Goal: Transaction & Acquisition: Purchase product/service

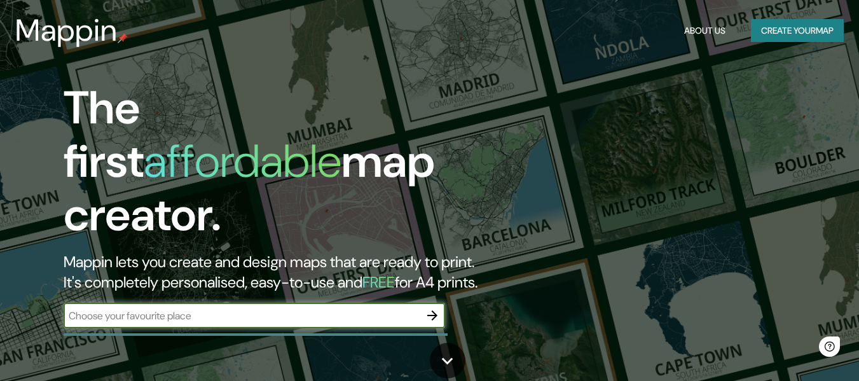
click at [270, 308] on input "text" at bounding box center [242, 315] width 356 height 15
type input "[GEOGRAPHIC_DATA]"
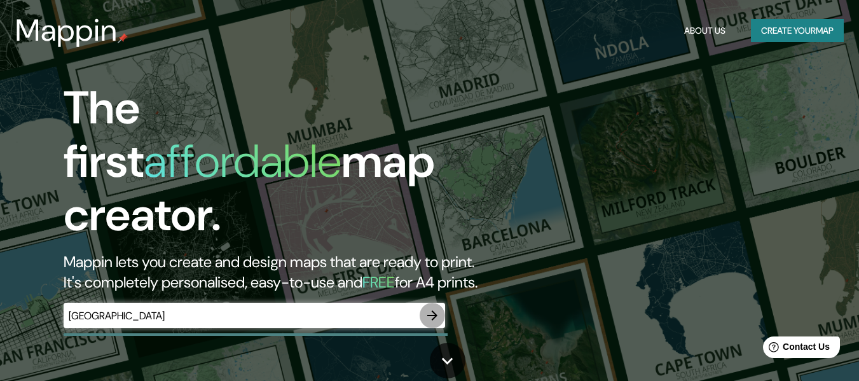
click at [435, 308] on icon "button" at bounding box center [432, 315] width 15 height 15
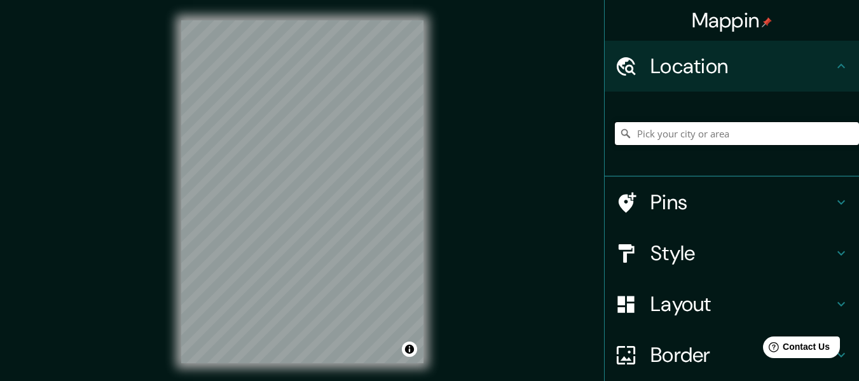
click at [676, 128] on input "Pick your city or area" at bounding box center [737, 133] width 244 height 23
click at [737, 237] on div "Style" at bounding box center [731, 253] width 254 height 51
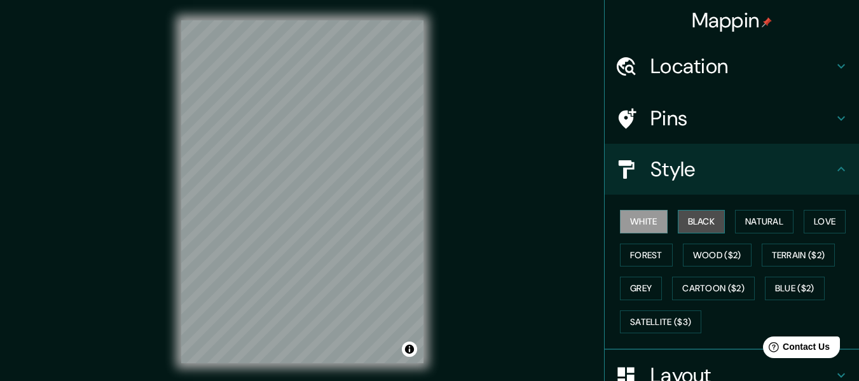
click at [684, 221] on button "Black" at bounding box center [701, 222] width 48 height 24
click at [628, 223] on button "White" at bounding box center [644, 222] width 48 height 24
click at [657, 263] on button "Forest" at bounding box center [646, 255] width 53 height 24
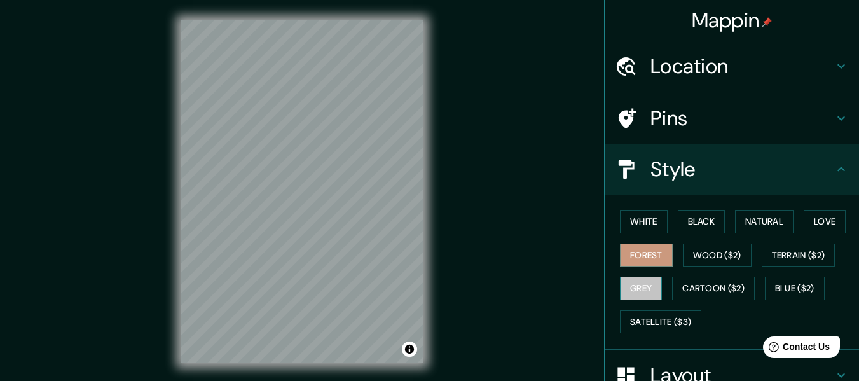
click at [648, 281] on button "Grey" at bounding box center [641, 288] width 42 height 24
click at [671, 308] on div "White Black Natural Love Forest Wood ($2) Terrain ($2) Grey Cartoon ($2) Blue (…" at bounding box center [737, 271] width 244 height 133
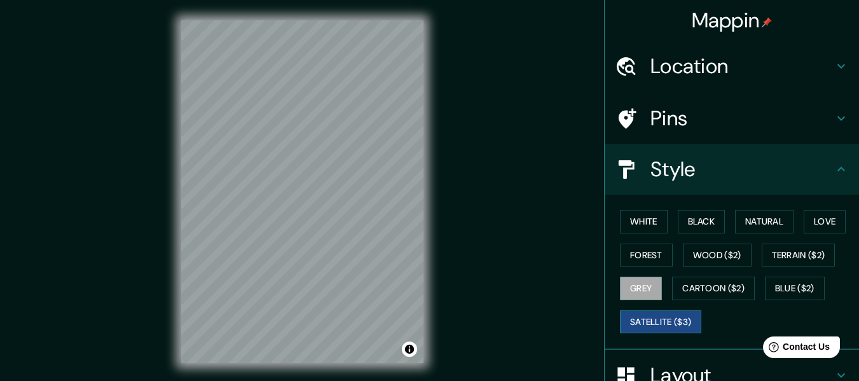
click at [672, 314] on button "Satellite ($3)" at bounding box center [660, 322] width 81 height 24
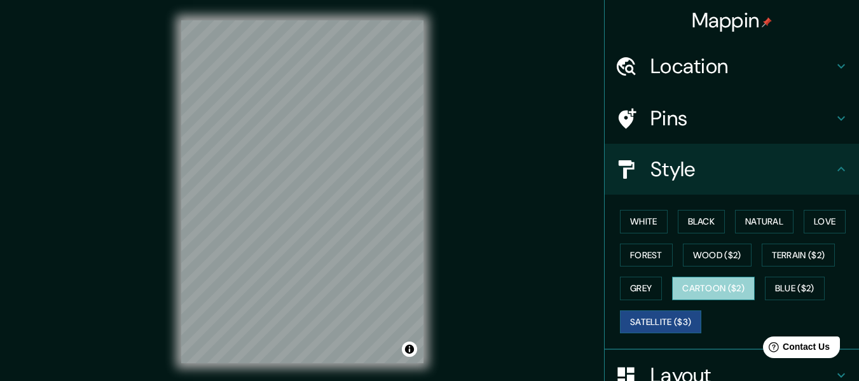
click at [680, 281] on button "Cartoon ($2)" at bounding box center [713, 288] width 83 height 24
click at [634, 316] on button "Satellite ($3)" at bounding box center [660, 322] width 81 height 24
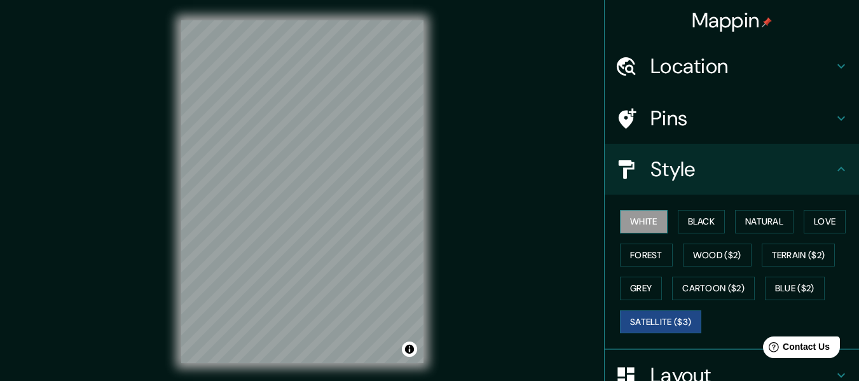
click at [627, 229] on button "White" at bounding box center [644, 222] width 48 height 24
click at [658, 124] on h4 "Pins" at bounding box center [741, 117] width 183 height 25
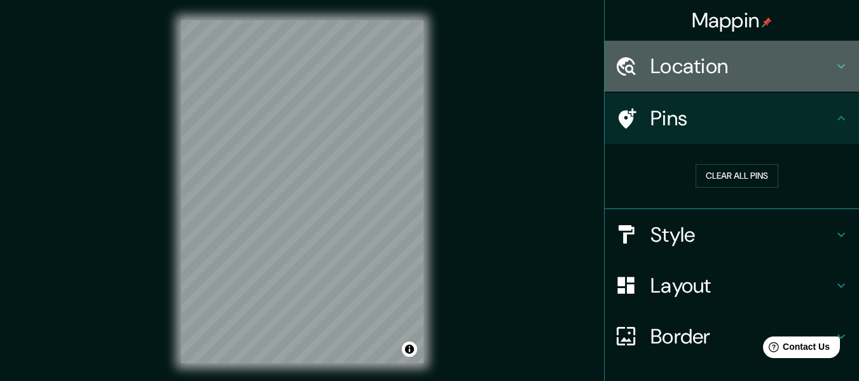
click at [740, 72] on h4 "Location" at bounding box center [741, 65] width 183 height 25
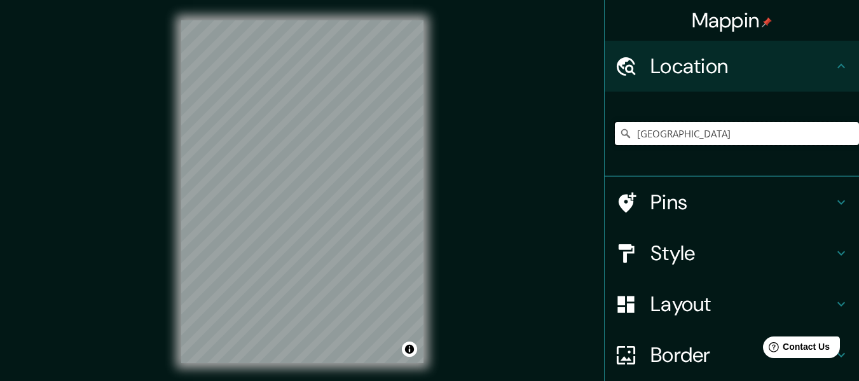
click at [688, 135] on input "[GEOGRAPHIC_DATA]" at bounding box center [737, 133] width 244 height 23
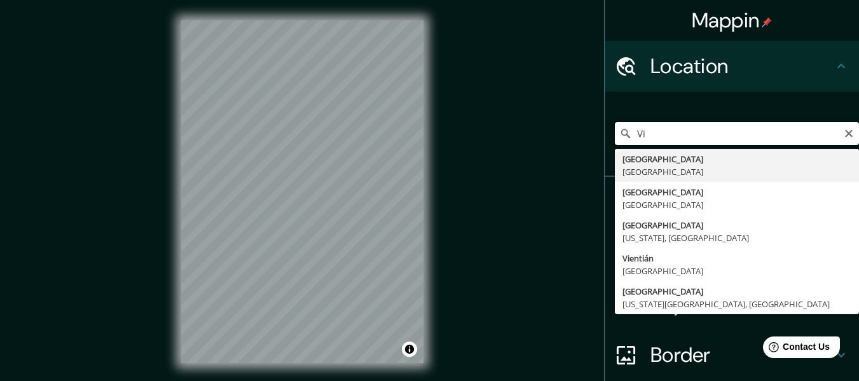
type input "V"
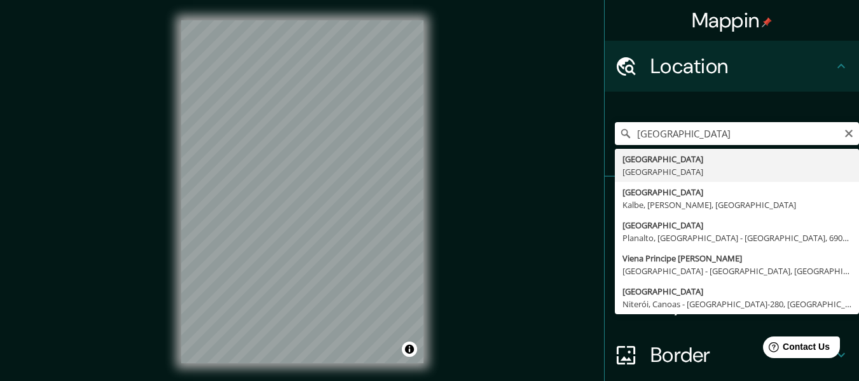
type input "[GEOGRAPHIC_DATA], [GEOGRAPHIC_DATA]"
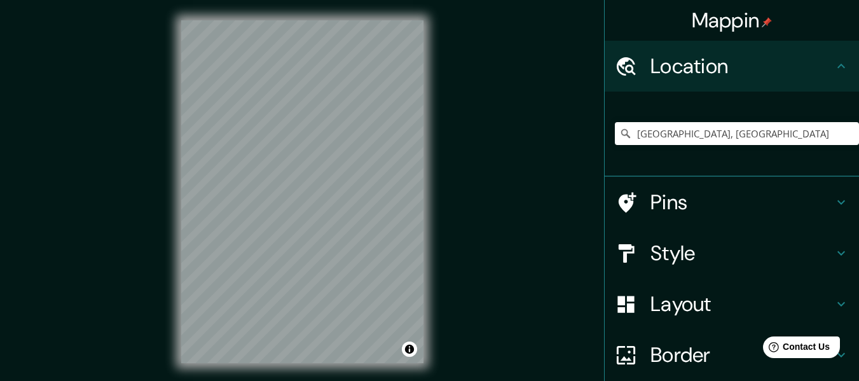
click at [694, 60] on h4 "Location" at bounding box center [741, 65] width 183 height 25
click at [683, 297] on h4 "Layout" at bounding box center [741, 303] width 183 height 25
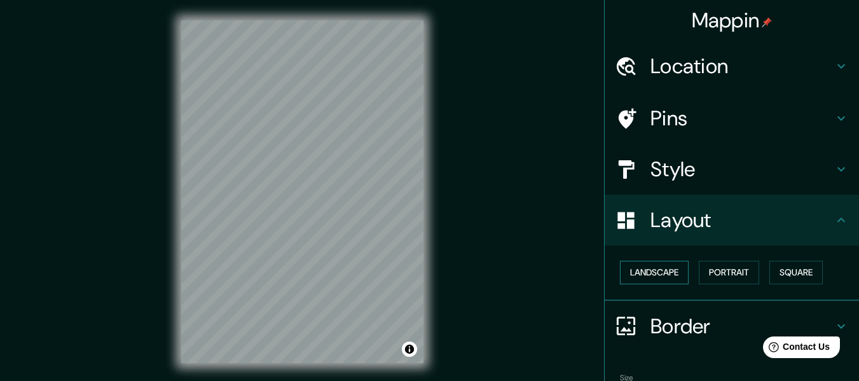
click at [663, 276] on button "Landscape" at bounding box center [654, 273] width 69 height 24
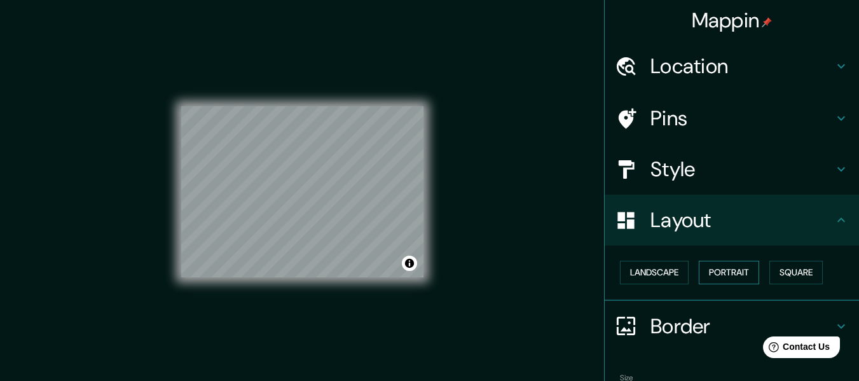
click at [737, 271] on button "Portrait" at bounding box center [728, 273] width 60 height 24
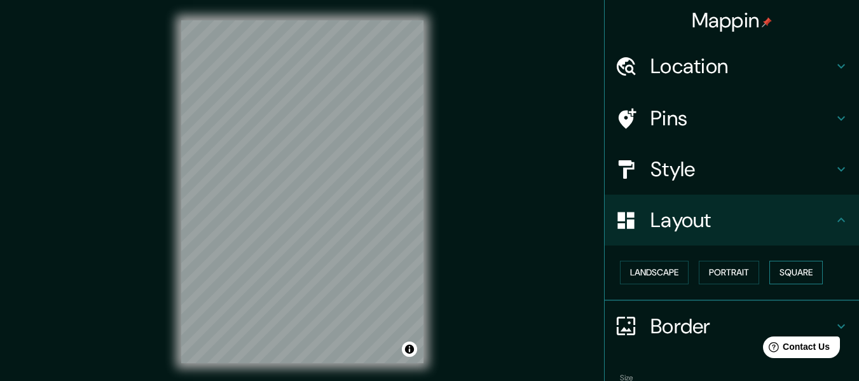
click at [797, 275] on button "Square" at bounding box center [795, 273] width 53 height 24
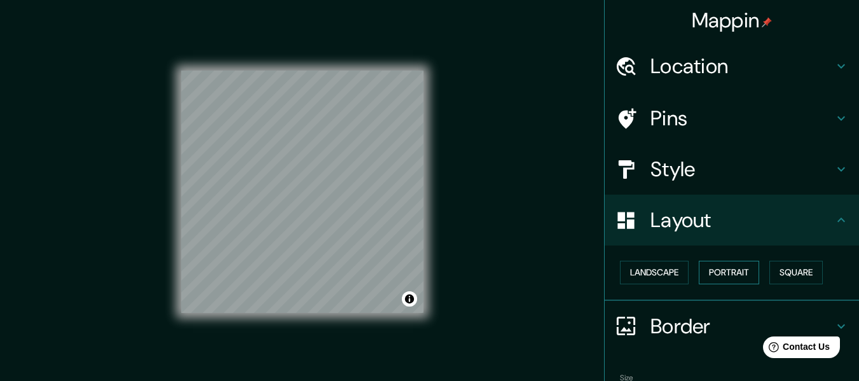
click at [727, 275] on button "Portrait" at bounding box center [728, 273] width 60 height 24
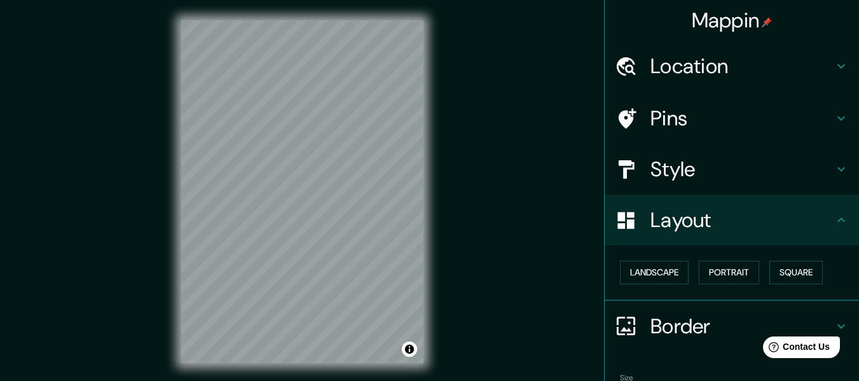
click at [684, 322] on h4 "Border" at bounding box center [741, 325] width 183 height 25
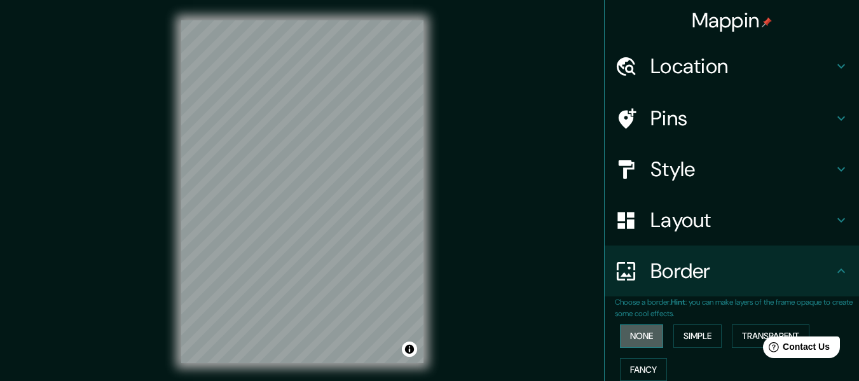
click at [636, 339] on button "None" at bounding box center [641, 336] width 43 height 24
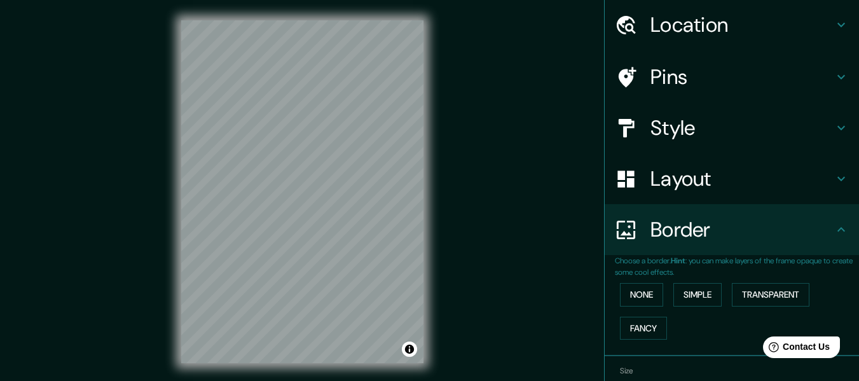
scroll to position [64, 0]
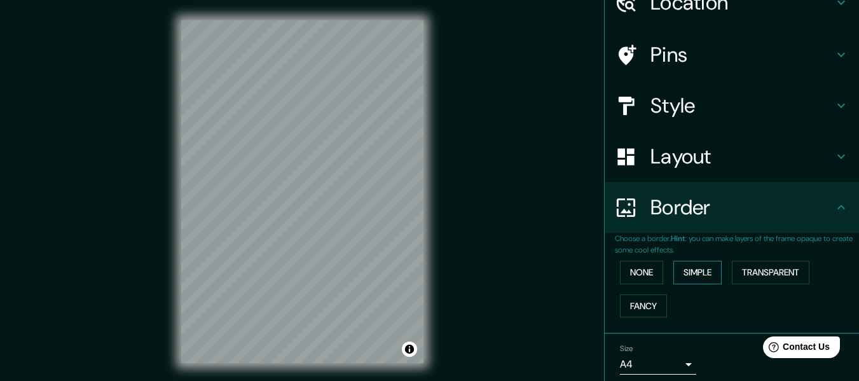
drag, startPoint x: 709, startPoint y: 262, endPoint x: 705, endPoint y: 270, distance: 8.8
click at [709, 264] on button "Simple" at bounding box center [697, 273] width 48 height 24
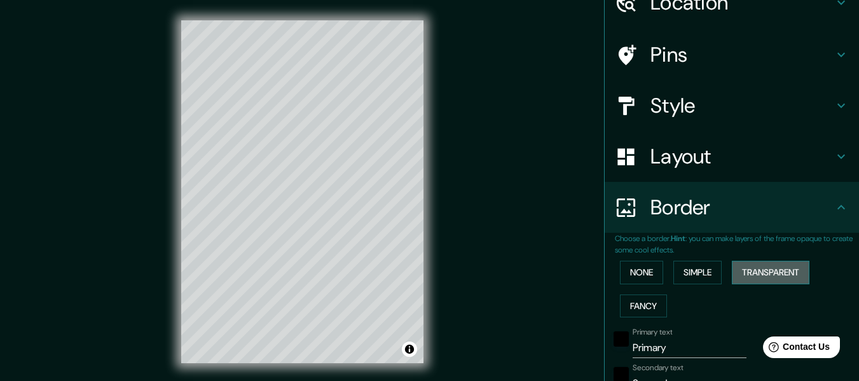
click at [766, 278] on button "Transparent" at bounding box center [770, 273] width 78 height 24
click at [647, 306] on button "Fancy" at bounding box center [643, 306] width 47 height 24
click at [790, 266] on button "Transparent" at bounding box center [770, 273] width 78 height 24
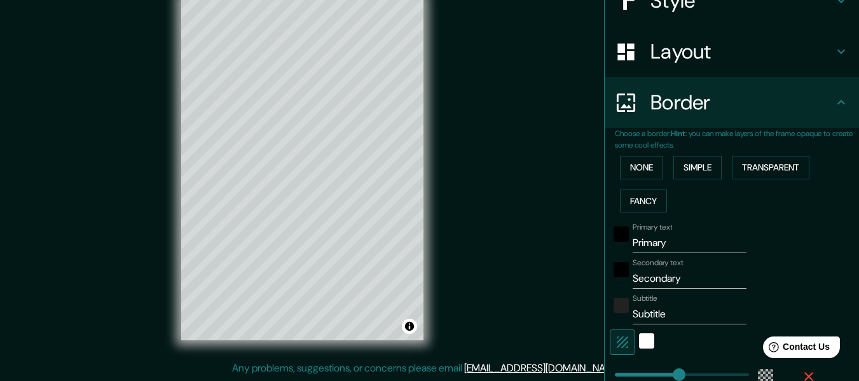
scroll to position [191, 0]
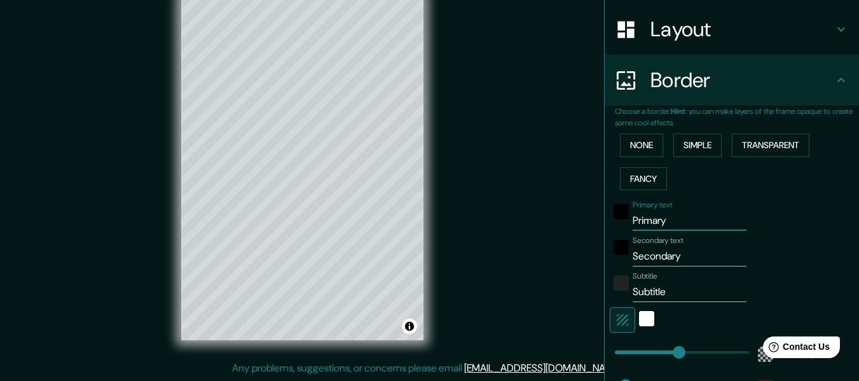
drag, startPoint x: 694, startPoint y: 218, endPoint x: 587, endPoint y: 216, distance: 106.8
click at [587, 216] on div "Mappin Location [GEOGRAPHIC_DATA], [GEOGRAPHIC_DATA] Pins Style Layout Border C…" at bounding box center [429, 179] width 859 height 404
type input "V"
type input "183"
type input "30"
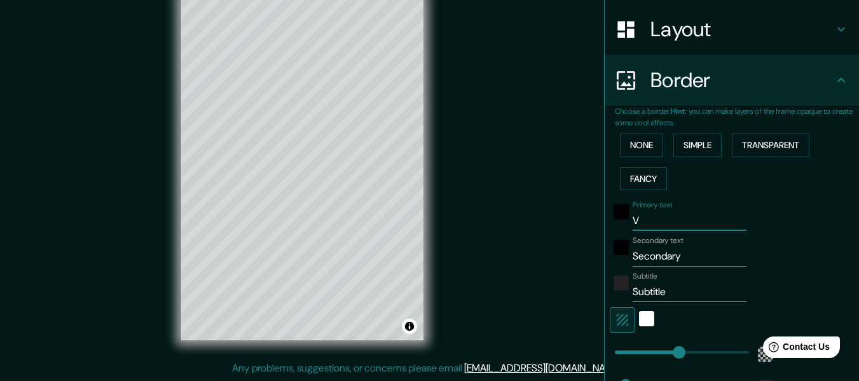
type input "Vi"
type input "183"
type input "30"
type input "Vie"
type input "183"
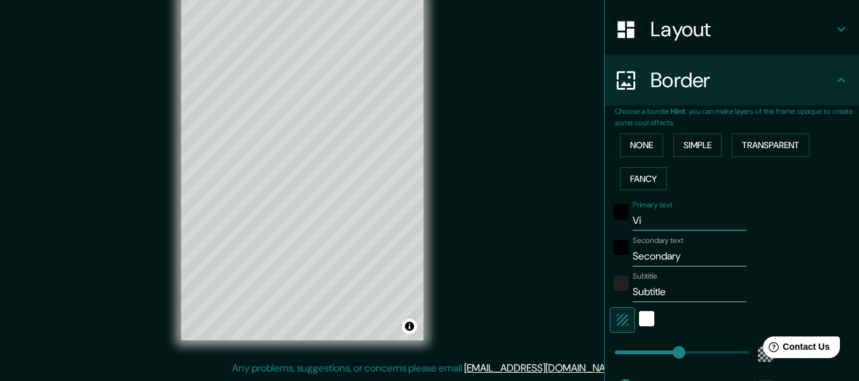
type input "30"
type input "Vien"
type input "183"
type input "30"
type input "[GEOGRAPHIC_DATA]"
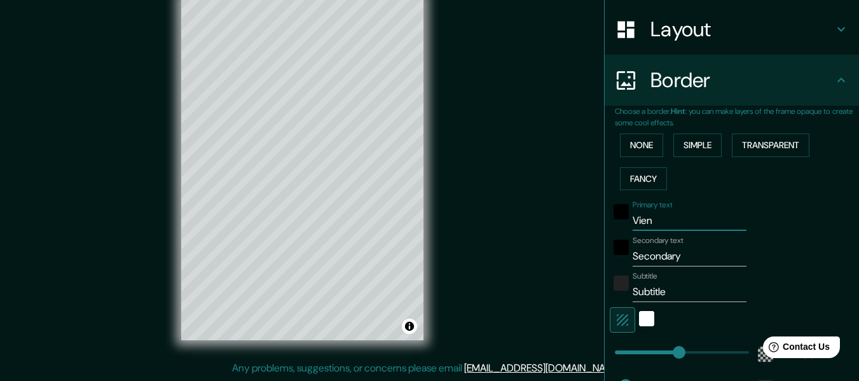
type input "183"
type input "30"
type input "[GEOGRAPHIC_DATA]"
drag, startPoint x: 690, startPoint y: 254, endPoint x: 587, endPoint y: 252, distance: 103.0
click at [587, 252] on div "Mappin Location [GEOGRAPHIC_DATA], [GEOGRAPHIC_DATA] Pins Style Layout Border C…" at bounding box center [429, 179] width 859 height 404
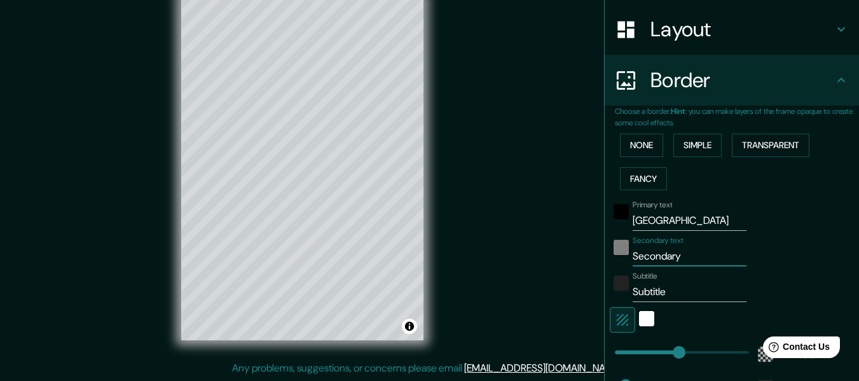
type input "183"
type input "30"
drag, startPoint x: 668, startPoint y: 289, endPoint x: 577, endPoint y: 289, distance: 90.9
click at [577, 289] on div "Mappin Location [GEOGRAPHIC_DATA], [GEOGRAPHIC_DATA] Pins Style Layout Border C…" at bounding box center [429, 179] width 859 height 404
type input "183"
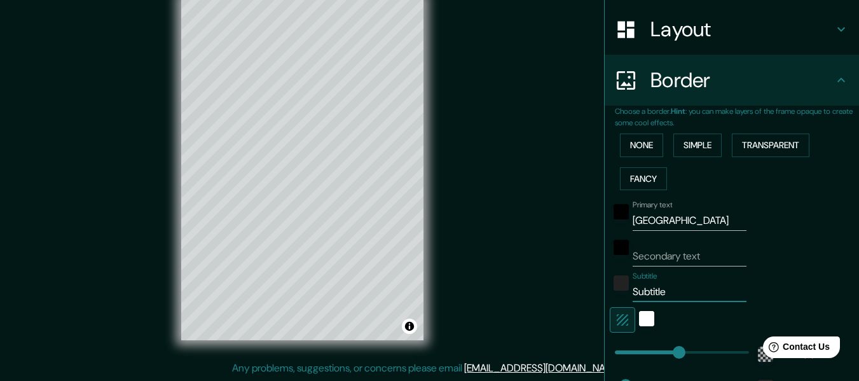
type input "30"
click at [642, 323] on div "white" at bounding box center [646, 318] width 15 height 15
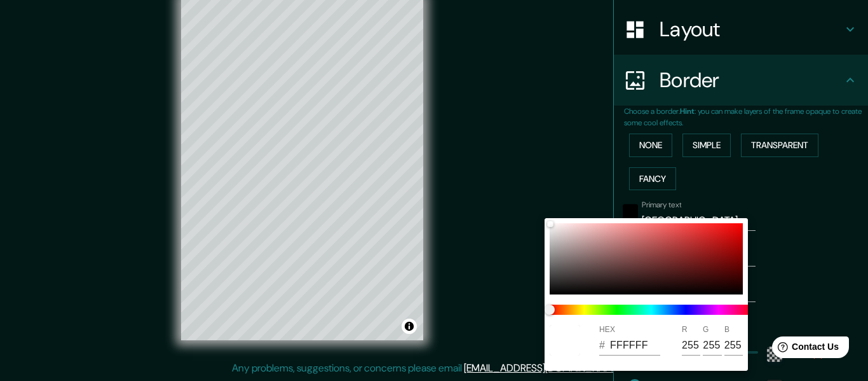
click at [799, 261] on div at bounding box center [434, 190] width 868 height 381
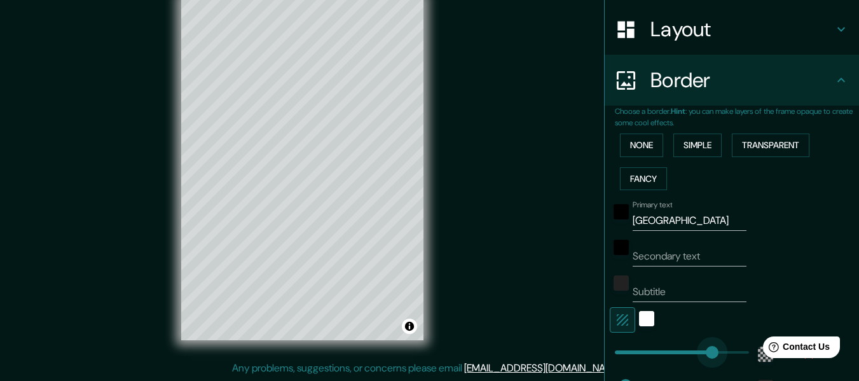
type input "381"
drag, startPoint x: 1412, startPoint y: 686, endPoint x: 757, endPoint y: 347, distance: 737.3
type input "30"
type input "0"
type input "30"
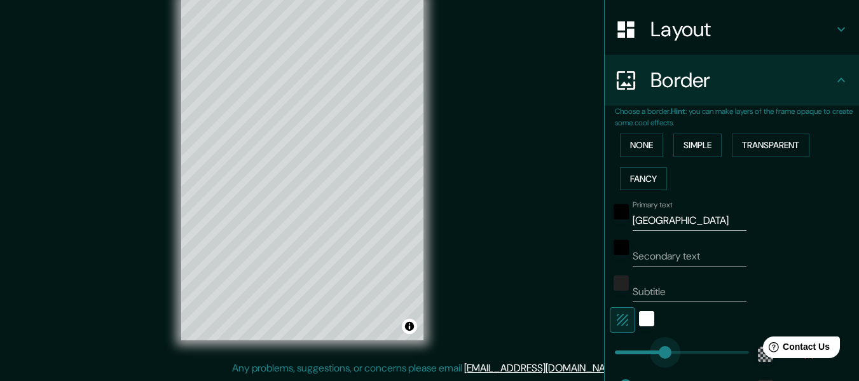
type input "157"
drag, startPoint x: 615, startPoint y: 349, endPoint x: 660, endPoint y: 350, distance: 45.8
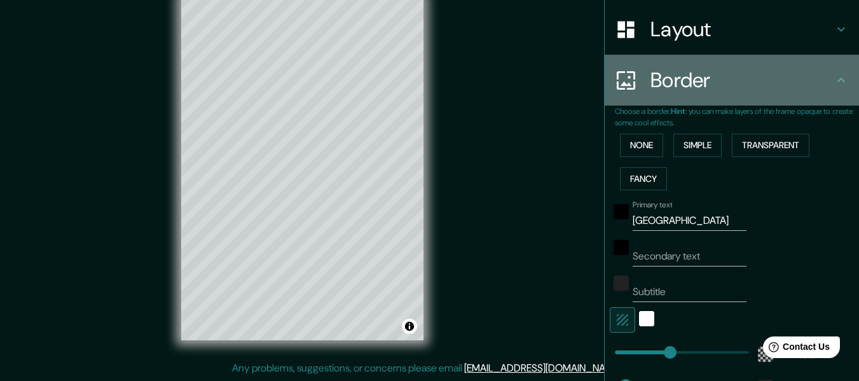
click at [764, 86] on h4 "Border" at bounding box center [741, 79] width 183 height 25
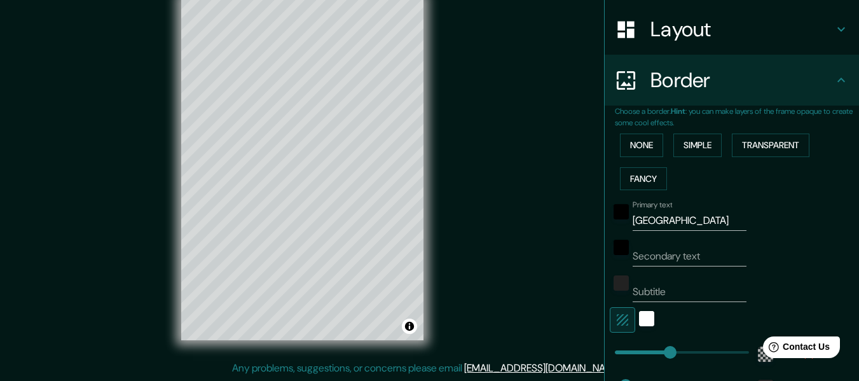
click at [788, 82] on h4 "Border" at bounding box center [741, 79] width 183 height 25
click at [833, 79] on icon at bounding box center [840, 79] width 15 height 15
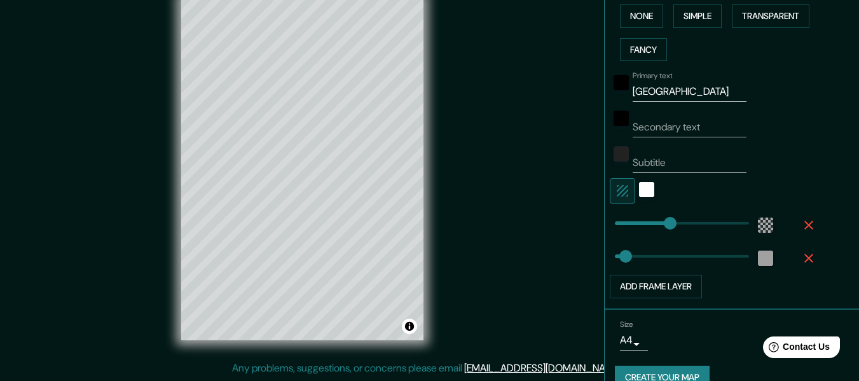
scroll to position [343, 0]
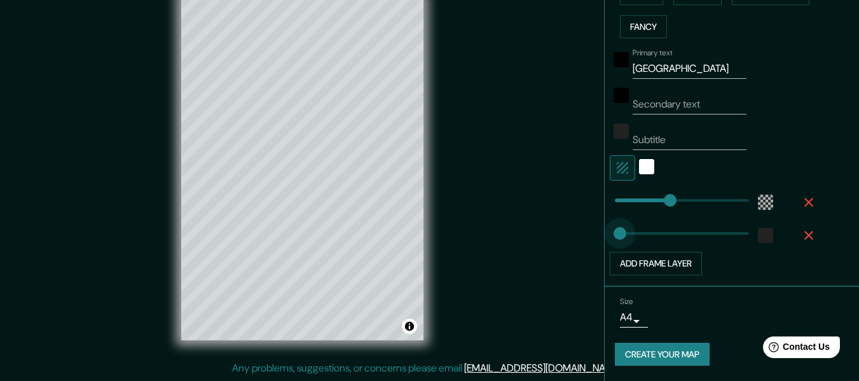
type input "204"
drag, startPoint x: 610, startPoint y: 234, endPoint x: 677, endPoint y: 230, distance: 66.8
type input "61"
drag, startPoint x: 677, startPoint y: 230, endPoint x: 627, endPoint y: 232, distance: 50.2
type input "36"
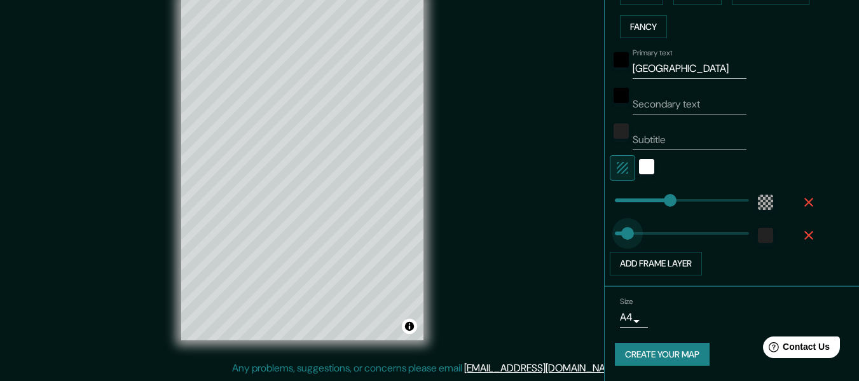
drag, startPoint x: 627, startPoint y: 232, endPoint x: 618, endPoint y: 231, distance: 8.9
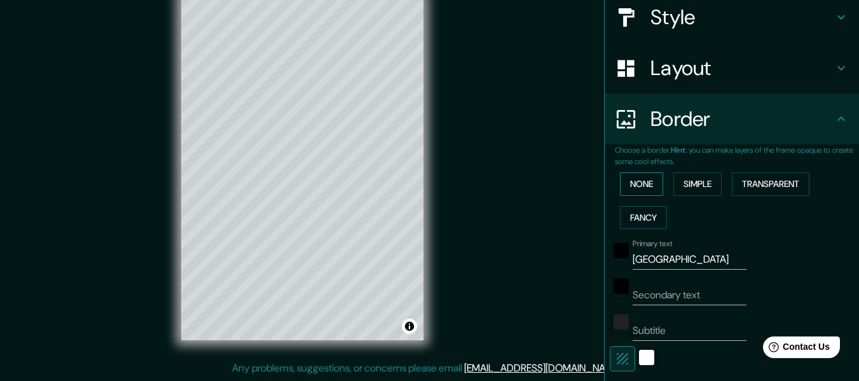
click at [638, 186] on button "None" at bounding box center [641, 184] width 43 height 24
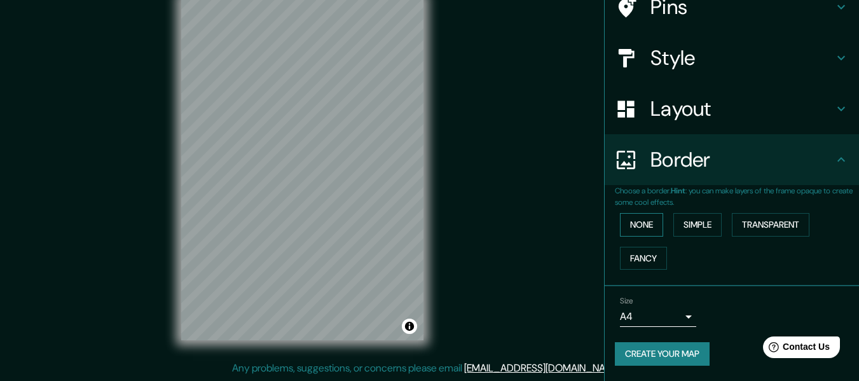
scroll to position [111, 0]
click at [681, 228] on button "Simple" at bounding box center [697, 225] width 48 height 24
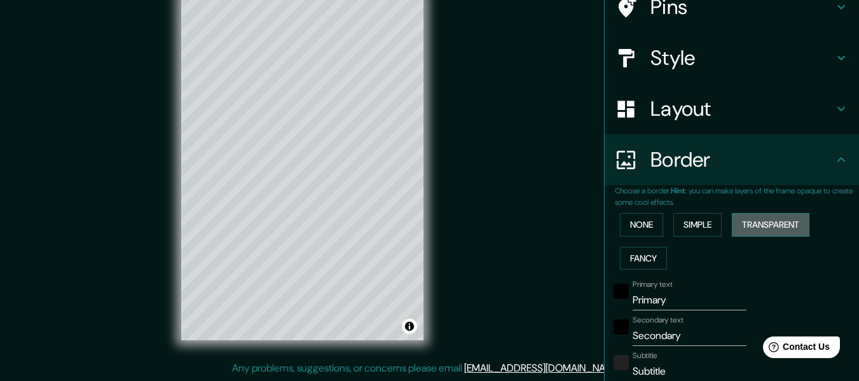
click at [754, 219] on button "Transparent" at bounding box center [770, 225] width 78 height 24
click at [693, 223] on button "Simple" at bounding box center [697, 225] width 48 height 24
click at [769, 217] on button "Transparent" at bounding box center [770, 225] width 78 height 24
click at [652, 250] on button "Fancy" at bounding box center [643, 259] width 47 height 24
click at [782, 219] on button "Transparent" at bounding box center [770, 225] width 78 height 24
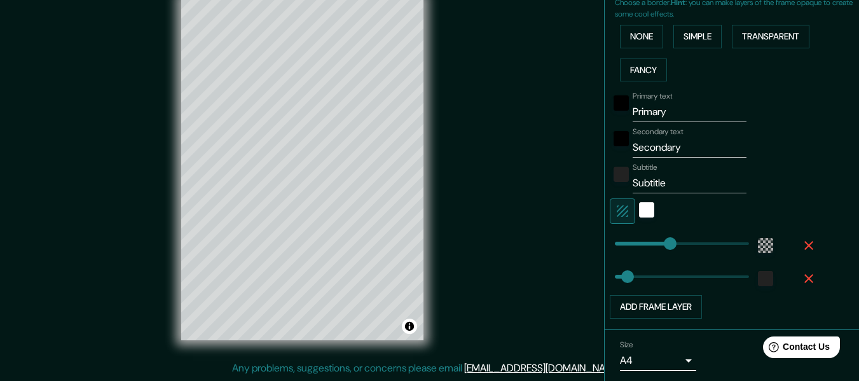
scroll to position [302, 0]
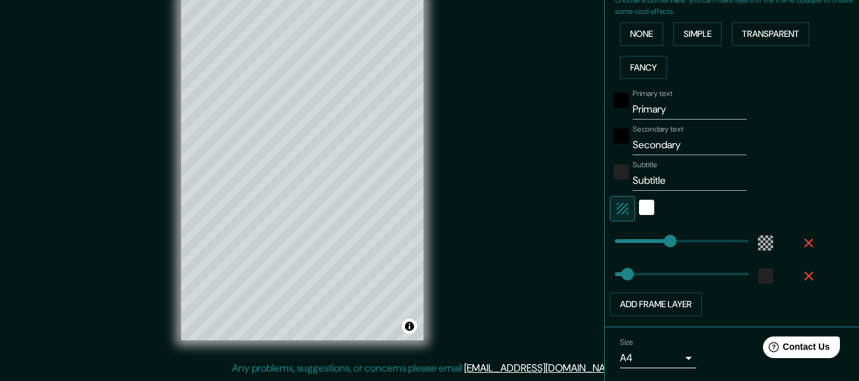
drag, startPoint x: 695, startPoint y: 149, endPoint x: 597, endPoint y: 145, distance: 97.3
click at [604, 145] on div "Choose a border. Hint : you can make layers of the frame opaque to create some …" at bounding box center [731, 160] width 254 height 333
drag, startPoint x: 677, startPoint y: 181, endPoint x: 602, endPoint y: 181, distance: 75.0
click at [568, 190] on div "Mappin Location [GEOGRAPHIC_DATA], [GEOGRAPHIC_DATA] Pins Style Layout Border C…" at bounding box center [429, 179] width 859 height 404
click at [677, 107] on input "Primary" at bounding box center [689, 109] width 114 height 20
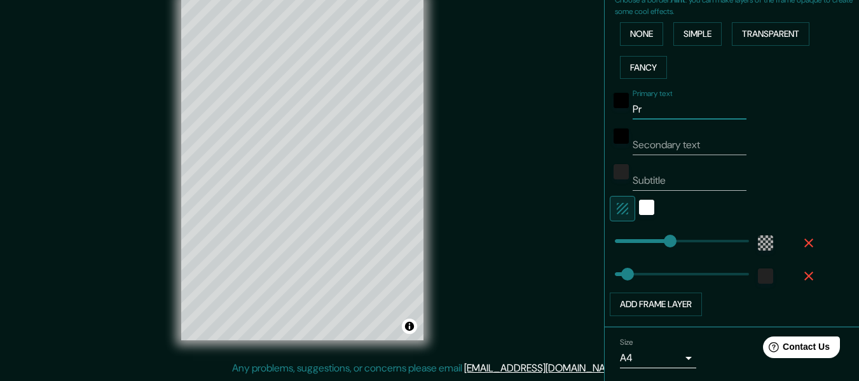
type input "P"
type input "ª"
type input "[GEOGRAPHIC_DATA]"
drag, startPoint x: 479, startPoint y: 160, endPoint x: 479, endPoint y: 139, distance: 21.6
click at [479, 140] on div "Mappin Location [GEOGRAPHIC_DATA], [GEOGRAPHIC_DATA] Pins Style Layout Border C…" at bounding box center [429, 179] width 859 height 404
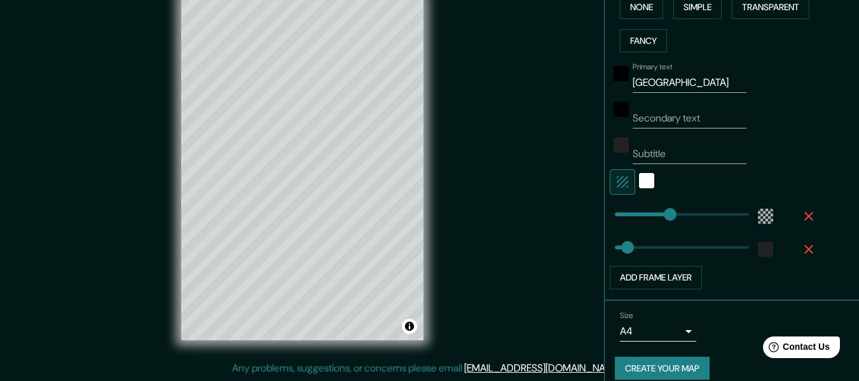
scroll to position [343, 0]
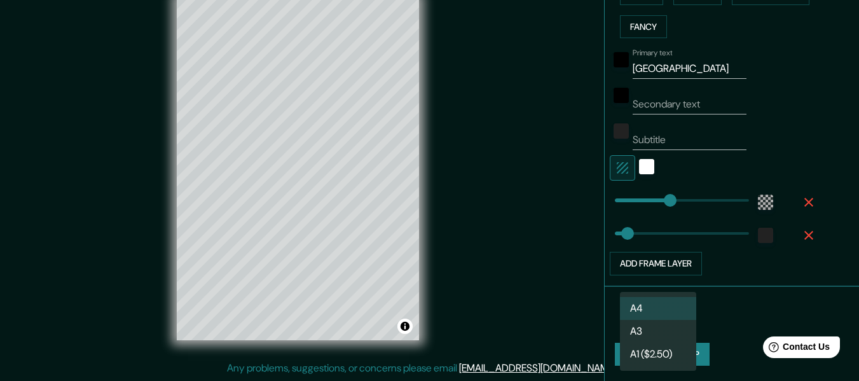
click at [679, 320] on body "Mappin Location [GEOGRAPHIC_DATA], [GEOGRAPHIC_DATA] Pins Style Layout Border C…" at bounding box center [429, 167] width 859 height 381
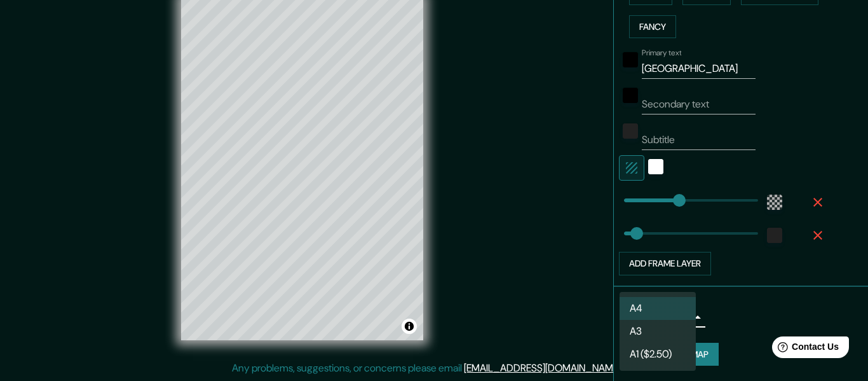
click at [738, 306] on div at bounding box center [434, 190] width 868 height 381
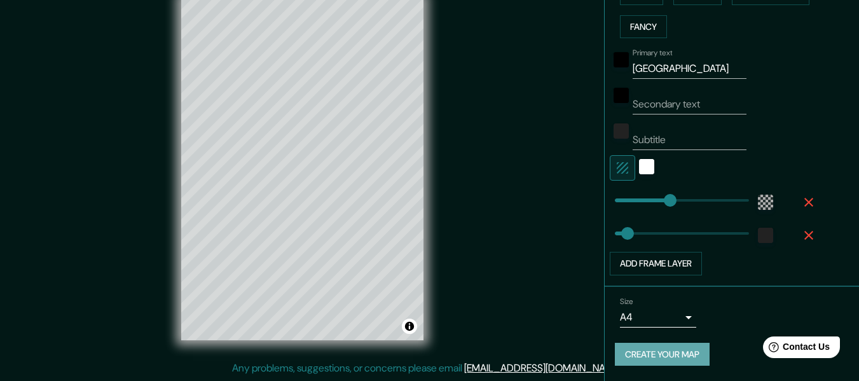
click at [688, 351] on button "Create your map" at bounding box center [662, 355] width 95 height 24
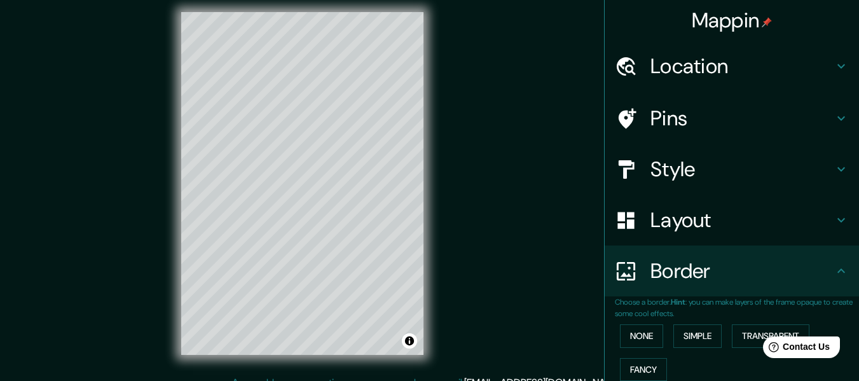
scroll to position [0, 0]
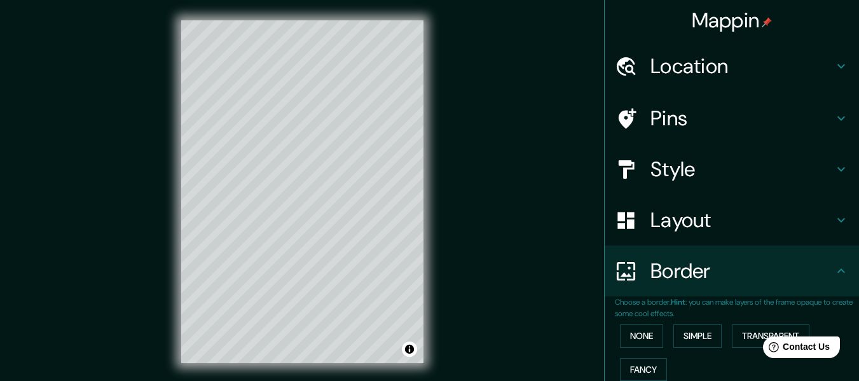
click at [724, 60] on h4 "Location" at bounding box center [741, 65] width 183 height 25
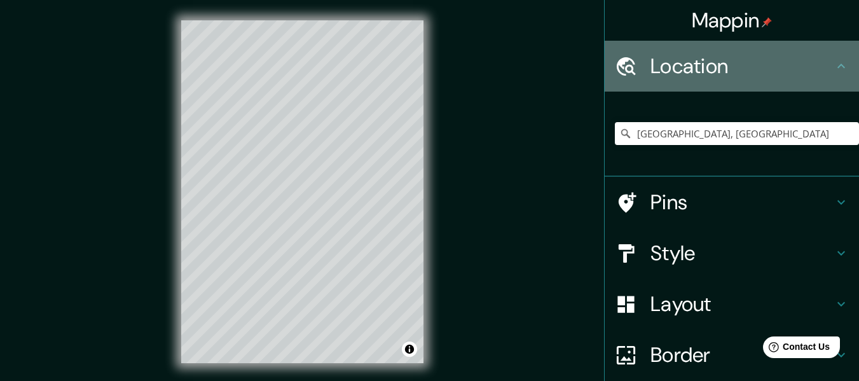
click at [739, 62] on h4 "Location" at bounding box center [741, 65] width 183 height 25
click at [833, 69] on icon at bounding box center [840, 65] width 15 height 15
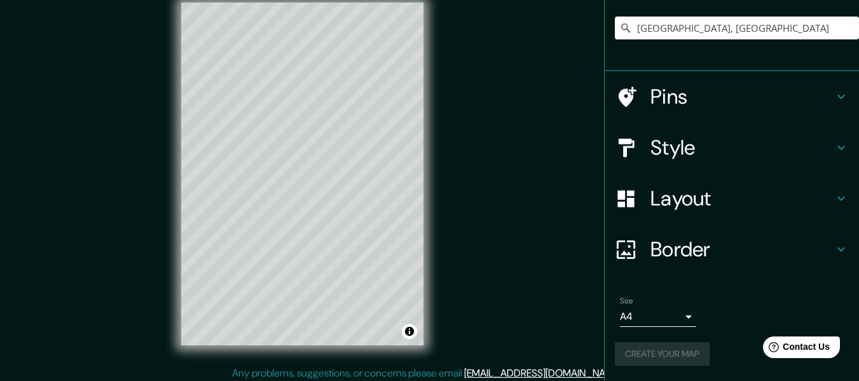
scroll to position [23, 0]
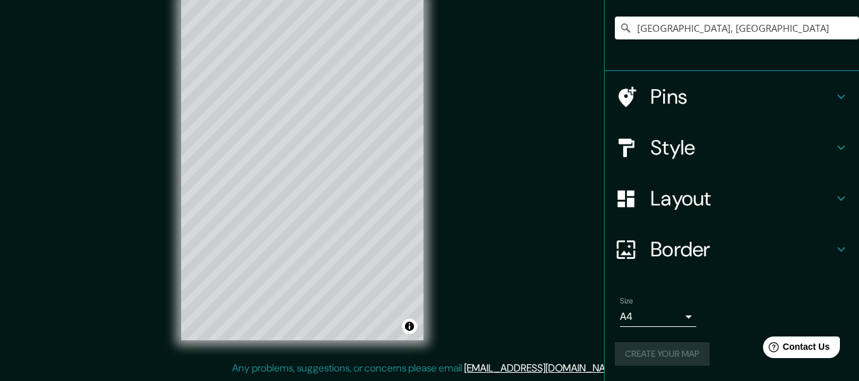
click at [660, 358] on div "Create your map" at bounding box center [732, 354] width 234 height 24
click at [660, 347] on button "Create your map" at bounding box center [662, 354] width 95 height 24
click at [646, 349] on button "Create your map" at bounding box center [662, 354] width 95 height 24
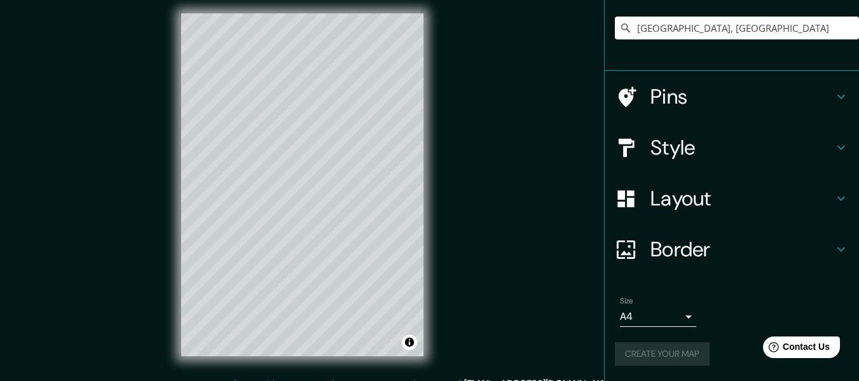
scroll to position [0, 0]
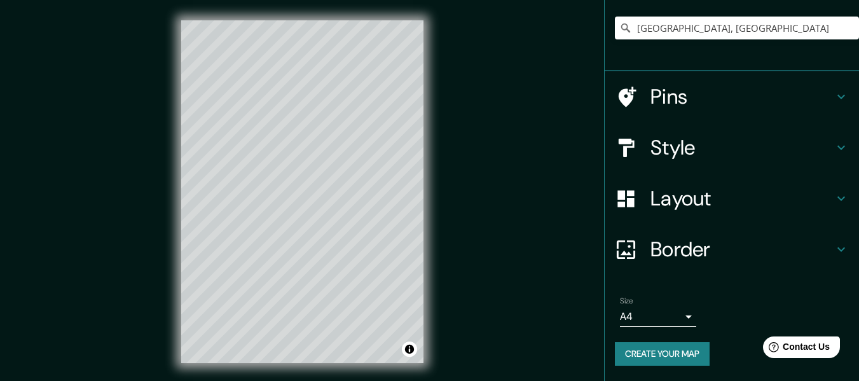
drag, startPoint x: 666, startPoint y: 352, endPoint x: 705, endPoint y: 361, distance: 39.8
click at [705, 361] on div "Create your map" at bounding box center [732, 354] width 234 height 24
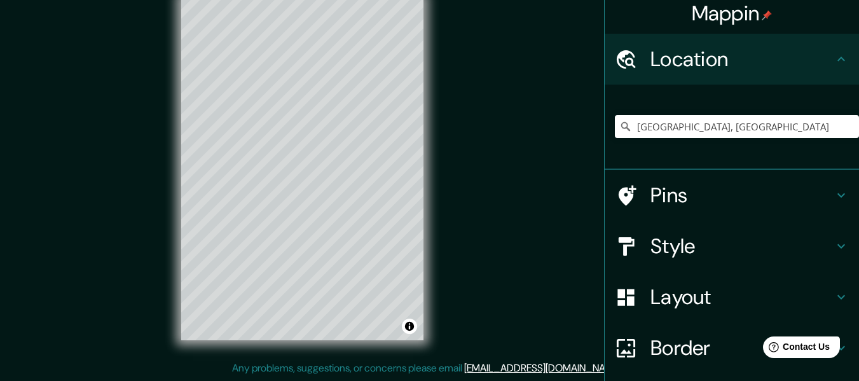
scroll to position [1, 0]
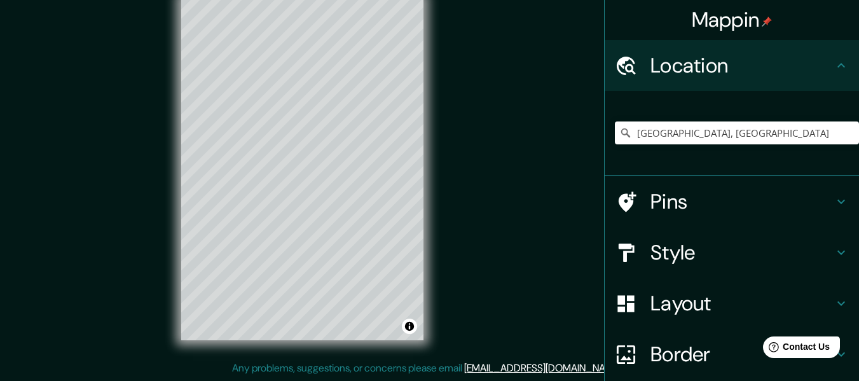
click at [729, 14] on h4 "Mappin" at bounding box center [731, 19] width 81 height 25
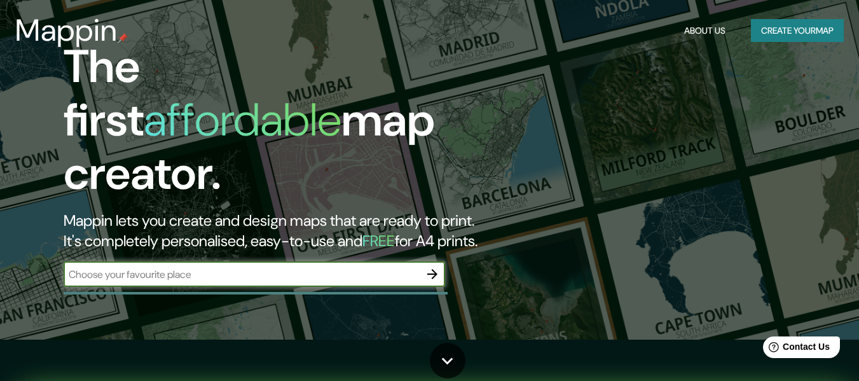
scroll to position [64, 0]
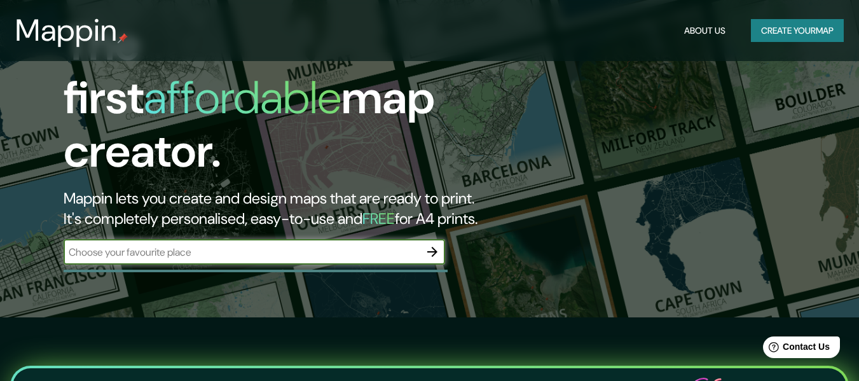
click at [768, 25] on button "Create your map" at bounding box center [797, 31] width 93 height 24
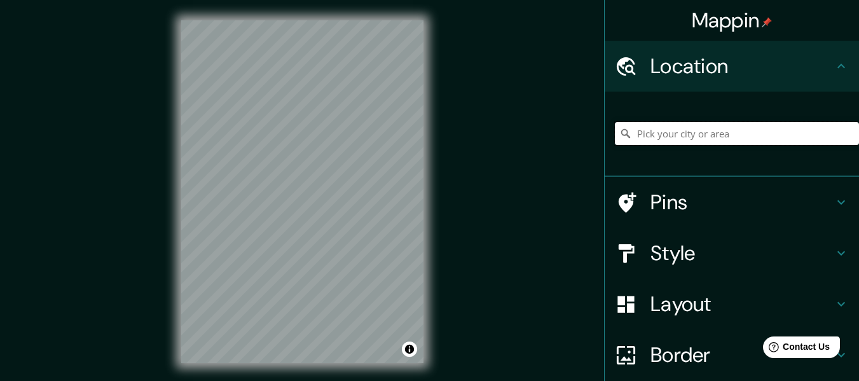
click at [640, 134] on input "Pick your city or area" at bounding box center [737, 133] width 244 height 23
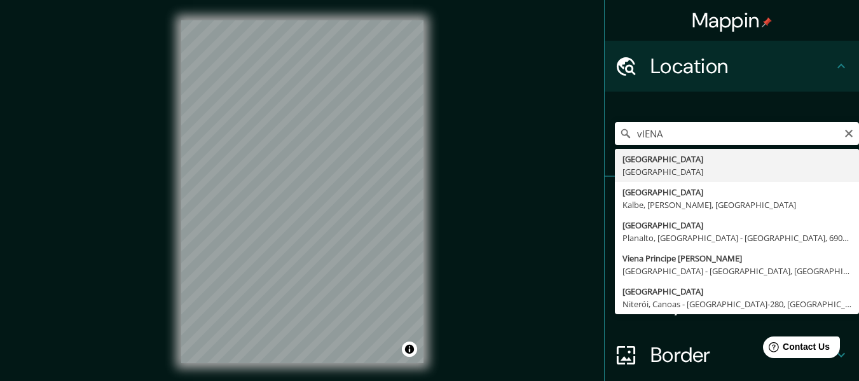
type input "[GEOGRAPHIC_DATA], [GEOGRAPHIC_DATA]"
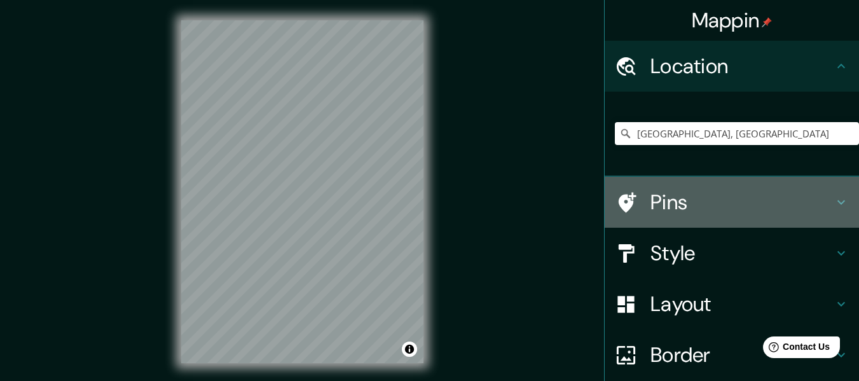
click at [676, 201] on h4 "Pins" at bounding box center [741, 201] width 183 height 25
type input "175"
type input "40"
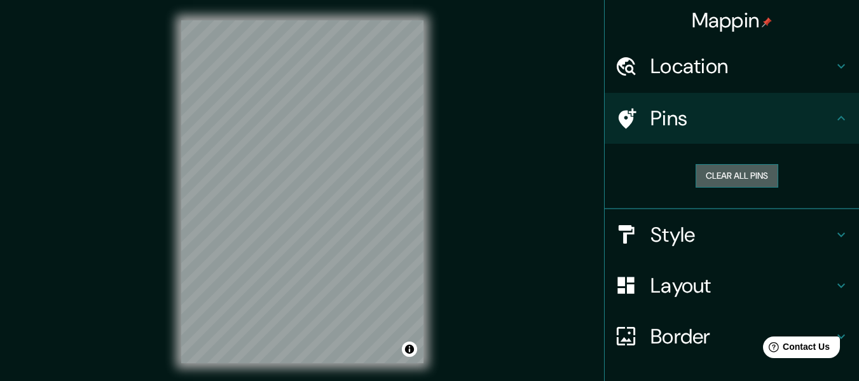
click at [735, 180] on button "Clear all pins" at bounding box center [736, 176] width 83 height 24
click at [720, 177] on button "Clear all pins" at bounding box center [736, 176] width 83 height 24
click at [690, 230] on h4 "Style" at bounding box center [741, 234] width 183 height 25
type input "175"
type input "40"
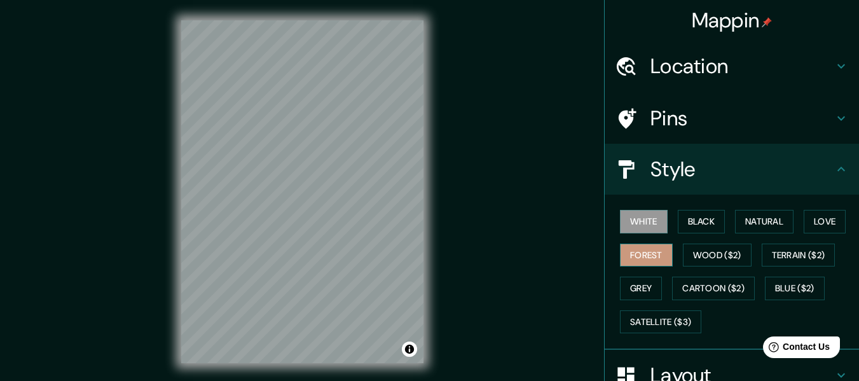
click at [658, 243] on button "Forest" at bounding box center [646, 255] width 53 height 24
click at [714, 257] on button "Wood ($2)" at bounding box center [717, 255] width 69 height 24
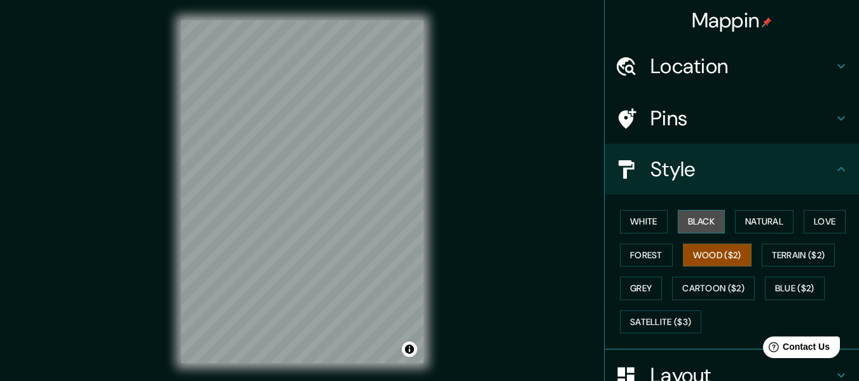
click at [708, 223] on button "Black" at bounding box center [701, 222] width 48 height 24
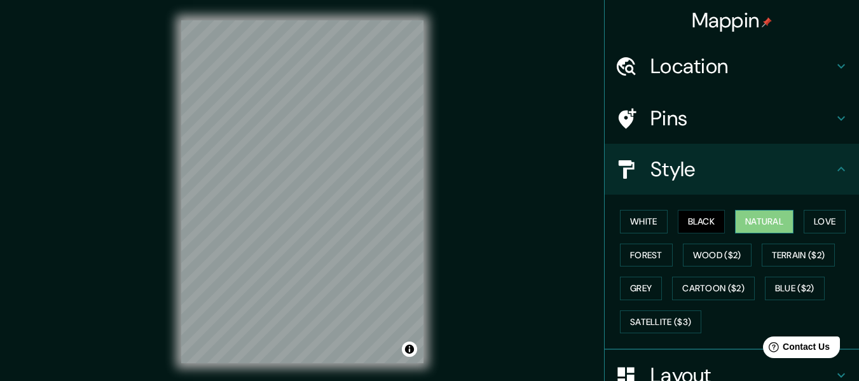
click at [749, 217] on button "Natural" at bounding box center [764, 222] width 58 height 24
click at [820, 224] on button "Love" at bounding box center [824, 222] width 42 height 24
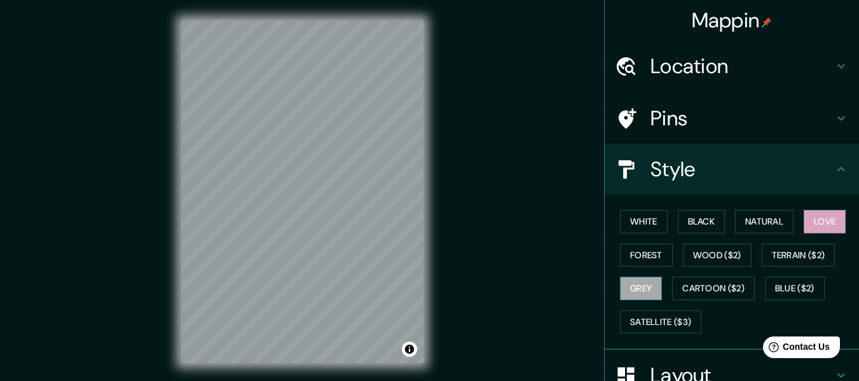
click at [652, 289] on button "Grey" at bounding box center [641, 288] width 42 height 24
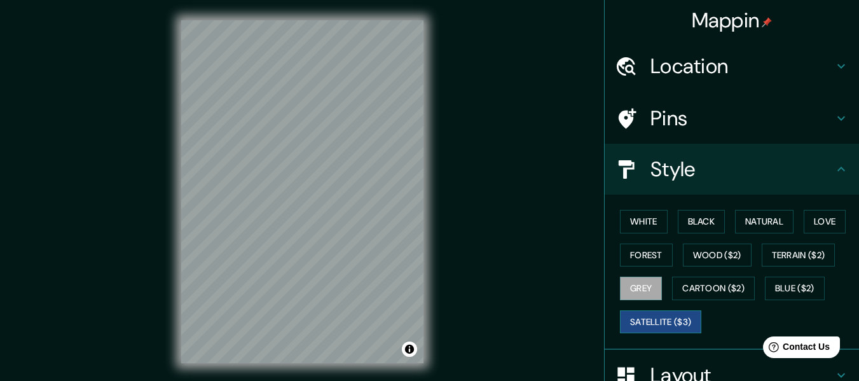
click at [655, 317] on button "Satellite ($3)" at bounding box center [660, 322] width 81 height 24
click at [637, 224] on button "White" at bounding box center [644, 222] width 48 height 24
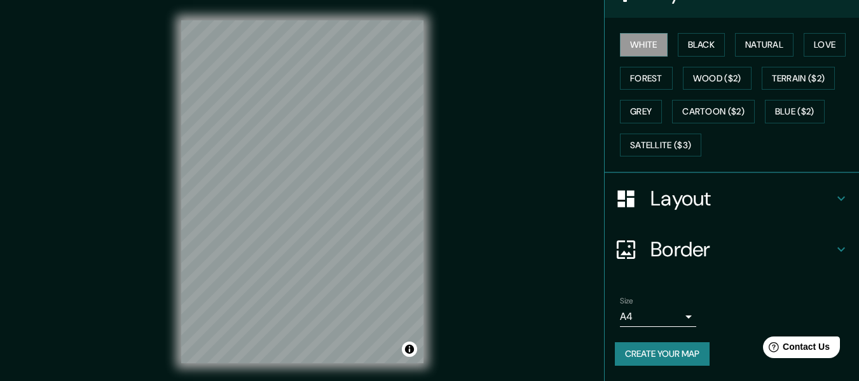
click at [716, 198] on h4 "Layout" at bounding box center [741, 198] width 183 height 25
type input "175"
type input "40"
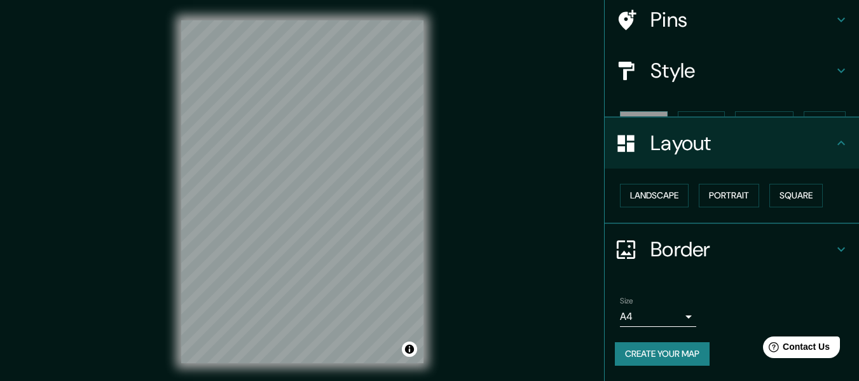
scroll to position [76, 0]
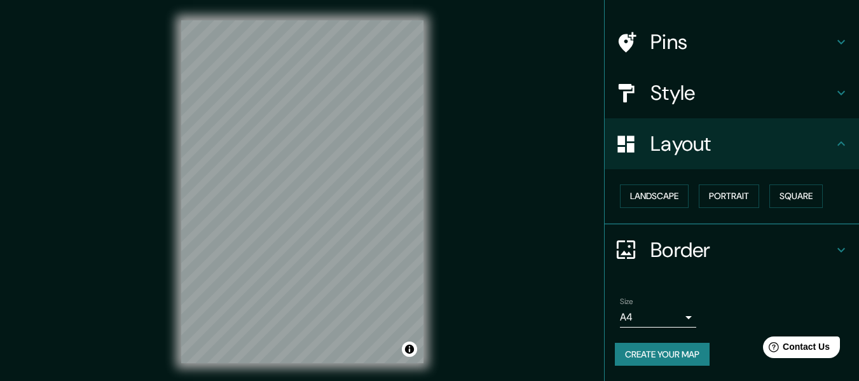
click at [661, 348] on button "Create your map" at bounding box center [662, 355] width 95 height 24
click at [666, 320] on body "Mappin Location [GEOGRAPHIC_DATA], [GEOGRAPHIC_DATA] Pins Style Layout Landscap…" at bounding box center [429, 190] width 859 height 381
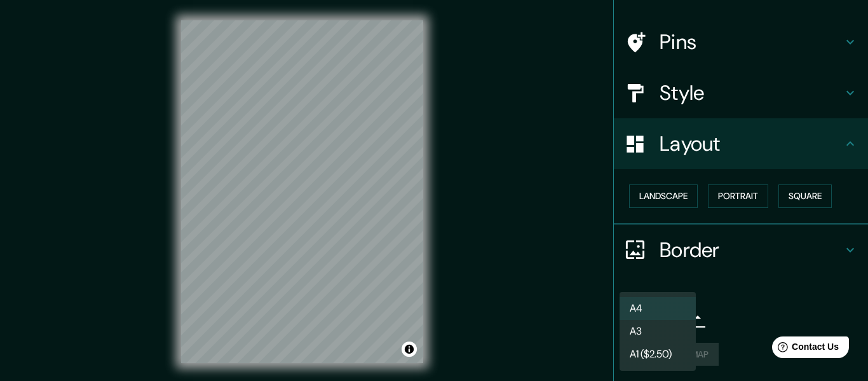
click at [663, 314] on li "A4" at bounding box center [658, 308] width 76 height 23
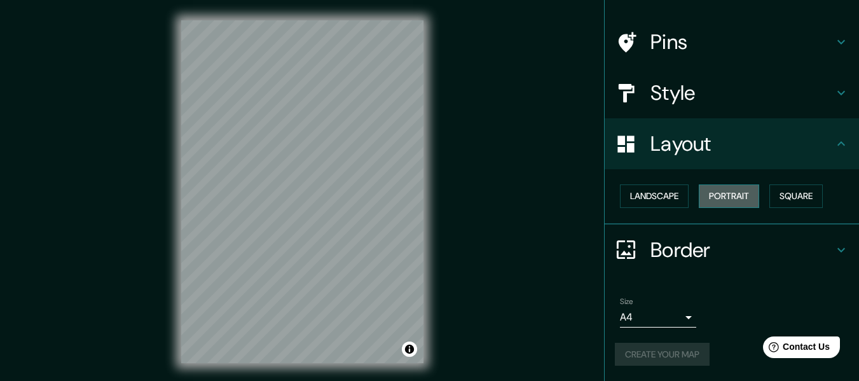
click at [721, 197] on button "Portrait" at bounding box center [728, 196] width 60 height 24
click at [780, 198] on button "Square" at bounding box center [795, 196] width 53 height 24
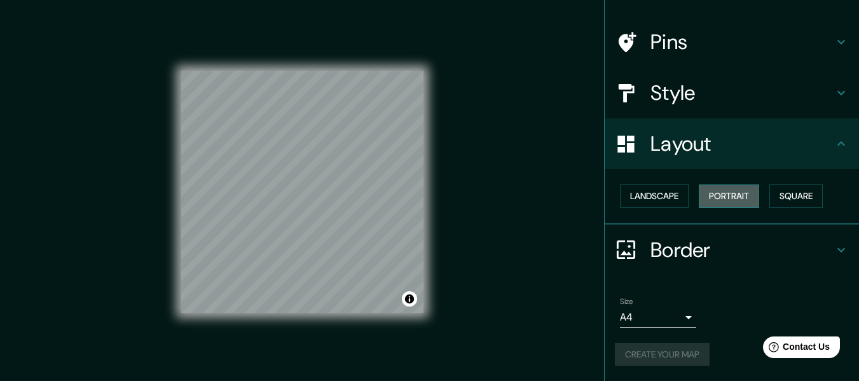
click at [698, 197] on button "Portrait" at bounding box center [728, 196] width 60 height 24
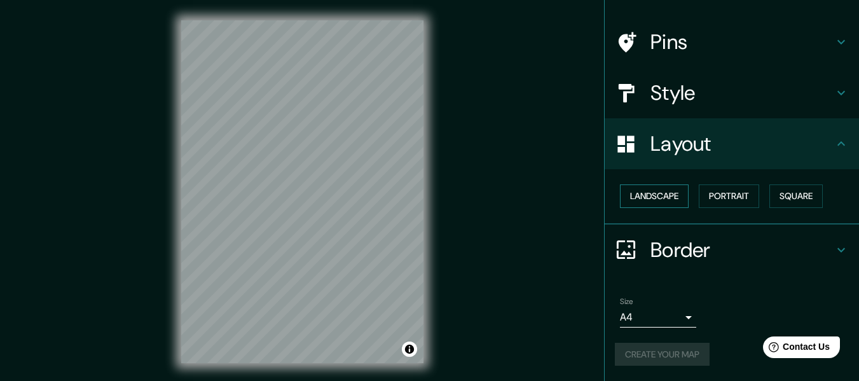
click at [661, 196] on button "Landscape" at bounding box center [654, 196] width 69 height 24
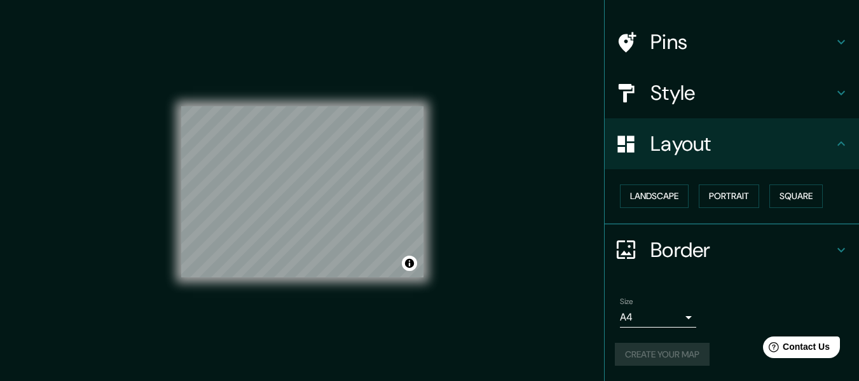
click at [710, 208] on div "Landscape [GEOGRAPHIC_DATA]" at bounding box center [737, 196] width 244 height 34
click at [709, 205] on button "Portrait" at bounding box center [728, 196] width 60 height 24
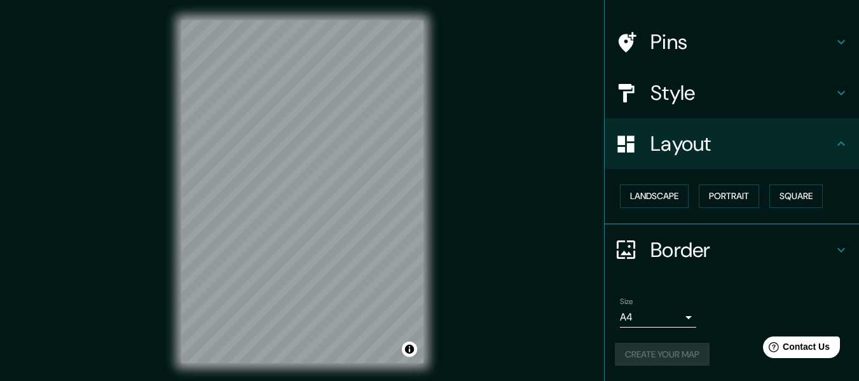
click at [695, 245] on h4 "Border" at bounding box center [741, 249] width 183 height 25
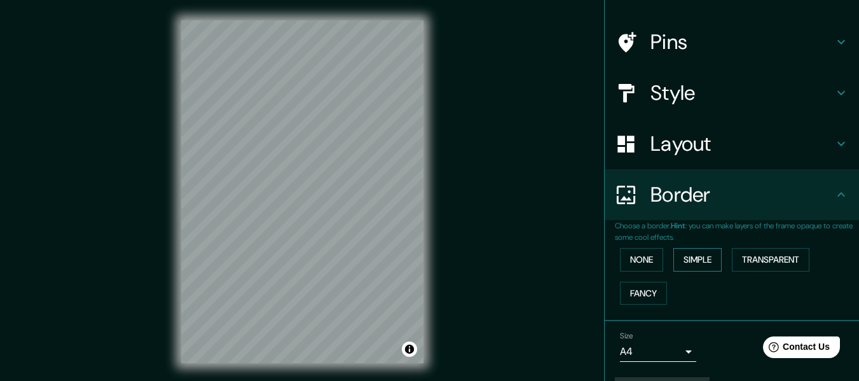
click at [699, 257] on button "Simple" at bounding box center [697, 260] width 48 height 24
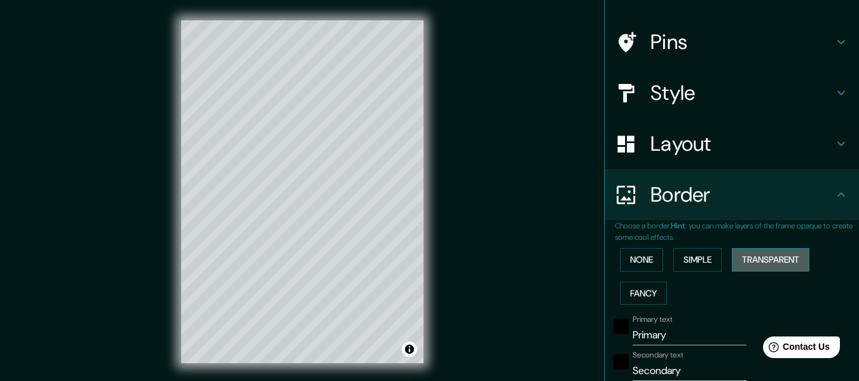
click at [750, 257] on button "Transparent" at bounding box center [770, 260] width 78 height 24
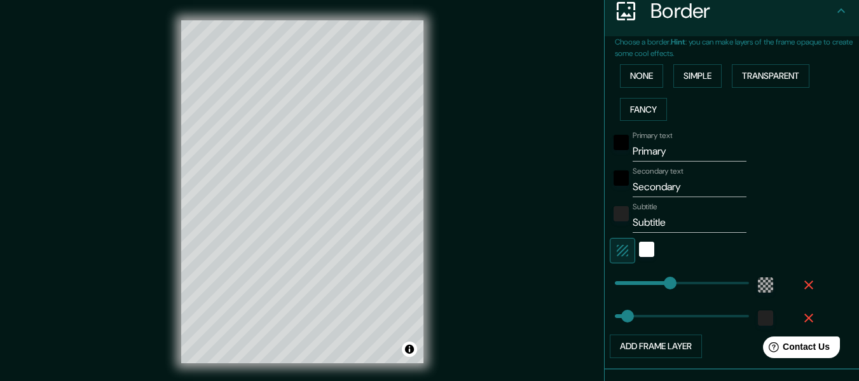
scroll to position [267, 0]
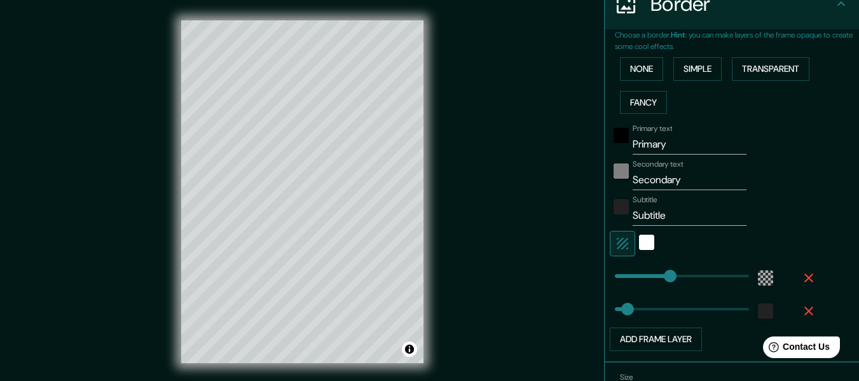
drag, startPoint x: 680, startPoint y: 171, endPoint x: 606, endPoint y: 171, distance: 73.7
click at [609, 171] on div "Secondary text Secondary" at bounding box center [713, 175] width 208 height 31
drag, startPoint x: 670, startPoint y: 225, endPoint x: 604, endPoint y: 217, distance: 66.5
click at [609, 217] on div "Subtitle Subtitle" at bounding box center [713, 210] width 208 height 31
click at [674, 141] on input "Primary" at bounding box center [689, 144] width 114 height 20
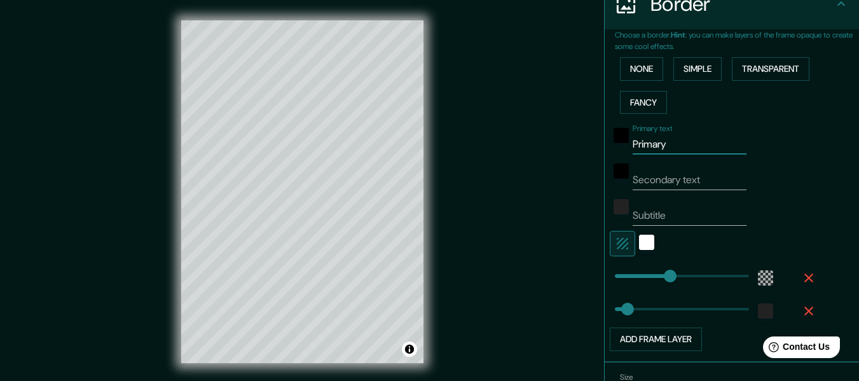
click at [674, 141] on input "Primary" at bounding box center [689, 144] width 114 height 20
type input "[GEOGRAPHIC_DATA]"
click at [639, 245] on div "white" at bounding box center [646, 242] width 15 height 15
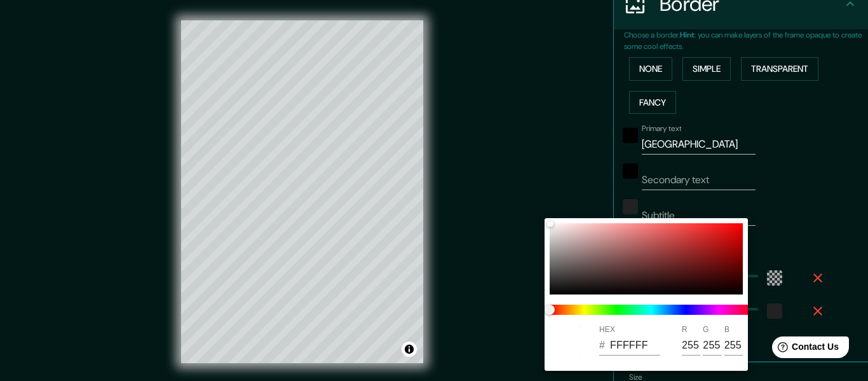
click at [531, 146] on div at bounding box center [434, 190] width 868 height 381
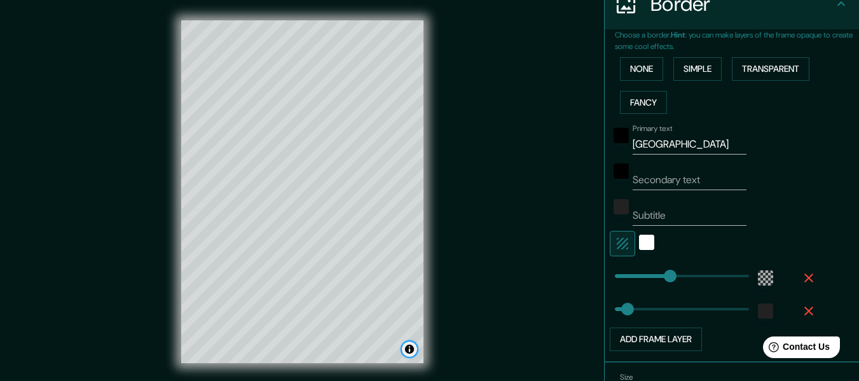
click at [412, 353] on button "Toggle attribution" at bounding box center [409, 348] width 15 height 15
click at [411, 353] on button "Toggle attribution" at bounding box center [409, 348] width 15 height 15
drag, startPoint x: 411, startPoint y: 353, endPoint x: 494, endPoint y: 37, distance: 326.8
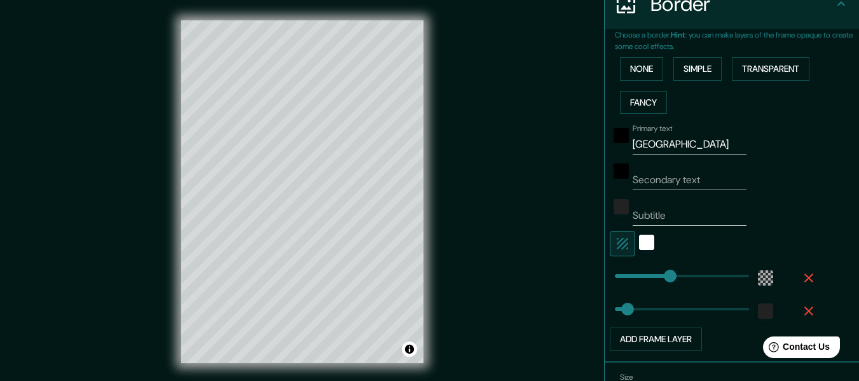
click at [494, 37] on div "Mappin Location [GEOGRAPHIC_DATA], [GEOGRAPHIC_DATA] Pins Style Layout Border C…" at bounding box center [429, 202] width 859 height 404
type input "188"
drag, startPoint x: 657, startPoint y: 275, endPoint x: 671, endPoint y: 275, distance: 14.0
type input "253"
drag, startPoint x: 671, startPoint y: 275, endPoint x: 694, endPoint y: 276, distance: 22.9
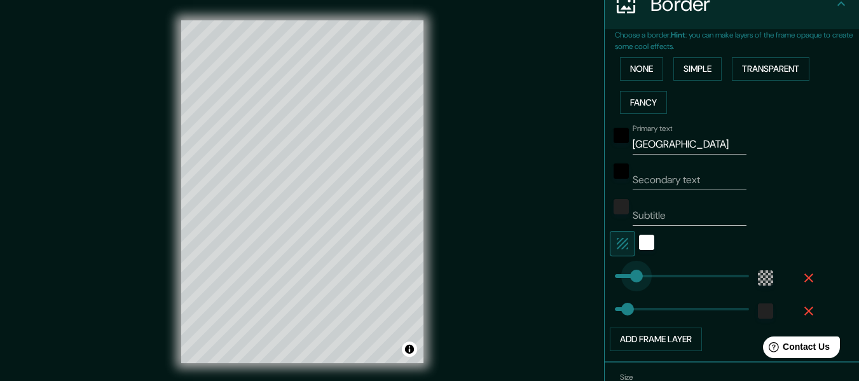
type input "60"
drag, startPoint x: 693, startPoint y: 268, endPoint x: 626, endPoint y: 276, distance: 67.2
type input "0"
drag, startPoint x: 632, startPoint y: 276, endPoint x: 578, endPoint y: 275, distance: 54.0
type input "118"
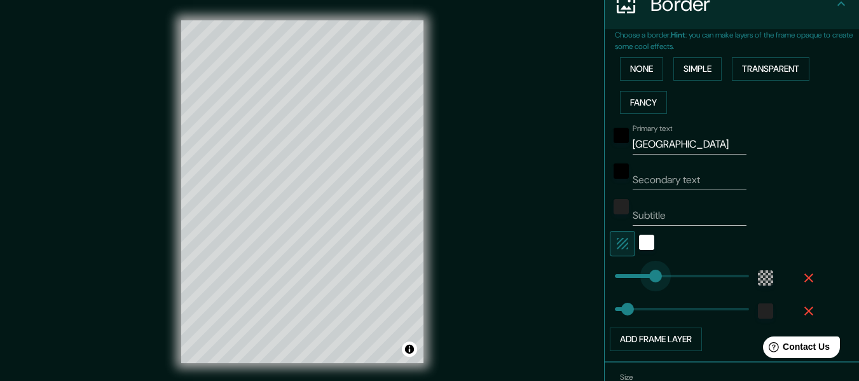
drag, startPoint x: 614, startPoint y: 273, endPoint x: 646, endPoint y: 273, distance: 32.4
type input "96"
drag, startPoint x: 620, startPoint y: 308, endPoint x: 639, endPoint y: 306, distance: 19.2
type input "118"
type input "146"
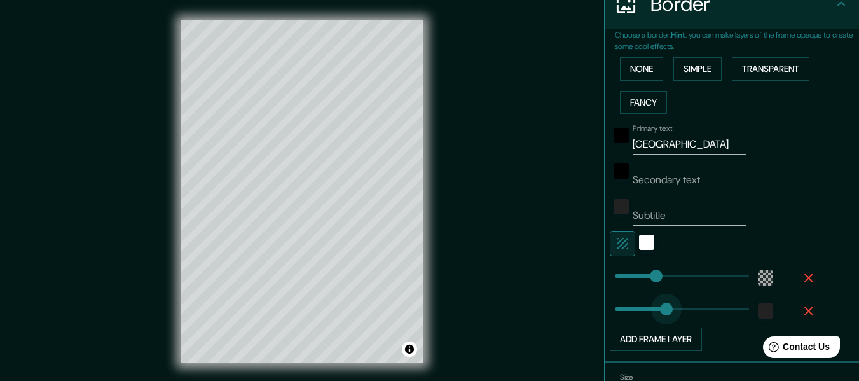
drag, startPoint x: 635, startPoint y: 306, endPoint x: 656, endPoint y: 305, distance: 21.6
type input "118"
type input "16"
drag, startPoint x: 656, startPoint y: 305, endPoint x: 611, endPoint y: 305, distance: 45.8
type input "118"
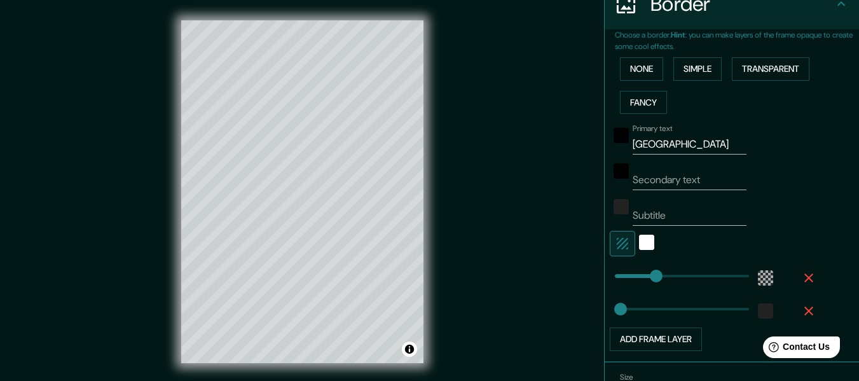
type input "42"
drag, startPoint x: 611, startPoint y: 303, endPoint x: 620, endPoint y: 303, distance: 8.9
type input "139"
drag, startPoint x: 644, startPoint y: 269, endPoint x: 654, endPoint y: 269, distance: 9.5
type input "89"
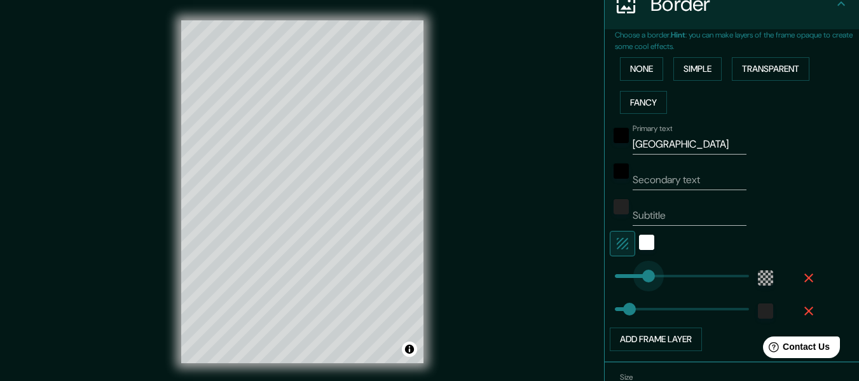
drag, startPoint x: 654, startPoint y: 269, endPoint x: 636, endPoint y: 272, distance: 18.0
type input "181"
drag, startPoint x: 643, startPoint y: 272, endPoint x: 669, endPoint y: 273, distance: 26.1
type input "20"
drag, startPoint x: 625, startPoint y: 314, endPoint x: 612, endPoint y: 316, distance: 13.0
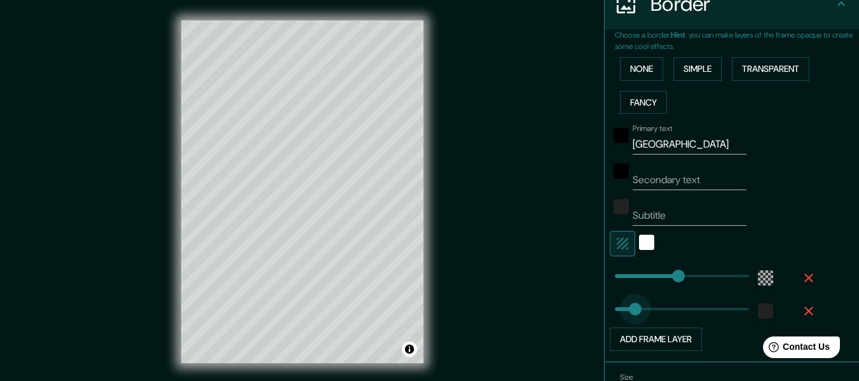
type input "67"
drag, startPoint x: 617, startPoint y: 308, endPoint x: 629, endPoint y: 308, distance: 11.5
click at [681, 64] on button "Simple" at bounding box center [697, 69] width 48 height 24
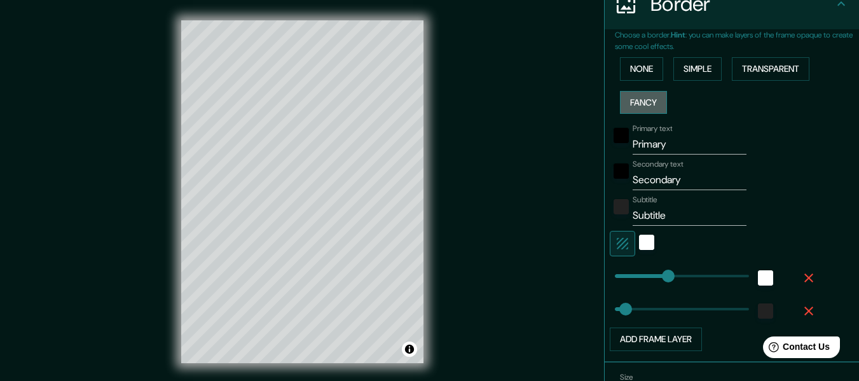
click at [641, 105] on button "Fancy" at bounding box center [643, 103] width 47 height 24
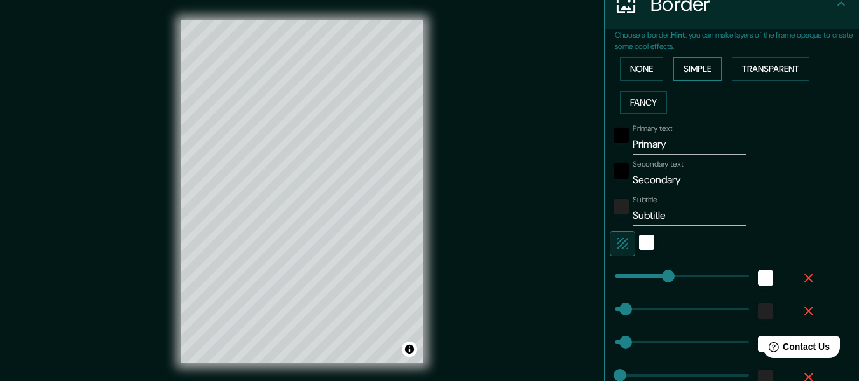
click at [673, 69] on button "Simple" at bounding box center [697, 69] width 48 height 24
click at [630, 101] on button "Fancy" at bounding box center [643, 103] width 47 height 24
drag, startPoint x: 747, startPoint y: 61, endPoint x: 745, endPoint y: 69, distance: 7.9
click at [747, 64] on button "Transparent" at bounding box center [770, 69] width 78 height 24
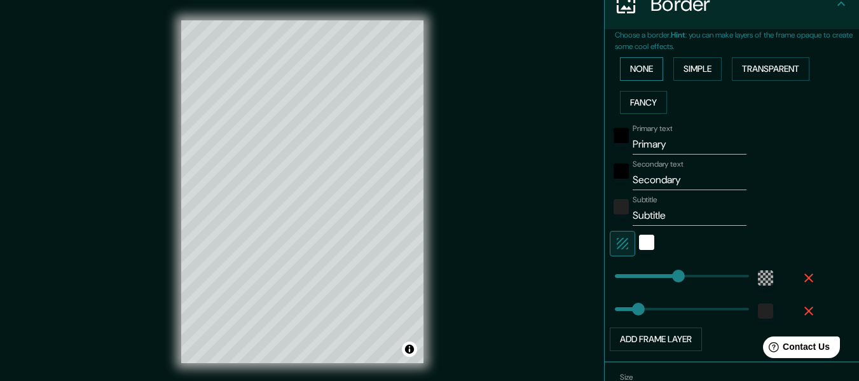
click at [629, 66] on button "None" at bounding box center [641, 69] width 43 height 24
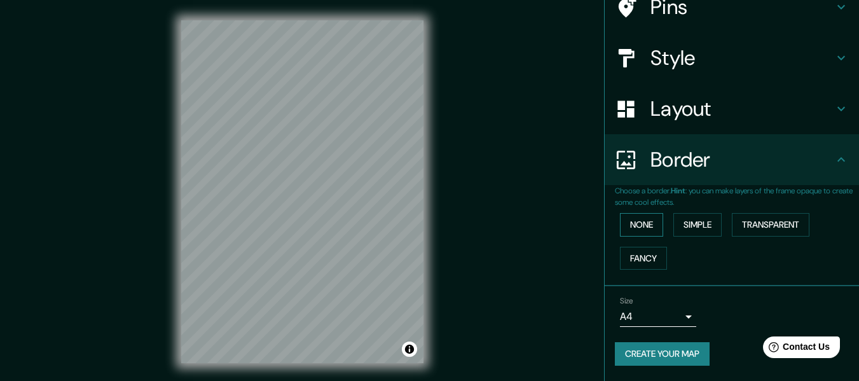
scroll to position [111, 0]
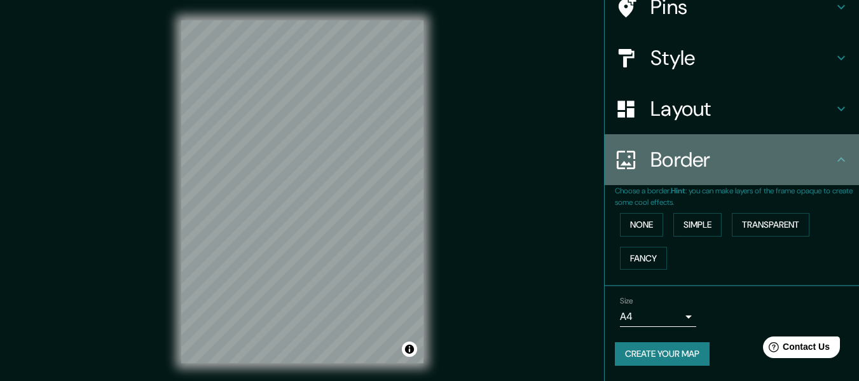
drag, startPoint x: 665, startPoint y: 165, endPoint x: 668, endPoint y: 196, distance: 31.2
click at [665, 167] on h4 "Border" at bounding box center [741, 159] width 183 height 25
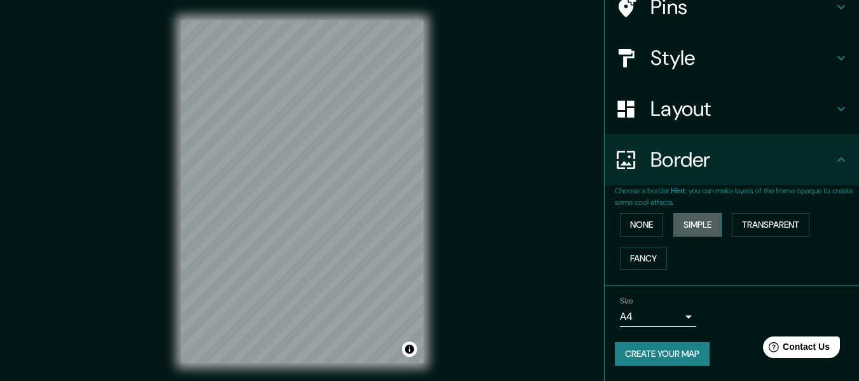
click at [677, 232] on button "Simple" at bounding box center [697, 225] width 48 height 24
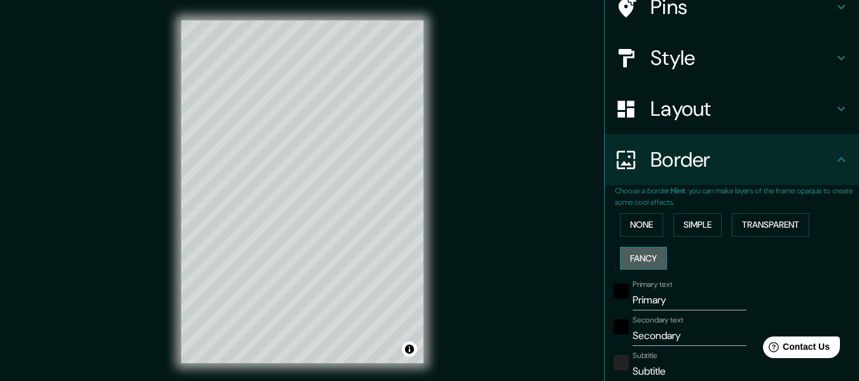
click at [636, 255] on button "Fancy" at bounding box center [643, 259] width 47 height 24
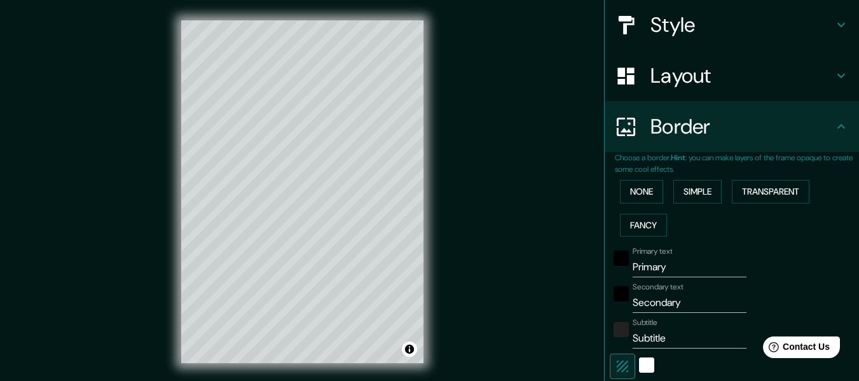
scroll to position [175, 0]
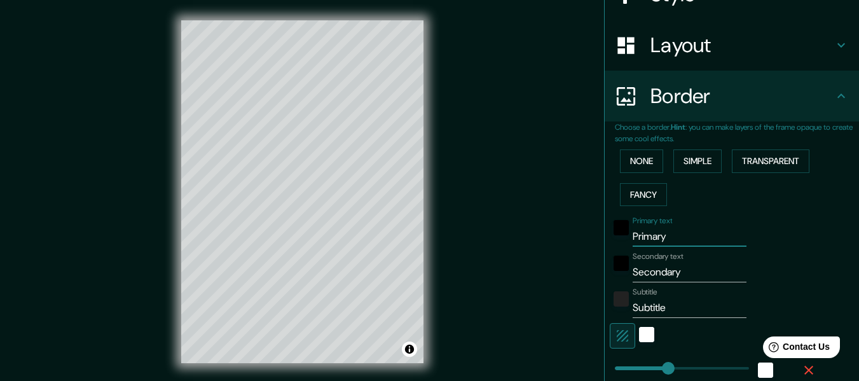
drag, startPoint x: 617, startPoint y: 233, endPoint x: 573, endPoint y: 233, distance: 44.5
click at [573, 233] on div "Mappin Location [GEOGRAPHIC_DATA], [GEOGRAPHIC_DATA] Pins Style Layout Border C…" at bounding box center [429, 202] width 859 height 404
type input "V"
type input "152"
type input "30"
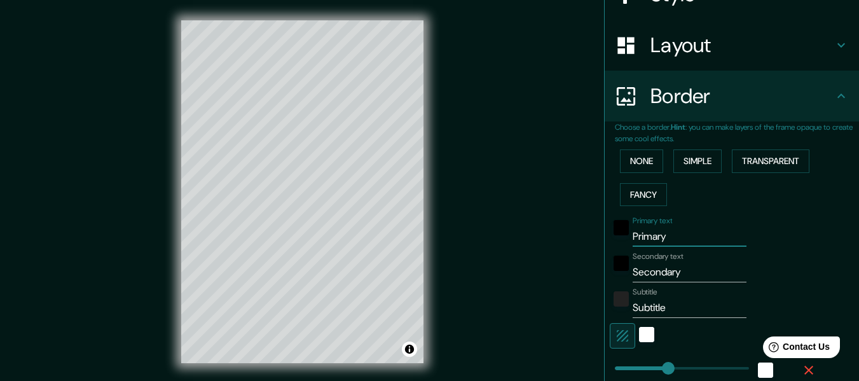
type input "30"
type input "15"
type input "VI"
type input "152"
type input "30"
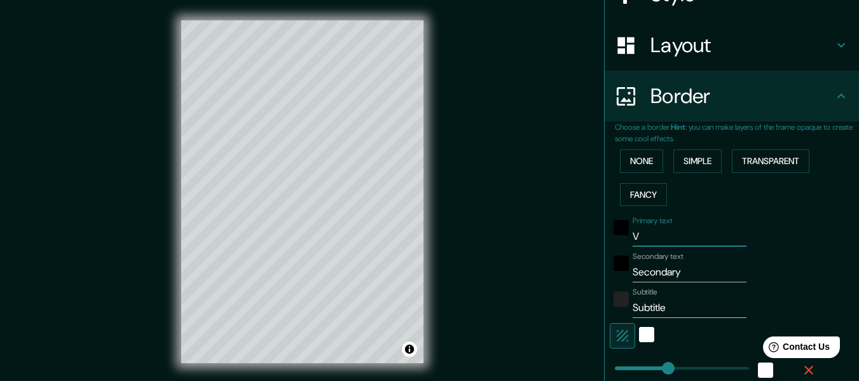
type input "30"
type input "15"
type input "VIE"
type input "152"
type input "30"
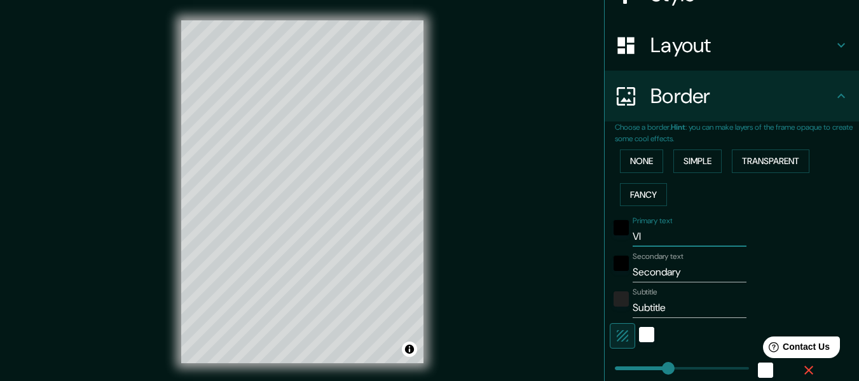
type input "30"
type input "15"
type input "VIEN"
type input "152"
type input "30"
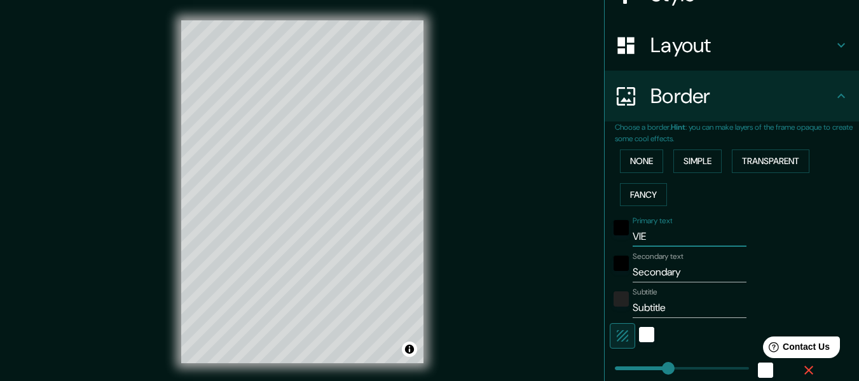
type input "30"
type input "15"
type input "[GEOGRAPHIC_DATA]"
type input "152"
type input "30"
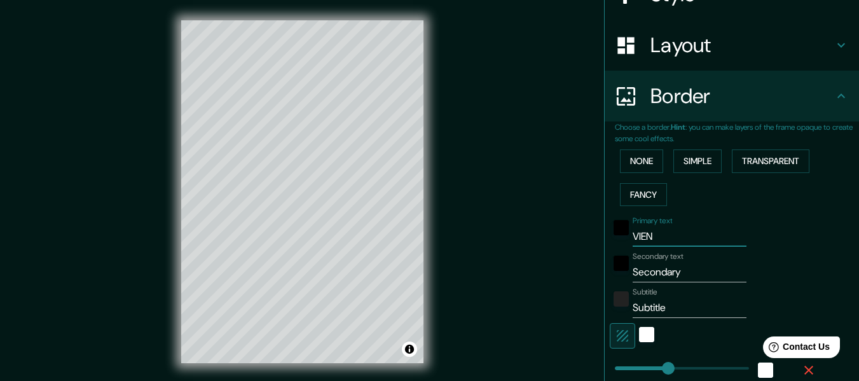
type input "30"
type input "15"
type input "[GEOGRAPHIC_DATA]"
click at [657, 268] on input "Secondary" at bounding box center [689, 272] width 114 height 20
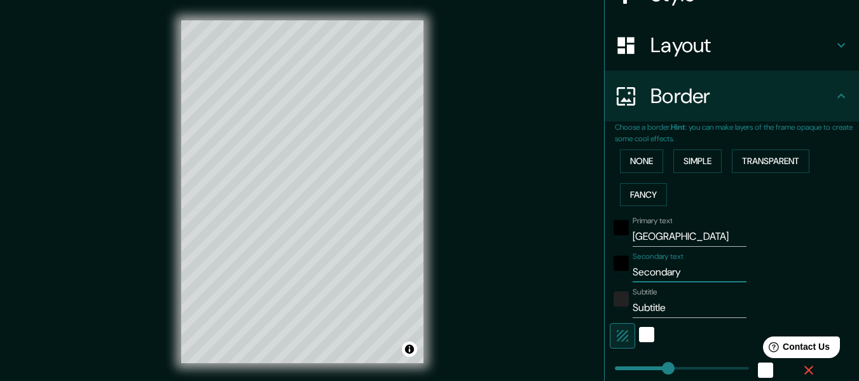
type input "152"
type input "30"
type input "15"
click at [648, 315] on input "Subtitle" at bounding box center [689, 307] width 114 height 20
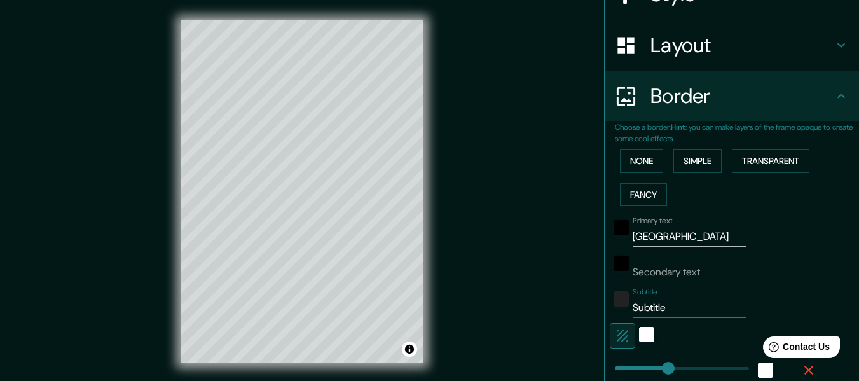
type input "Subtile"
type input "152"
type input "30"
type input "15"
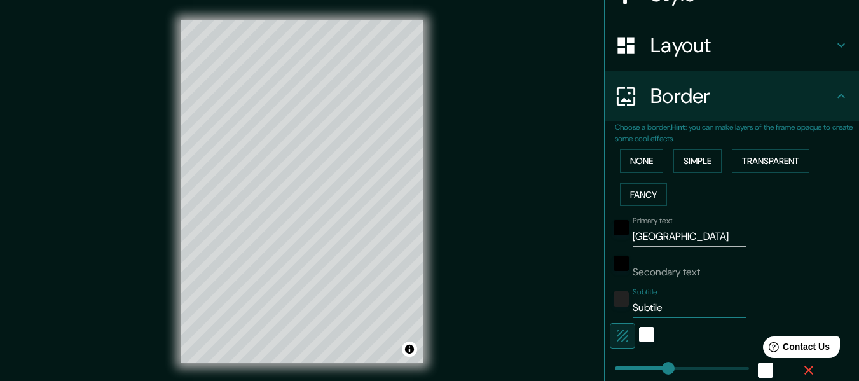
type input "Subtie"
type input "152"
type input "30"
type input "15"
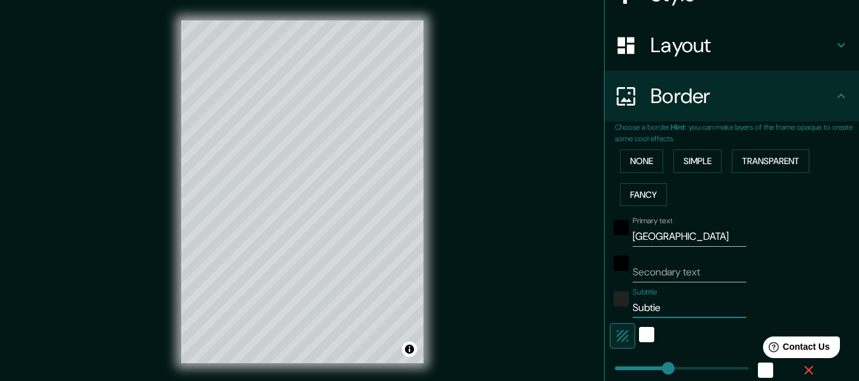
type input "Subti"
type input "152"
type input "30"
type input "15"
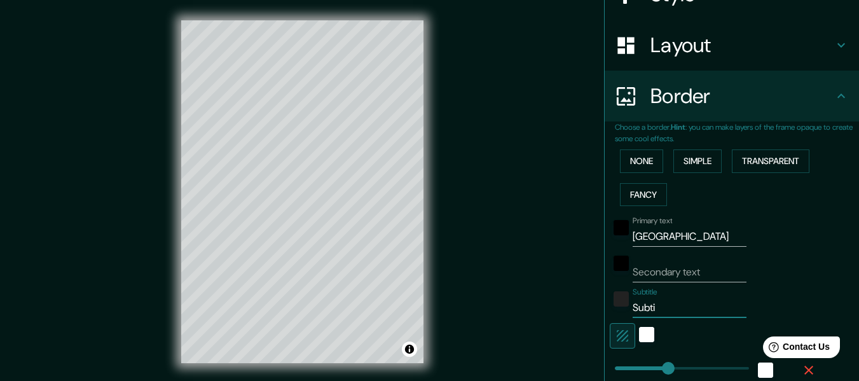
drag, startPoint x: 666, startPoint y: 302, endPoint x: 591, endPoint y: 304, distance: 75.0
click at [591, 304] on div "Mappin Location [GEOGRAPHIC_DATA], [GEOGRAPHIC_DATA] Pins Style Layout Border C…" at bounding box center [429, 202] width 859 height 404
type input "152"
type input "30"
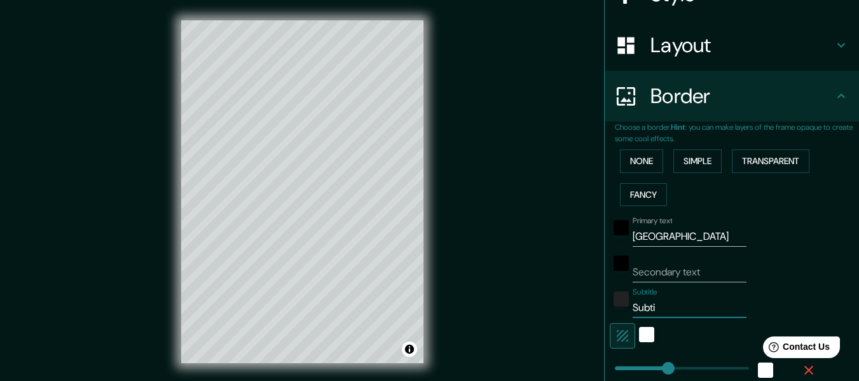
type input "15"
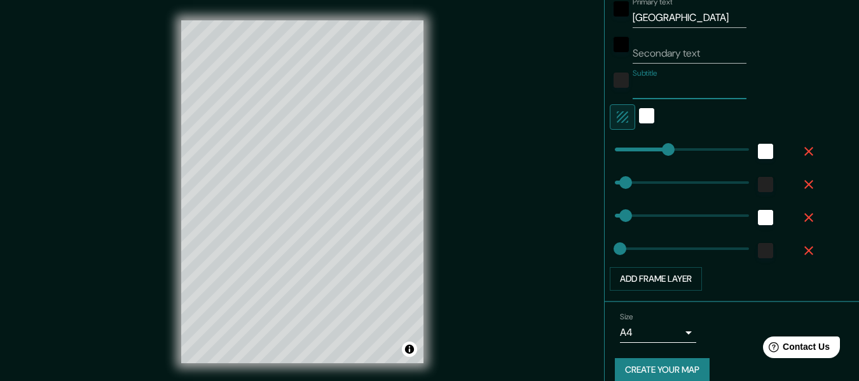
scroll to position [409, 0]
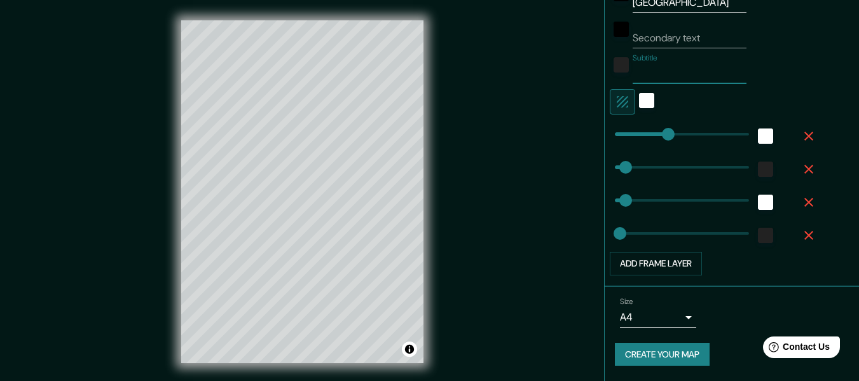
type input "30"
type input "90"
drag, startPoint x: 615, startPoint y: 194, endPoint x: 637, endPoint y: 194, distance: 21.6
type input "152"
type input "30"
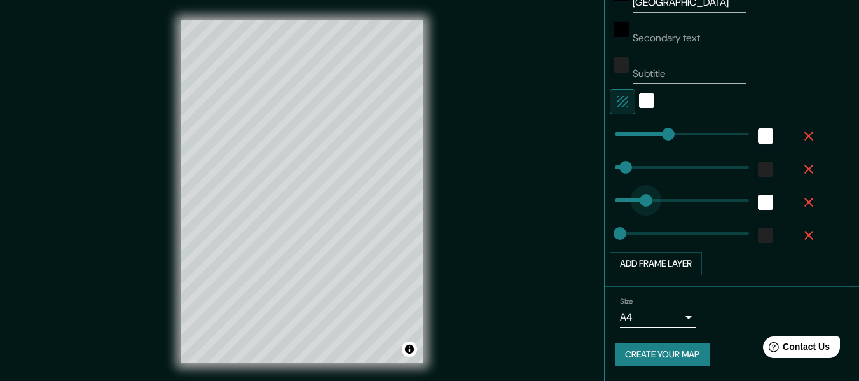
type input "15"
type input "137"
drag, startPoint x: 637, startPoint y: 194, endPoint x: 653, endPoint y: 193, distance: 16.6
type input "152"
type input "30"
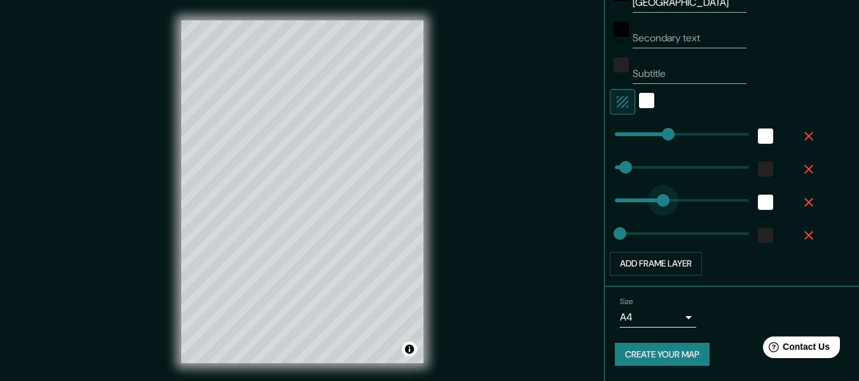
type input "15"
type input "11"
drag, startPoint x: 647, startPoint y: 192, endPoint x: 609, endPoint y: 192, distance: 38.1
type input "152"
type input "30"
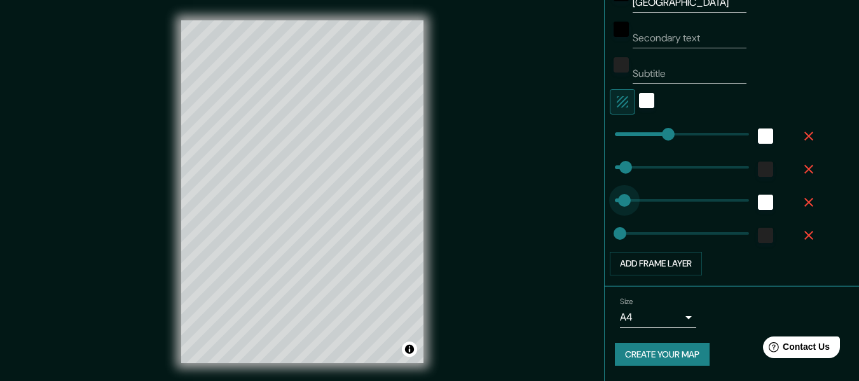
type input "15"
type input "273"
drag, startPoint x: 622, startPoint y: 192, endPoint x: 701, endPoint y: 194, distance: 78.8
type input "152"
type input "30"
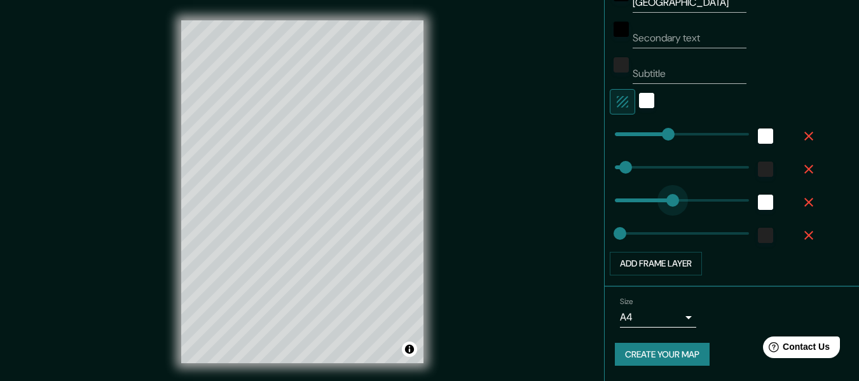
type input "15"
type input "381"
drag, startPoint x: 701, startPoint y: 194, endPoint x: 747, endPoint y: 192, distance: 45.8
type input "152"
type input "30"
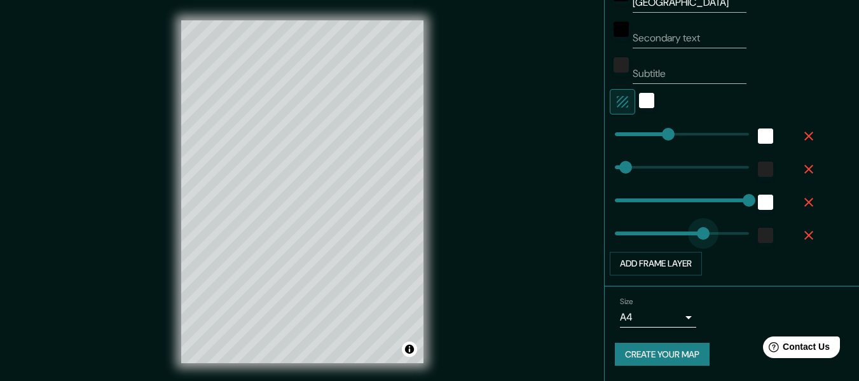
type input "251"
drag, startPoint x: 616, startPoint y: 229, endPoint x: 693, endPoint y: 222, distance: 77.9
type input "152"
type input "30"
type input "0"
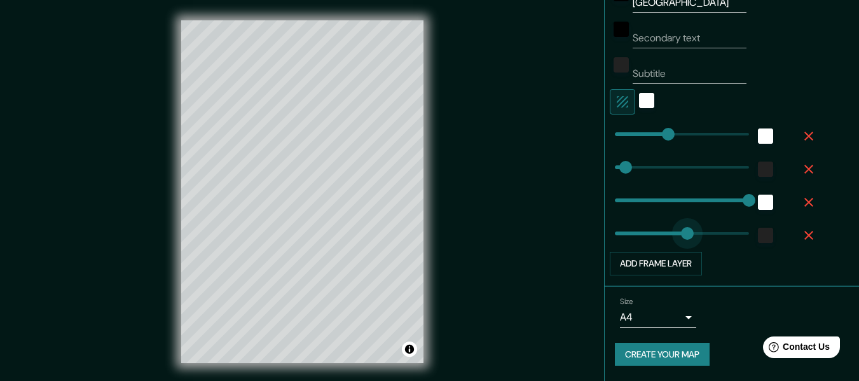
drag, startPoint x: 693, startPoint y: 222, endPoint x: 517, endPoint y: 225, distance: 176.1
type input "152"
type input "181"
drag, startPoint x: 617, startPoint y: 168, endPoint x: 670, endPoint y: 163, distance: 53.6
type input "152"
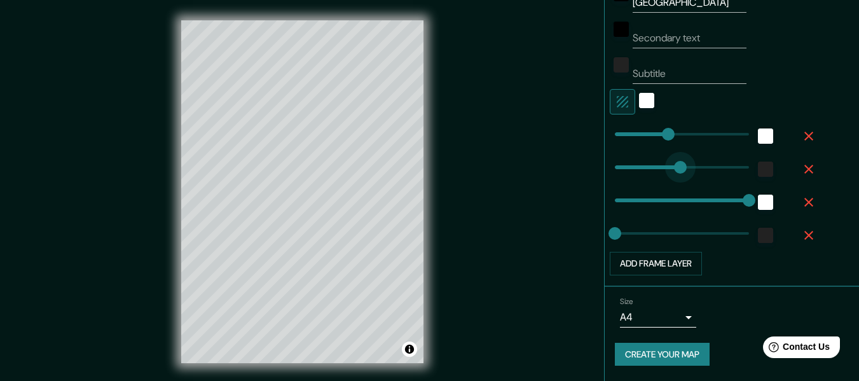
type input "0"
drag, startPoint x: 670, startPoint y: 163, endPoint x: 500, endPoint y: 168, distance: 170.4
type input "152"
type input "139"
drag, startPoint x: 730, startPoint y: 196, endPoint x: 653, endPoint y: 197, distance: 76.3
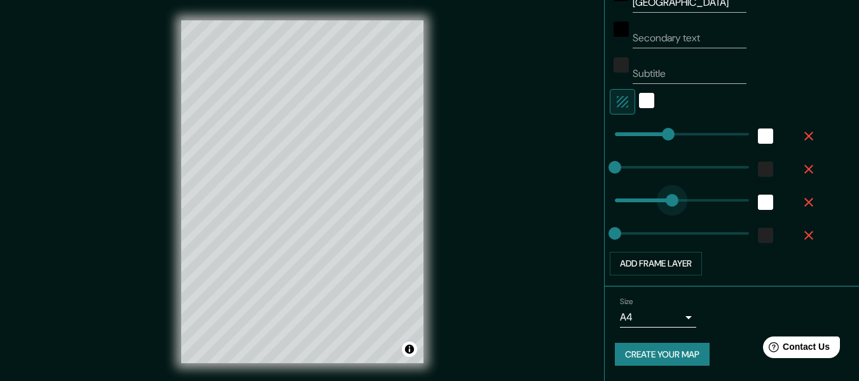
type input "152"
type input "0"
drag, startPoint x: 647, startPoint y: 197, endPoint x: 582, endPoint y: 200, distance: 65.5
type input "61"
drag
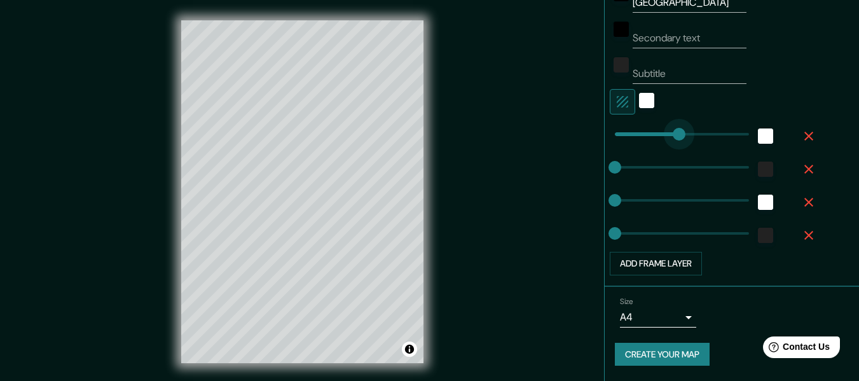
type input "222"
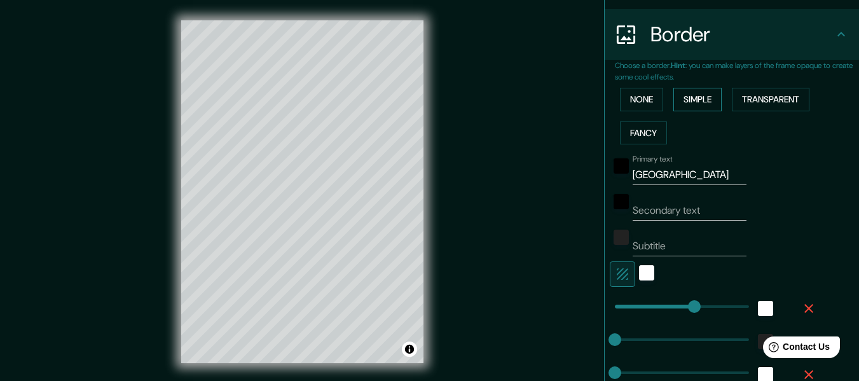
scroll to position [218, 0]
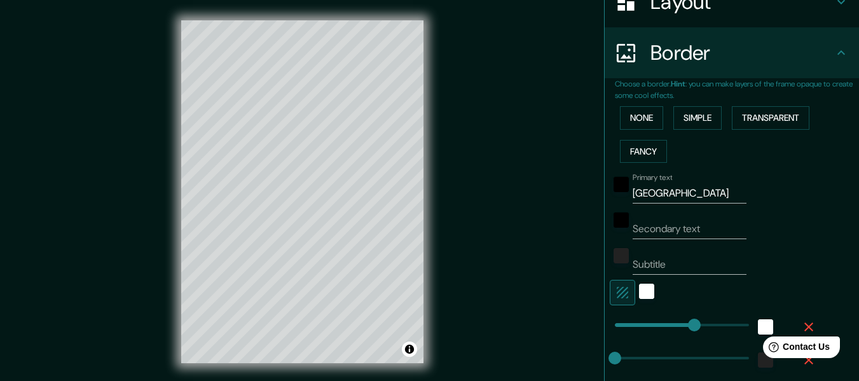
click at [637, 129] on div "None Simple Transparent Fancy" at bounding box center [737, 134] width 244 height 67
click at [678, 120] on button "Simple" at bounding box center [697, 118] width 48 height 24
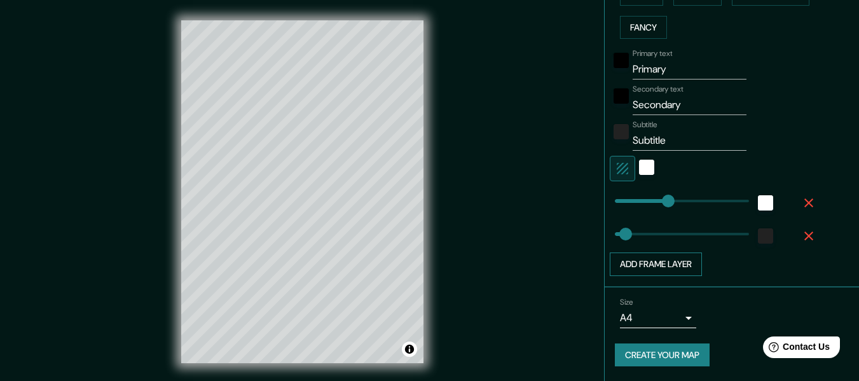
scroll to position [343, 0]
type input "98"
type input "152"
type input "137"
type input "152"
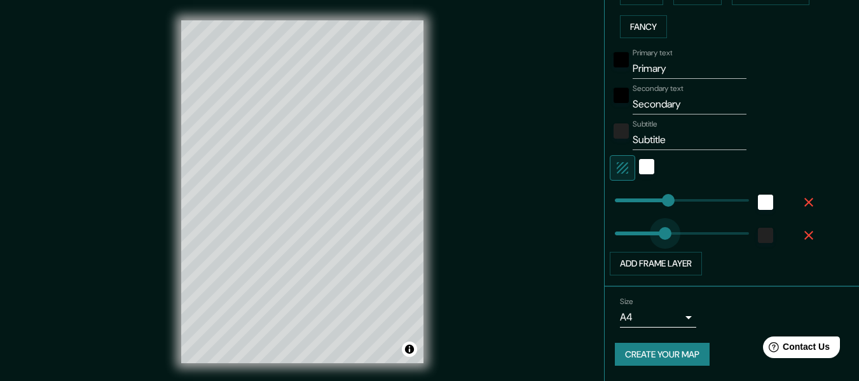
type input "181"
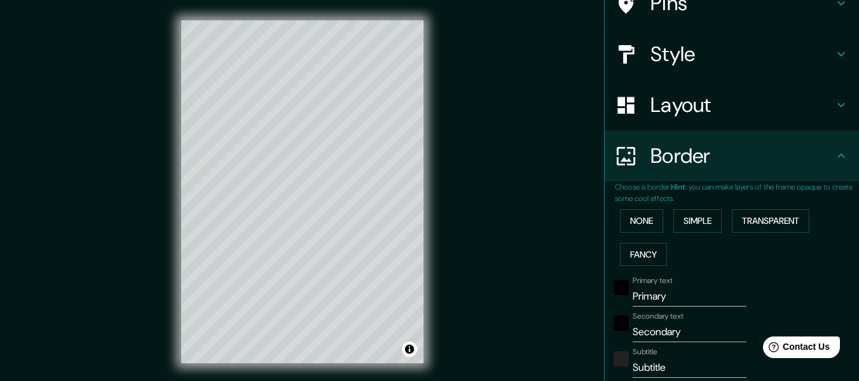
scroll to position [88, 0]
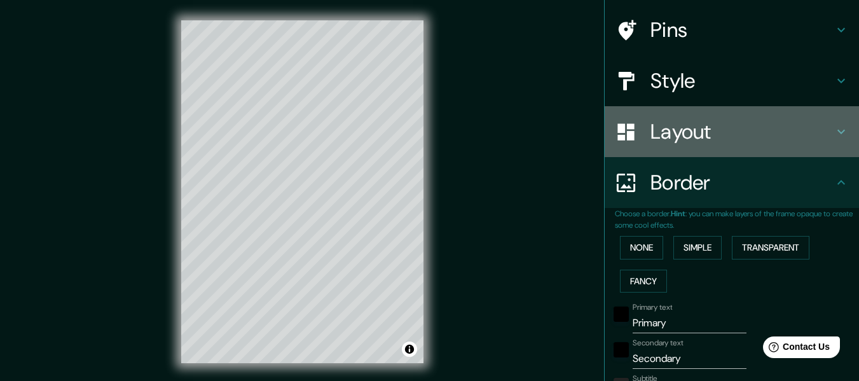
click at [768, 142] on h4 "Layout" at bounding box center [741, 131] width 183 height 25
type input "152"
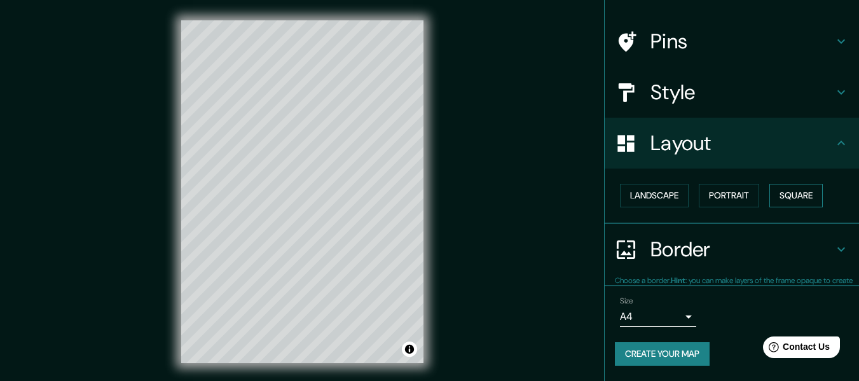
scroll to position [76, 0]
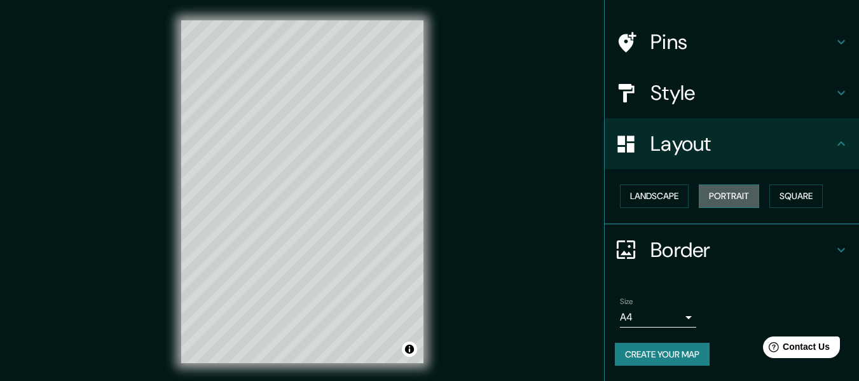
click at [735, 202] on button "Portrait" at bounding box center [728, 196] width 60 height 24
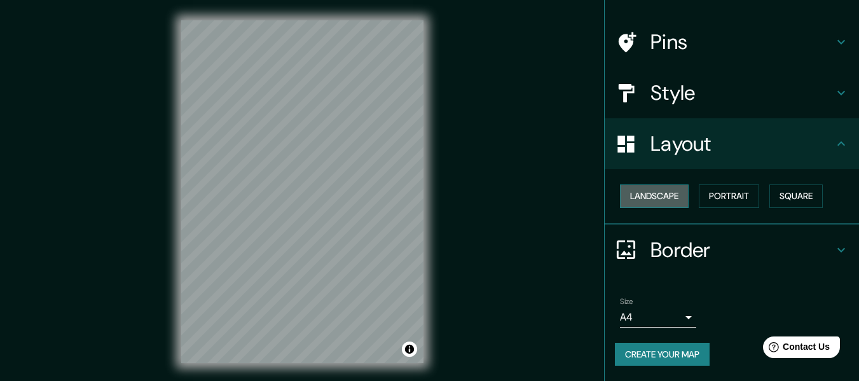
click at [660, 200] on button "Landscape" at bounding box center [654, 196] width 69 height 24
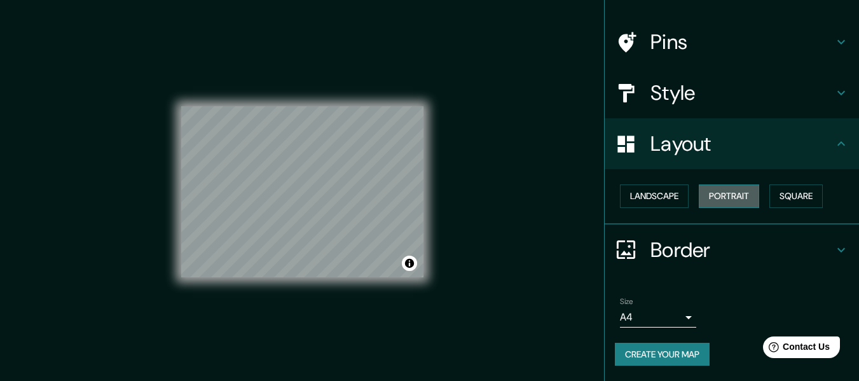
click at [721, 197] on button "Portrait" at bounding box center [728, 196] width 60 height 24
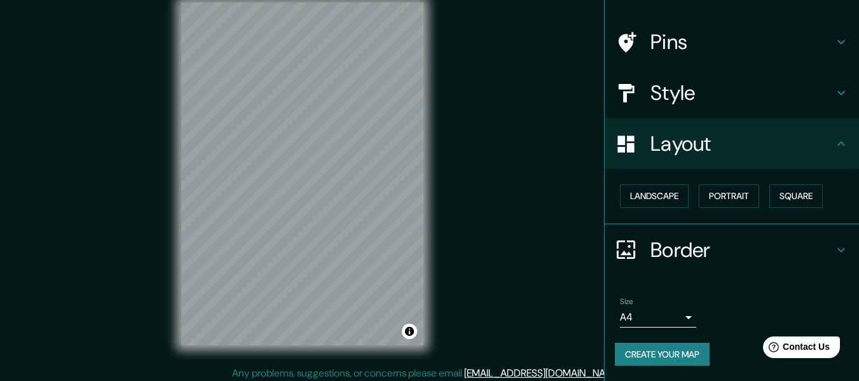
scroll to position [23, 0]
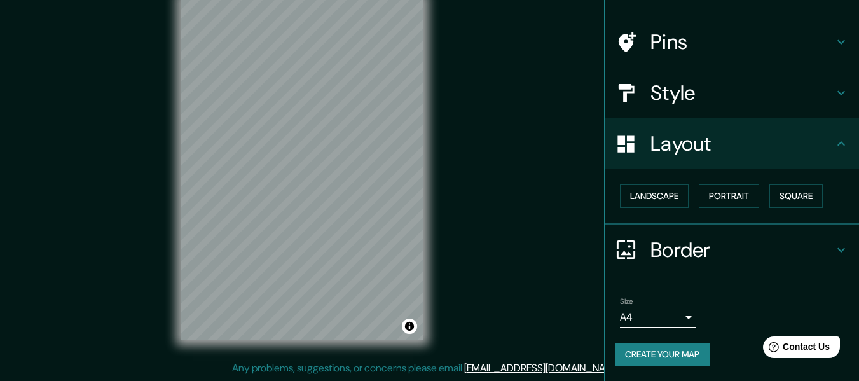
click at [695, 232] on div "Border" at bounding box center [731, 249] width 254 height 51
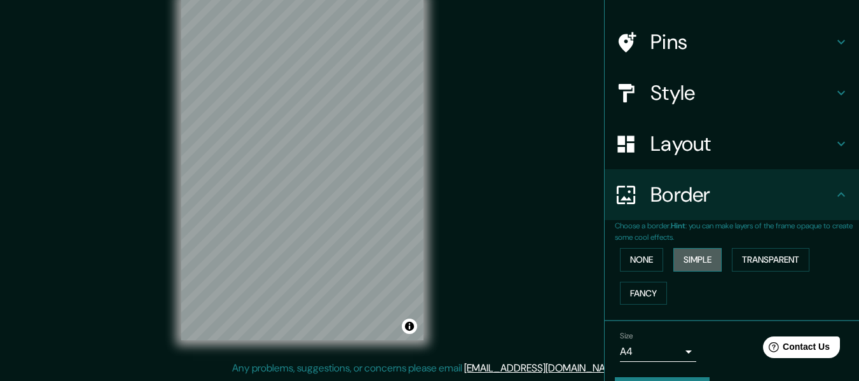
click at [691, 265] on button "Simple" at bounding box center [697, 260] width 48 height 24
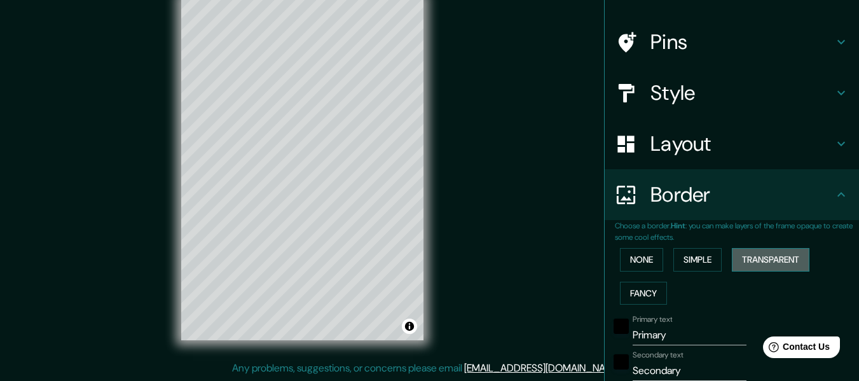
click at [735, 258] on button "Transparent" at bounding box center [770, 260] width 78 height 24
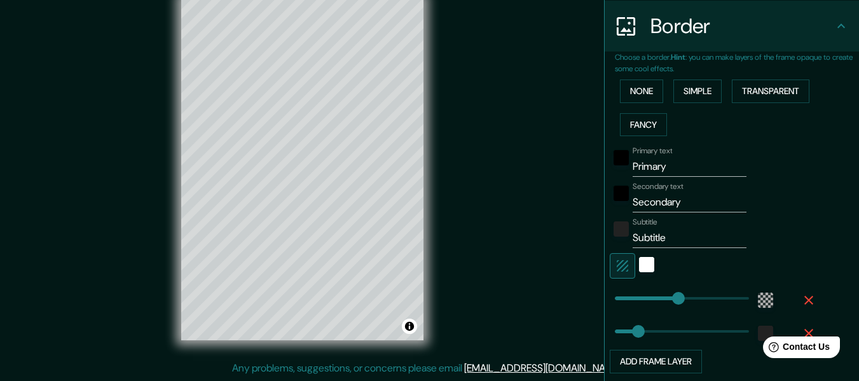
scroll to position [267, 0]
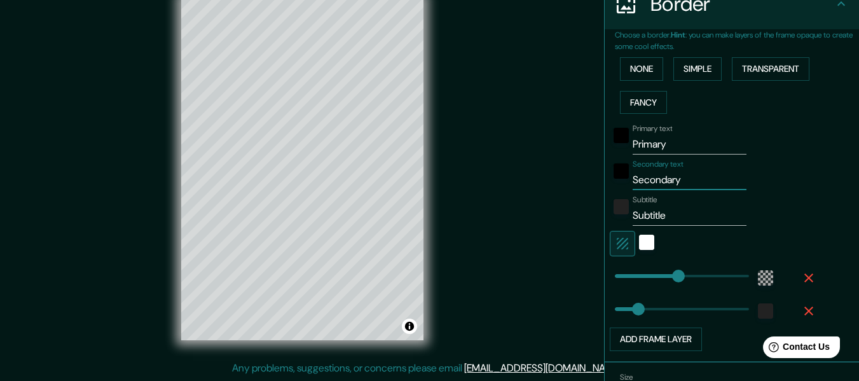
drag, startPoint x: 681, startPoint y: 185, endPoint x: 573, endPoint y: 184, distance: 107.4
click at [573, 184] on div "Mappin Location [GEOGRAPHIC_DATA], [GEOGRAPHIC_DATA] Pins Style Layout Border C…" at bounding box center [429, 179] width 859 height 404
drag, startPoint x: 668, startPoint y: 218, endPoint x: 588, endPoint y: 216, distance: 80.1
click at [588, 216] on div "Mappin Location [GEOGRAPHIC_DATA], [GEOGRAPHIC_DATA] Pins Style Layout Border C…" at bounding box center [429, 179] width 859 height 404
drag, startPoint x: 690, startPoint y: 145, endPoint x: 555, endPoint y: 142, distance: 134.8
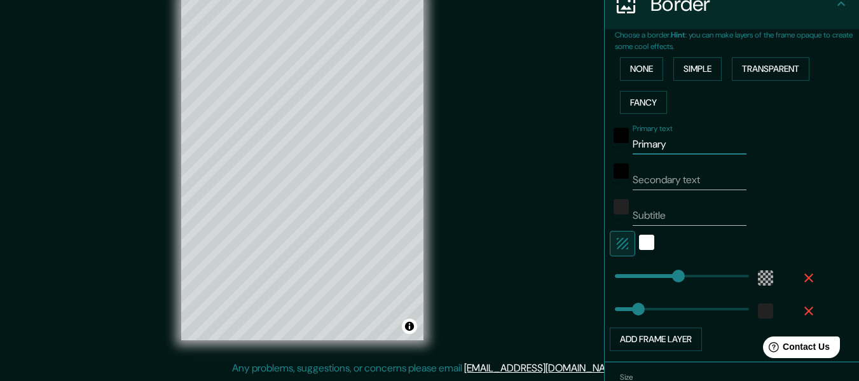
click at [555, 142] on div "Mappin Location [GEOGRAPHIC_DATA], [GEOGRAPHIC_DATA] Pins Style Layout Border C…" at bounding box center [429, 179] width 859 height 404
type input "v"
type input "[GEOGRAPHIC_DATA]"
type input "219"
type input "253"
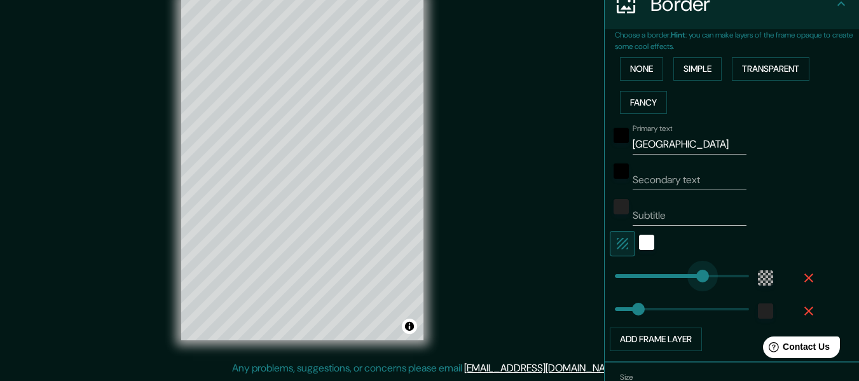
drag, startPoint x: 680, startPoint y: 271, endPoint x: 695, endPoint y: 268, distance: 15.0
type input "114"
drag, startPoint x: 694, startPoint y: 275, endPoint x: 645, endPoint y: 277, distance: 49.0
type input "0"
drag, startPoint x: 643, startPoint y: 277, endPoint x: 601, endPoint y: 278, distance: 42.0
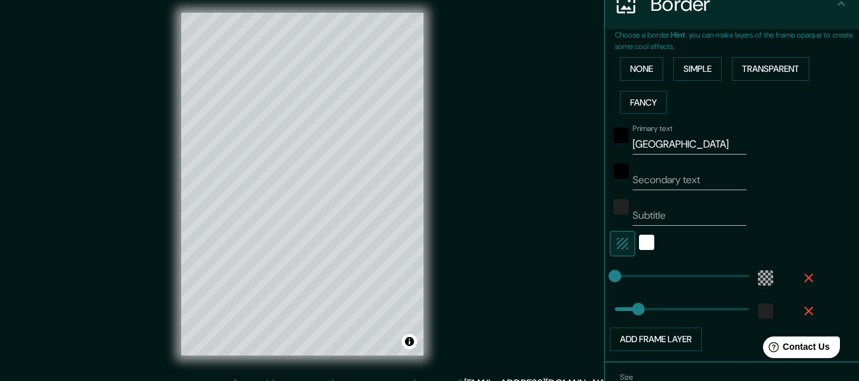
scroll to position [0, 0]
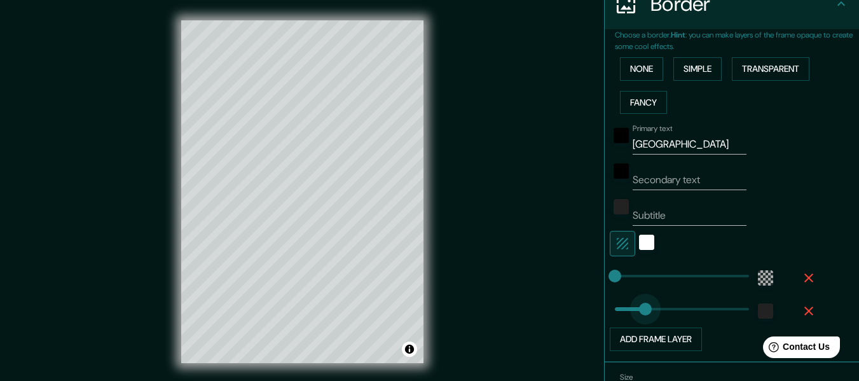
type input "98"
drag, startPoint x: 627, startPoint y: 304, endPoint x: 639, endPoint y: 304, distance: 12.7
type input "25"
drag, startPoint x: 632, startPoint y: 306, endPoint x: 614, endPoint y: 306, distance: 17.8
type input "83"
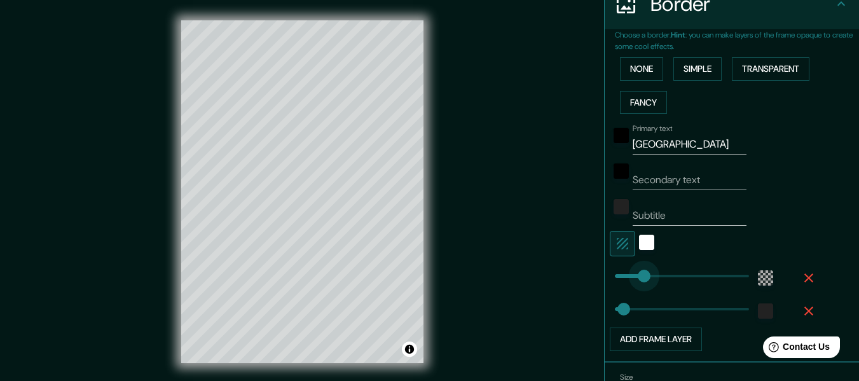
drag, startPoint x: 605, startPoint y: 271, endPoint x: 634, endPoint y: 276, distance: 29.6
type input "145"
drag, startPoint x: 629, startPoint y: 276, endPoint x: 656, endPoint y: 276, distance: 27.3
type input "40"
drag, startPoint x: 612, startPoint y: 310, endPoint x: 619, endPoint y: 308, distance: 7.1
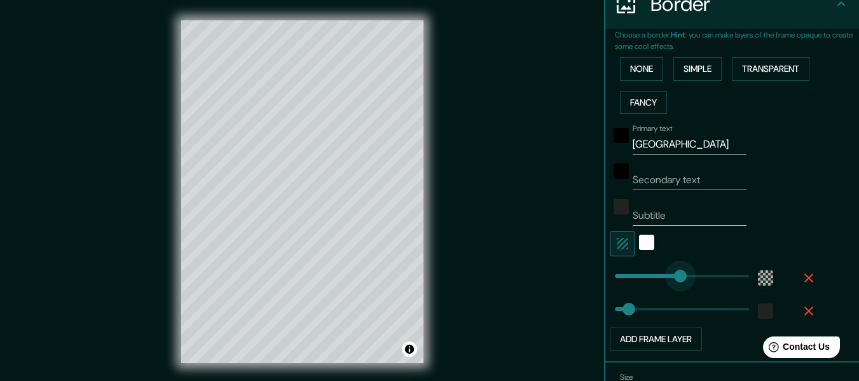
type input "192"
drag, startPoint x: 657, startPoint y: 275, endPoint x: 673, endPoint y: 275, distance: 15.9
type input "170"
drag, startPoint x: 672, startPoint y: 275, endPoint x: 665, endPoint y: 275, distance: 7.0
click at [719, 79] on div "None Simple Transparent Fancy" at bounding box center [737, 85] width 244 height 67
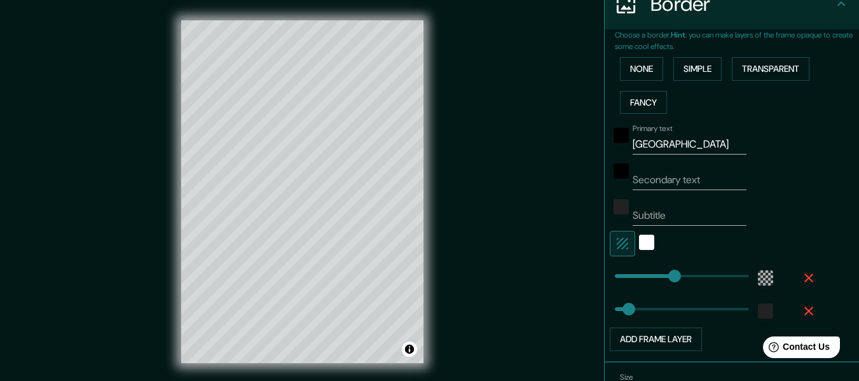
drag, startPoint x: 424, startPoint y: 172, endPoint x: 744, endPoint y: 208, distance: 322.4
click at [744, 208] on div "Subtitle" at bounding box center [713, 210] width 208 height 31
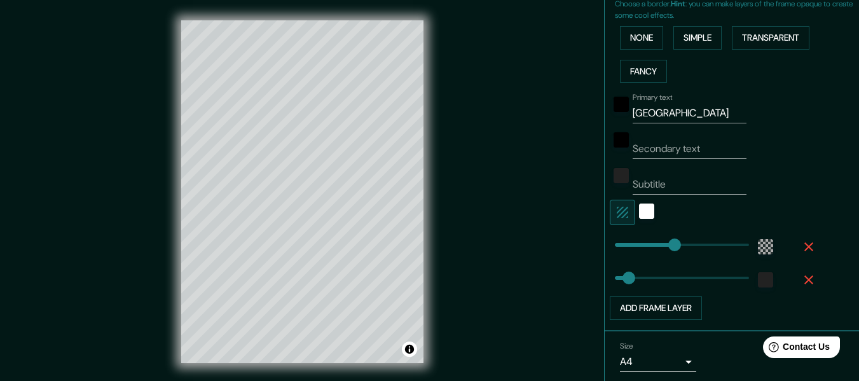
scroll to position [343, 0]
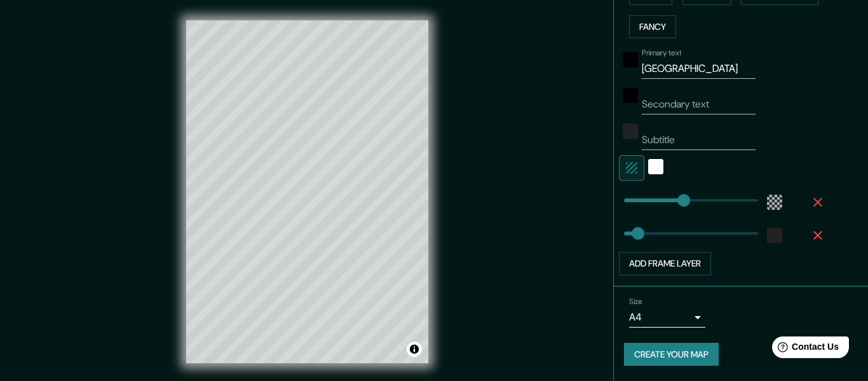
click at [676, 317] on body "Mappin Location [GEOGRAPHIC_DATA], [GEOGRAPHIC_DATA] Pins Style Layout Border C…" at bounding box center [434, 190] width 868 height 381
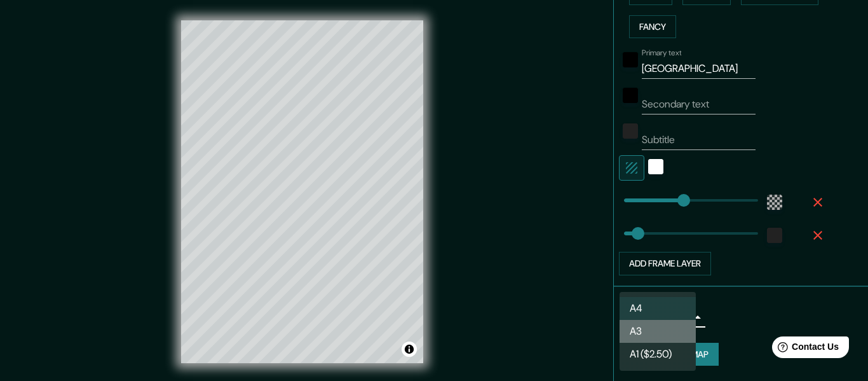
click at [667, 330] on li "A3" at bounding box center [658, 331] width 76 height 23
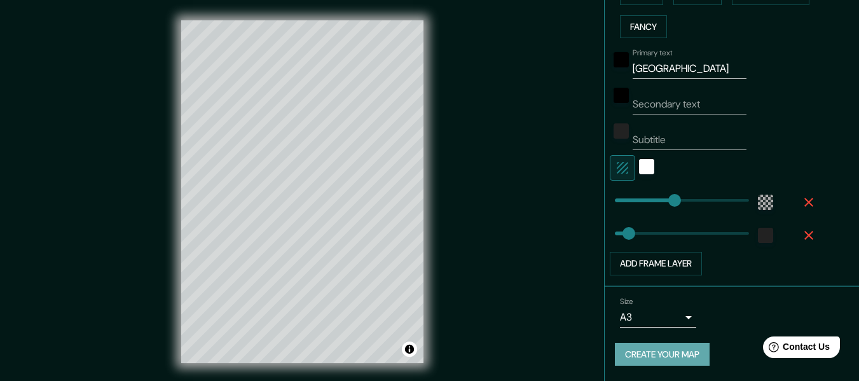
click at [668, 350] on button "Create your map" at bounding box center [662, 355] width 95 height 24
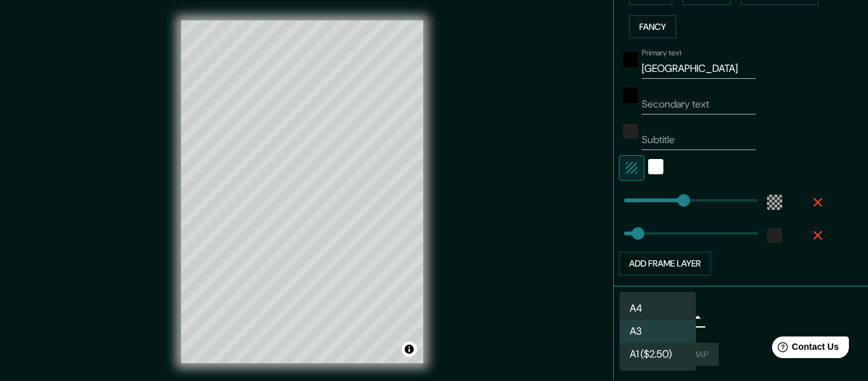
click at [677, 310] on body "Mappin Location [GEOGRAPHIC_DATA], [GEOGRAPHIC_DATA] Pins Style Layout Border C…" at bounding box center [434, 190] width 868 height 381
click at [676, 301] on li "A4" at bounding box center [658, 308] width 76 height 23
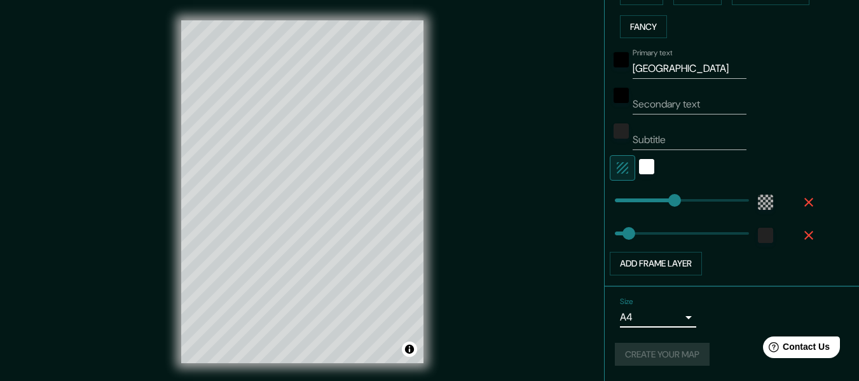
click at [677, 353] on div "Create your map" at bounding box center [732, 355] width 234 height 24
click at [677, 354] on div "Create your map" at bounding box center [732, 355] width 234 height 24
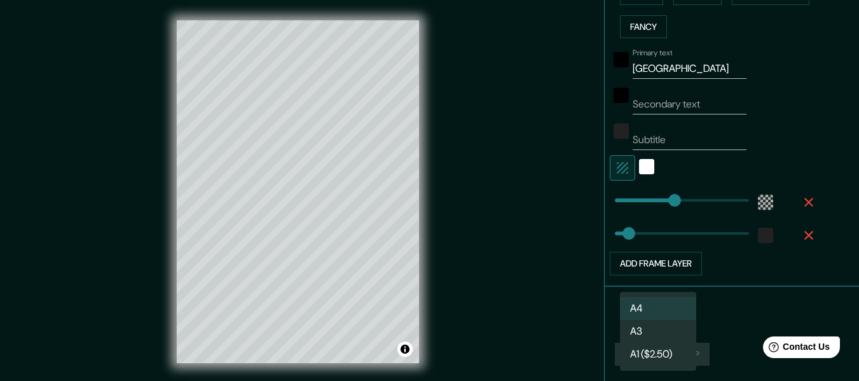
click at [665, 311] on body "Mappin Location [GEOGRAPHIC_DATA], [GEOGRAPHIC_DATA] Pins Style Layout Border C…" at bounding box center [429, 190] width 859 height 381
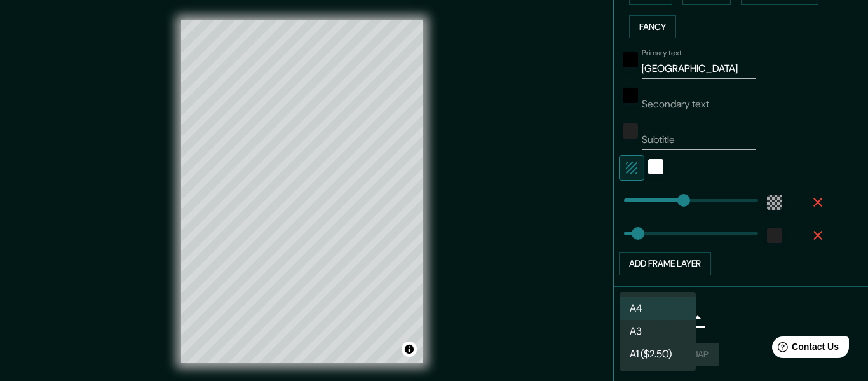
click at [667, 354] on li "A1 ($2.50)" at bounding box center [658, 354] width 76 height 23
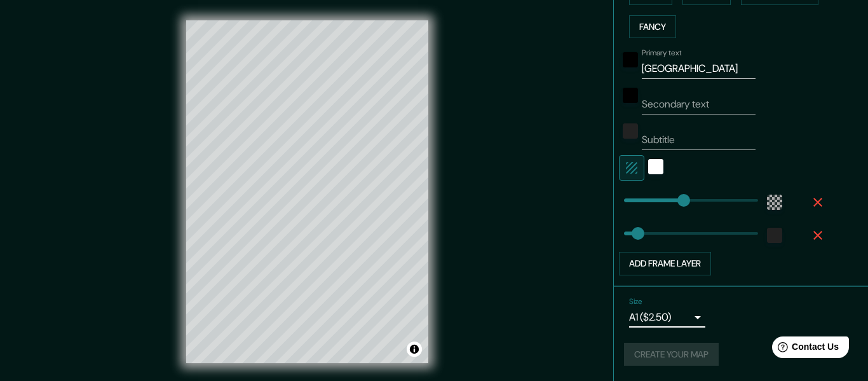
click at [660, 320] on body "Mappin Location [GEOGRAPHIC_DATA], [GEOGRAPHIC_DATA] Pins Style Layout Border C…" at bounding box center [434, 190] width 868 height 381
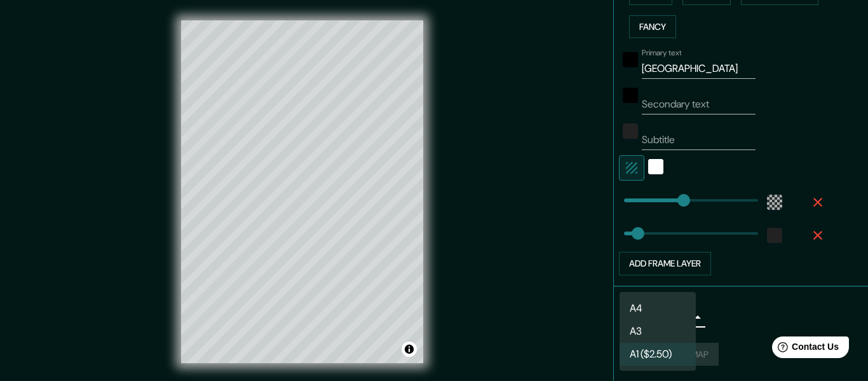
click at [723, 350] on div at bounding box center [434, 190] width 868 height 381
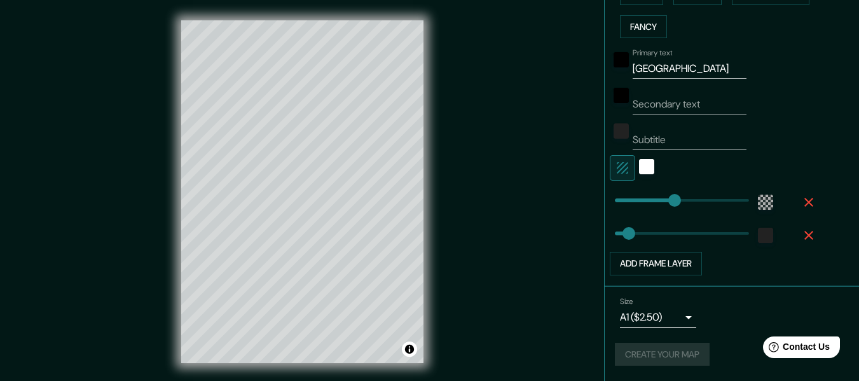
click at [627, 305] on div "Size A1 ($2.50) a3" at bounding box center [658, 312] width 76 height 31
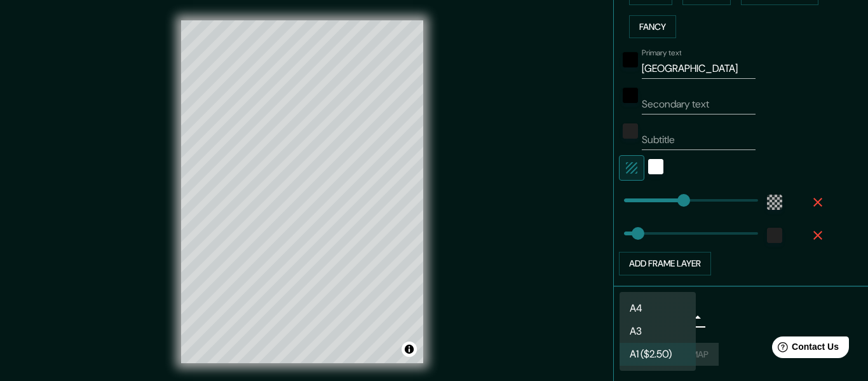
click at [624, 318] on body "Mappin Location [GEOGRAPHIC_DATA], [GEOGRAPHIC_DATA] Pins Style Layout Border C…" at bounding box center [434, 190] width 868 height 381
click at [633, 314] on li "A4" at bounding box center [658, 308] width 76 height 23
type input "single"
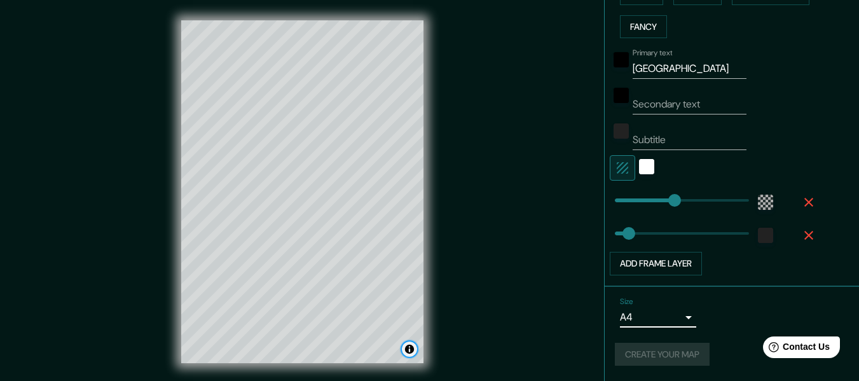
click at [413, 349] on button "Toggle attribution" at bounding box center [409, 348] width 15 height 15
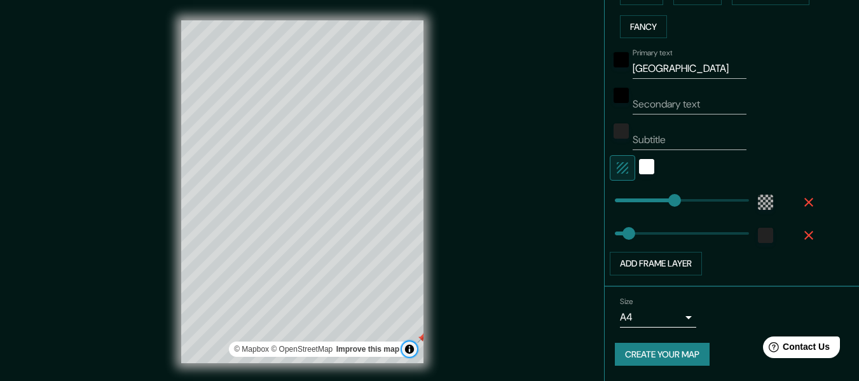
click at [412, 347] on button "Toggle attribution" at bounding box center [409, 348] width 15 height 15
click at [429, 337] on div "© Mapbox © OpenStreetMap Improve this map" at bounding box center [302, 191] width 283 height 383
click at [419, 336] on div at bounding box center [422, 337] width 10 height 10
click at [656, 353] on button "Create your map" at bounding box center [662, 355] width 95 height 24
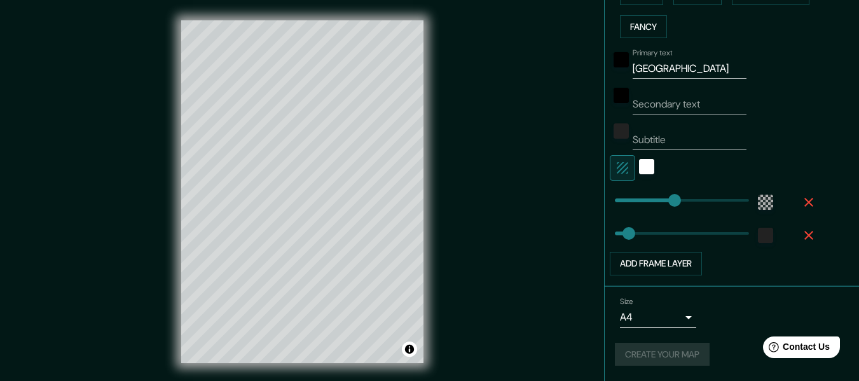
click at [656, 353] on div "Create your map" at bounding box center [732, 355] width 234 height 24
drag, startPoint x: 656, startPoint y: 353, endPoint x: 733, endPoint y: 352, distance: 77.5
click at [658, 353] on div "Create your map" at bounding box center [732, 355] width 234 height 24
click at [812, 352] on span "Contact Us" at bounding box center [806, 346] width 49 height 11
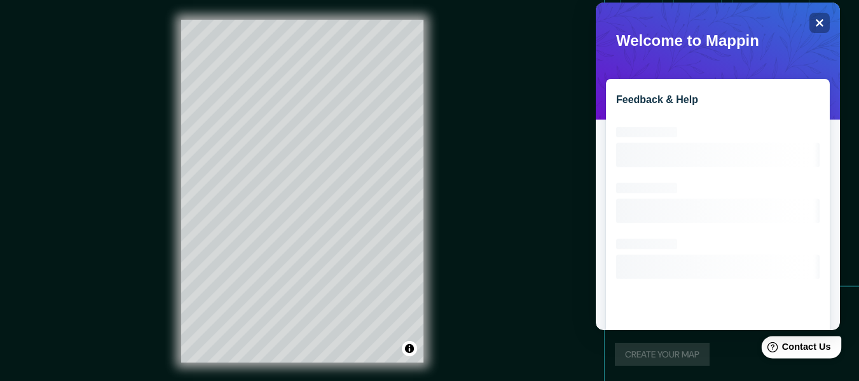
scroll to position [0, 0]
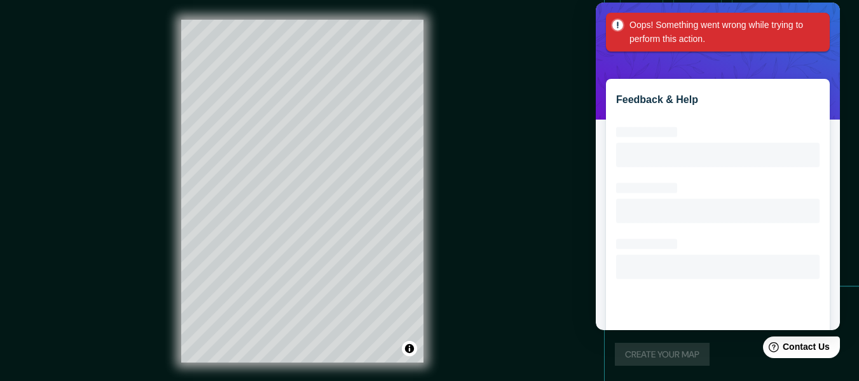
click at [570, 79] on div "Mappin Location [GEOGRAPHIC_DATA], [GEOGRAPHIC_DATA] Pins Style Layout Border C…" at bounding box center [429, 201] width 859 height 404
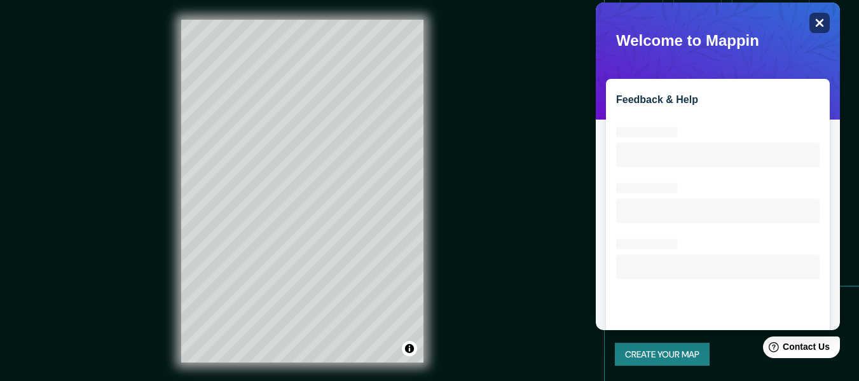
click at [817, 21] on icon "Close" at bounding box center [819, 23] width 10 height 10
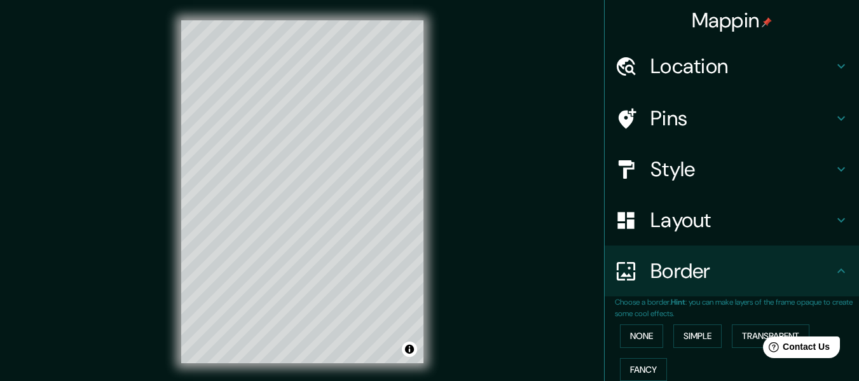
click at [690, 77] on h4 "Location" at bounding box center [741, 65] width 183 height 25
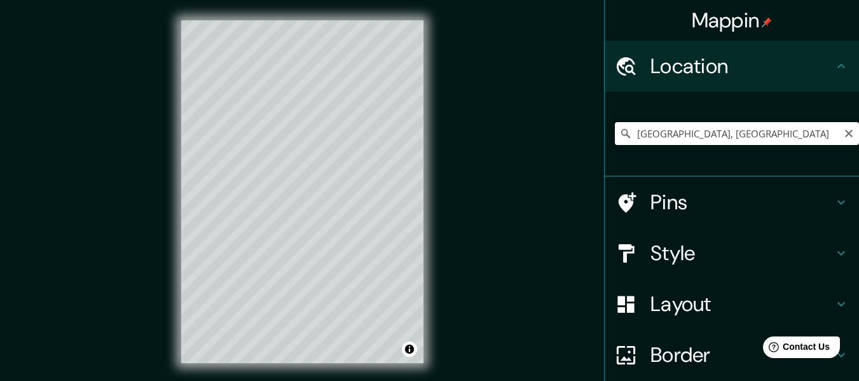
click at [677, 126] on input "[GEOGRAPHIC_DATA], [GEOGRAPHIC_DATA]" at bounding box center [737, 133] width 244 height 23
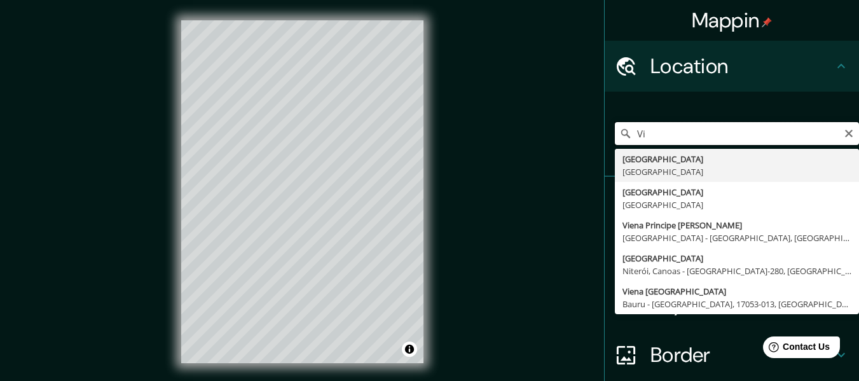
type input "V"
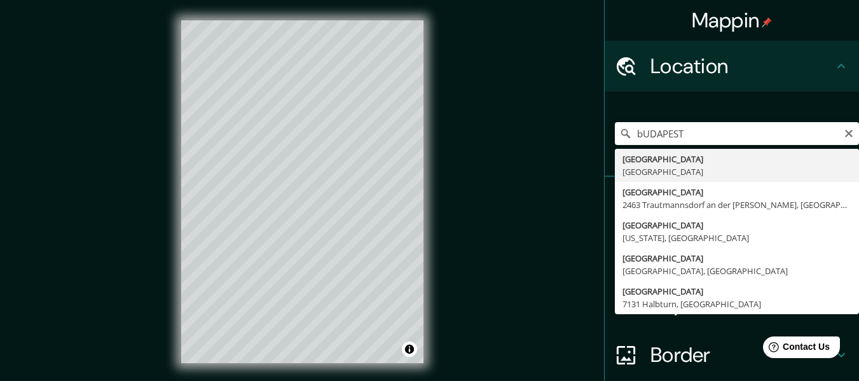
type input "[GEOGRAPHIC_DATA], [GEOGRAPHIC_DATA]"
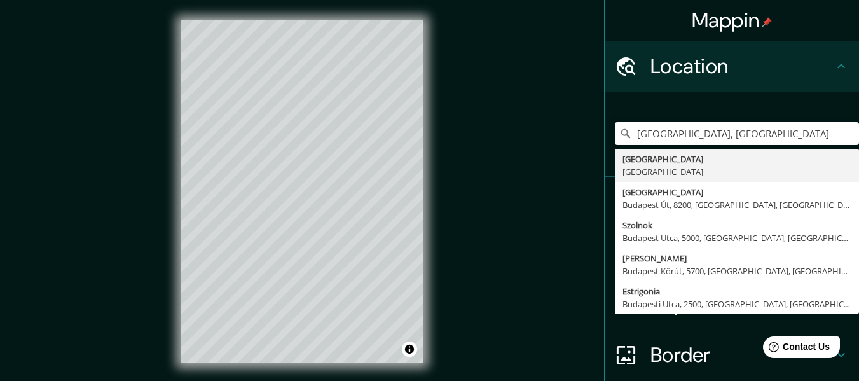
click at [506, 183] on div "Mappin Location [GEOGRAPHIC_DATA], [GEOGRAPHIC_DATA] [GEOGRAPHIC_DATA] [GEOGRAP…" at bounding box center [429, 202] width 859 height 404
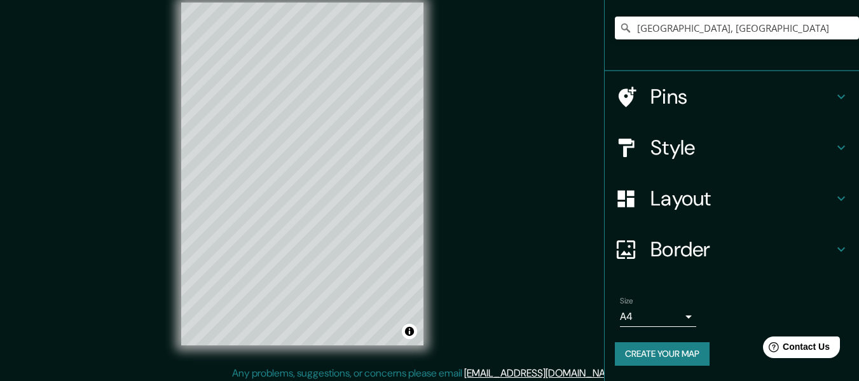
scroll to position [23, 0]
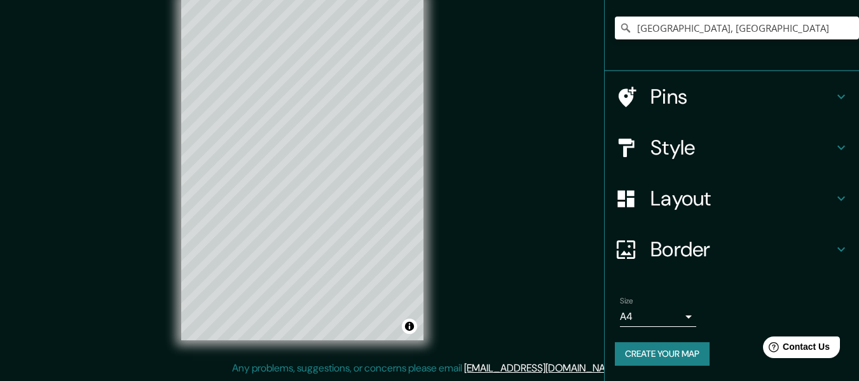
click at [698, 96] on h4 "Pins" at bounding box center [741, 96] width 183 height 25
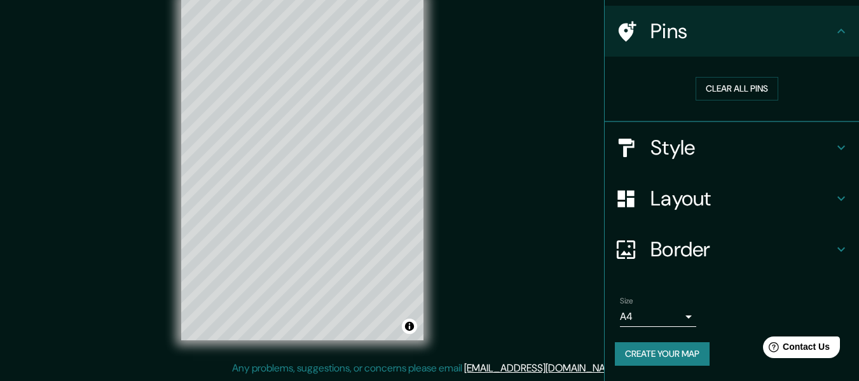
scroll to position [86, 0]
click at [706, 140] on h4 "Style" at bounding box center [741, 147] width 183 height 25
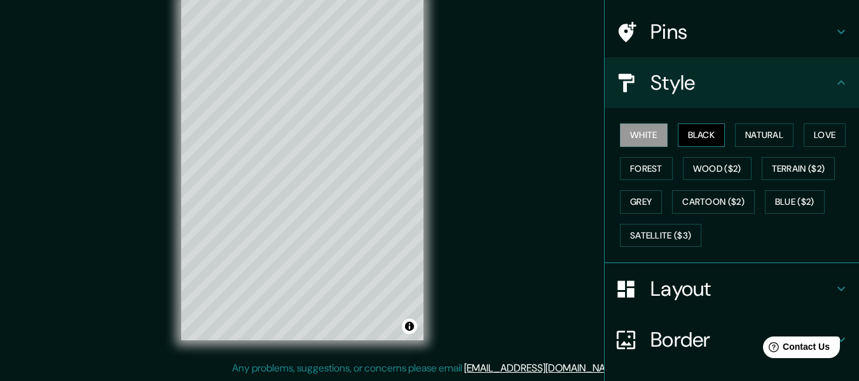
click at [677, 140] on button "Black" at bounding box center [701, 135] width 48 height 24
click at [625, 140] on button "White" at bounding box center [644, 135] width 48 height 24
click at [680, 236] on button "Satellite ($3)" at bounding box center [660, 236] width 81 height 24
click at [644, 129] on button "White" at bounding box center [644, 135] width 48 height 24
click at [667, 266] on div "Layout" at bounding box center [731, 288] width 254 height 51
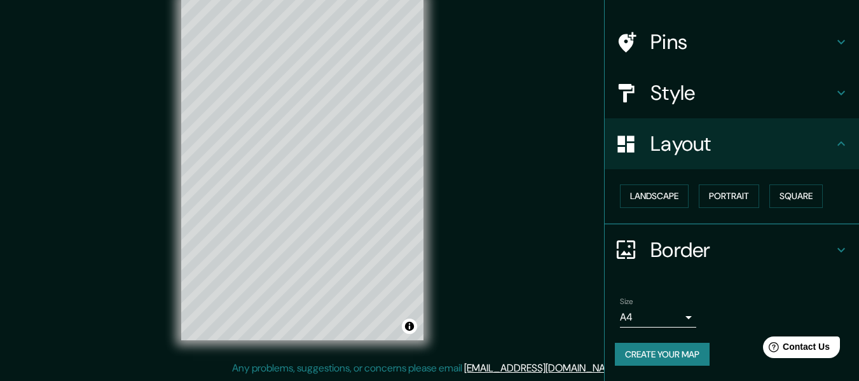
scroll to position [76, 0]
click at [666, 194] on button "Landscape" at bounding box center [654, 196] width 69 height 24
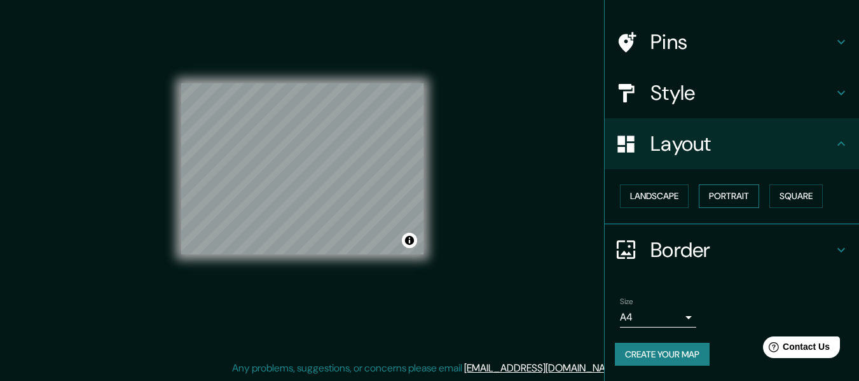
click at [719, 196] on button "Portrait" at bounding box center [728, 196] width 60 height 24
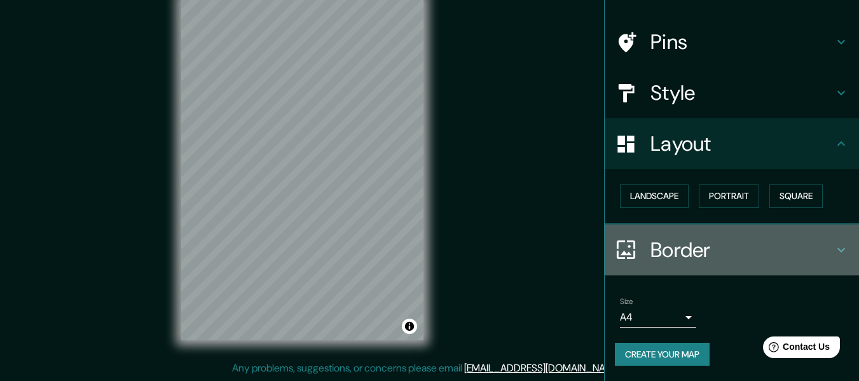
click at [713, 258] on h4 "Border" at bounding box center [741, 249] width 183 height 25
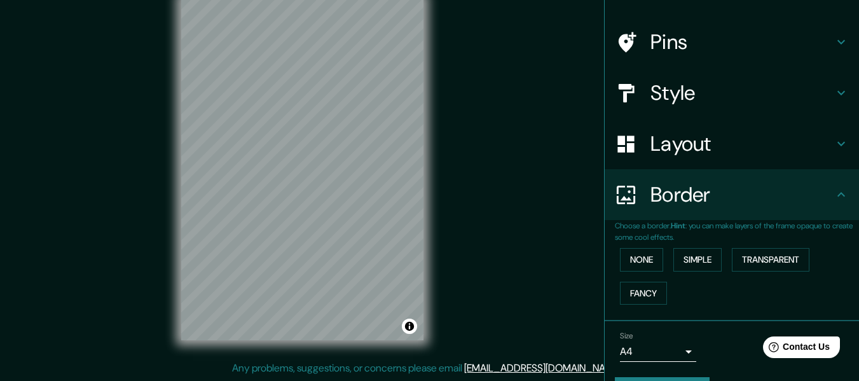
click at [698, 286] on div "None Simple Transparent Fancy" at bounding box center [737, 276] width 244 height 67
click at [712, 257] on button "Simple" at bounding box center [697, 260] width 48 height 24
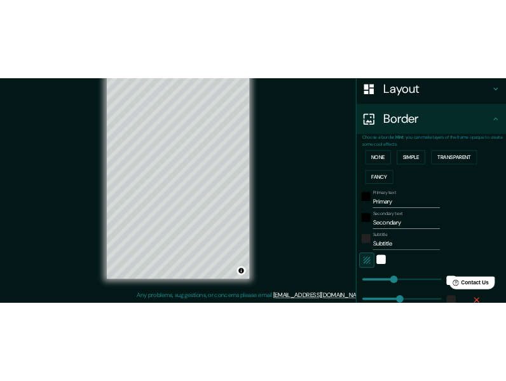
scroll to position [203, 0]
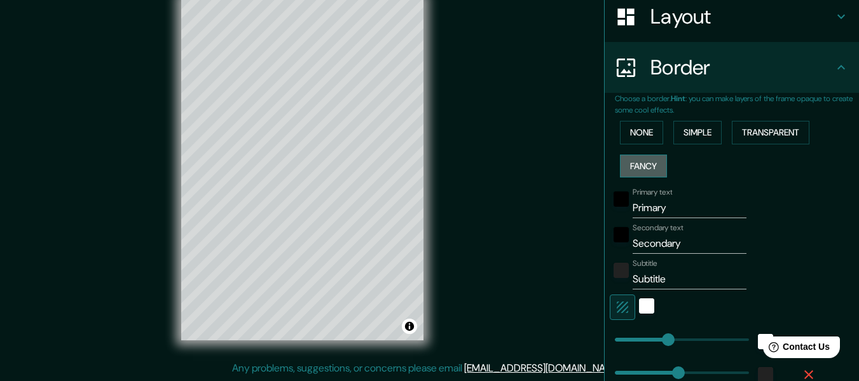
click at [656, 167] on button "Fancy" at bounding box center [643, 166] width 47 height 24
click at [683, 132] on button "Simple" at bounding box center [697, 133] width 48 height 24
click at [740, 132] on button "Transparent" at bounding box center [770, 133] width 78 height 24
drag, startPoint x: 688, startPoint y: 200, endPoint x: 573, endPoint y: 201, distance: 115.0
click at [571, 203] on div "Mappin Location [GEOGRAPHIC_DATA], [GEOGRAPHIC_DATA] [GEOGRAPHIC_DATA] [GEOGRAP…" at bounding box center [429, 179] width 859 height 404
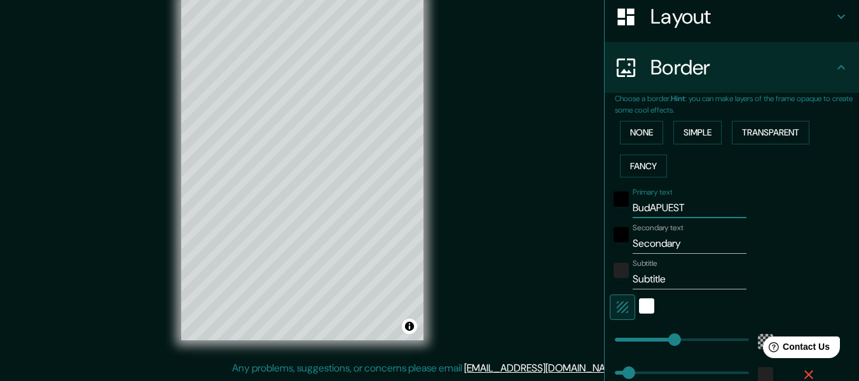
type input "BudAPUEST"
drag, startPoint x: 684, startPoint y: 243, endPoint x: 604, endPoint y: 236, distance: 79.7
click at [592, 238] on div "Mappin Location [GEOGRAPHIC_DATA], [GEOGRAPHIC_DATA] [GEOGRAPHIC_DATA] [GEOGRAP…" at bounding box center [429, 179] width 859 height 404
drag, startPoint x: 665, startPoint y: 277, endPoint x: 600, endPoint y: 277, distance: 65.5
click at [609, 277] on div "Subtitle Subtitle" at bounding box center [713, 274] width 208 height 31
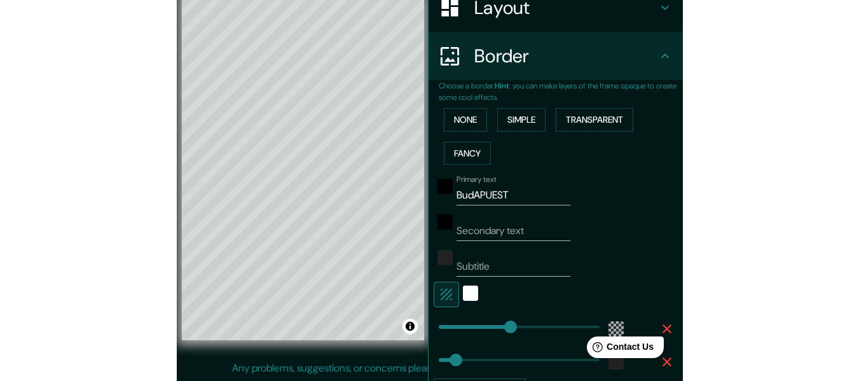
scroll to position [194, 0]
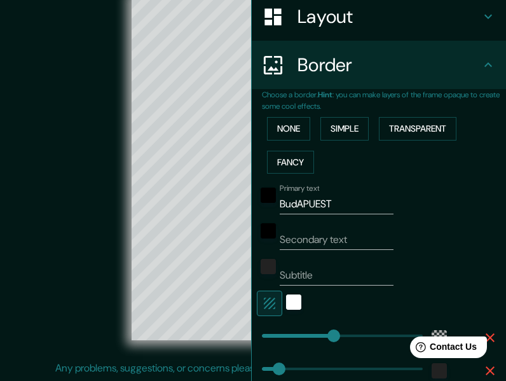
click at [47, 154] on div "© Mapbox © OpenStreetMap Improve this map" at bounding box center [252, 168] width 455 height 343
click at [48, 152] on div "© Mapbox © OpenStreetMap Improve this map" at bounding box center [252, 168] width 455 height 343
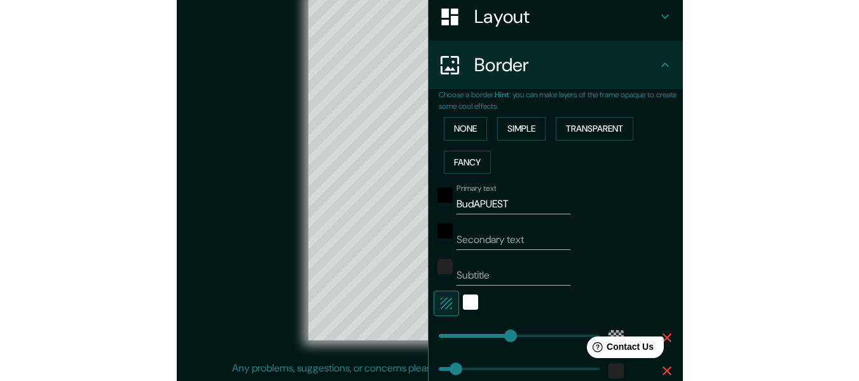
scroll to position [203, 0]
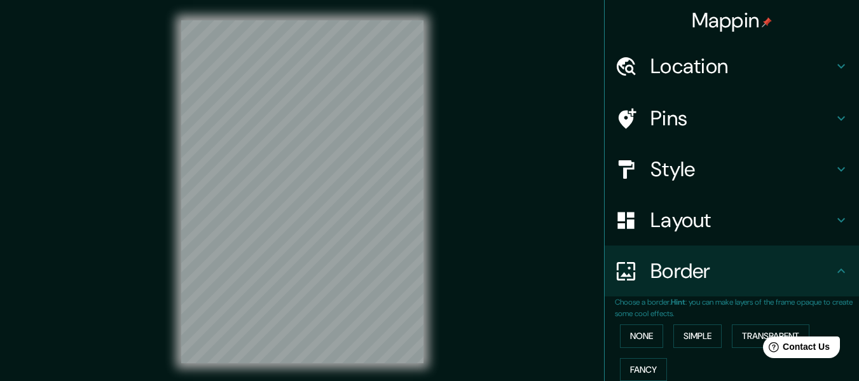
scroll to position [23, 0]
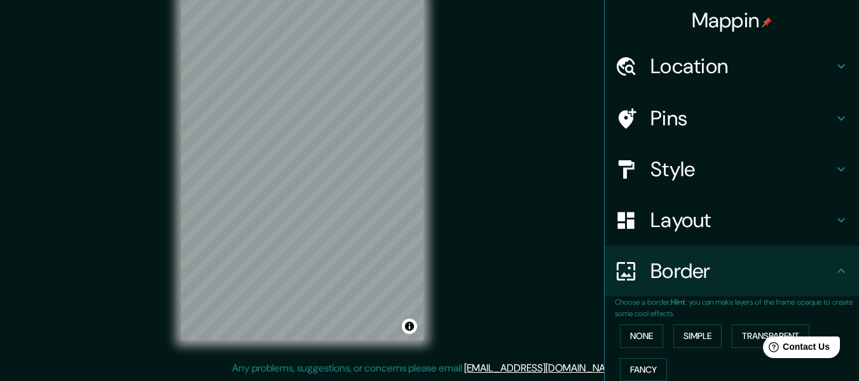
click at [719, 65] on h4 "Location" at bounding box center [741, 65] width 183 height 25
type input "189"
type input "45"
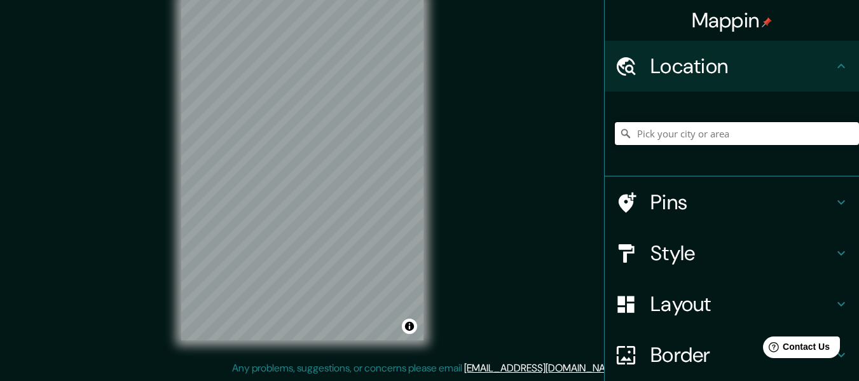
click at [677, 135] on input "Pick your city or area" at bounding box center [737, 133] width 244 height 23
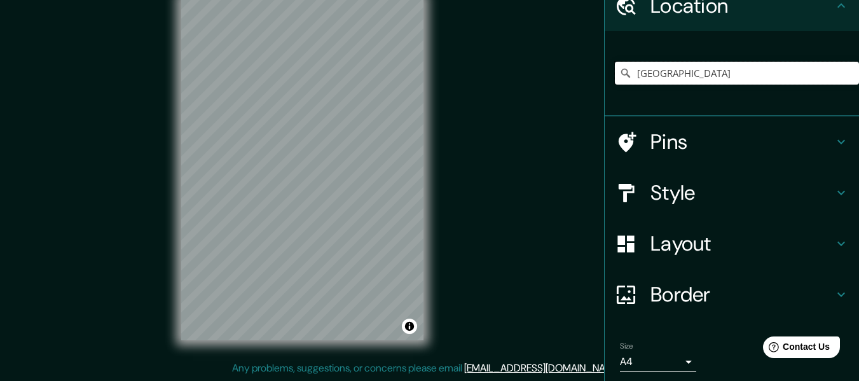
scroll to position [0, 0]
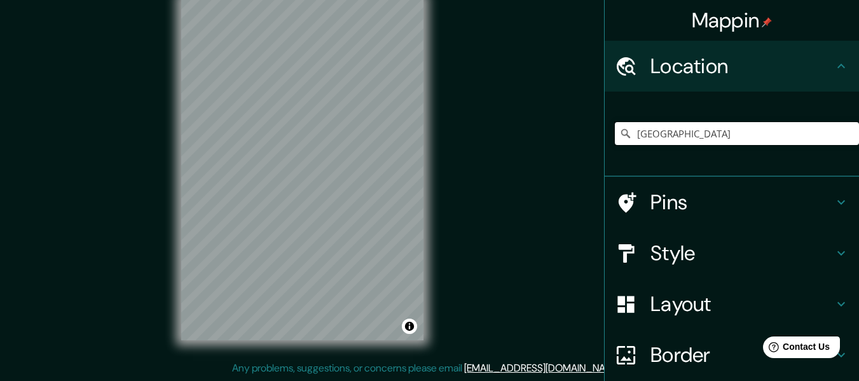
click at [731, 134] on input "[GEOGRAPHIC_DATA]" at bounding box center [737, 133] width 244 height 23
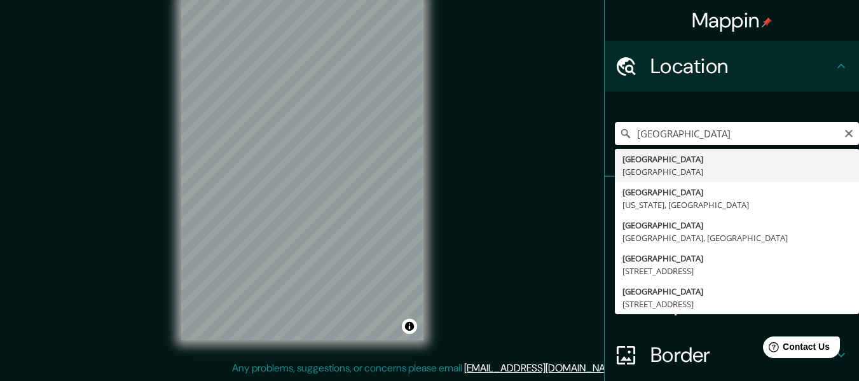
type input "[GEOGRAPHIC_DATA], [GEOGRAPHIC_DATA]"
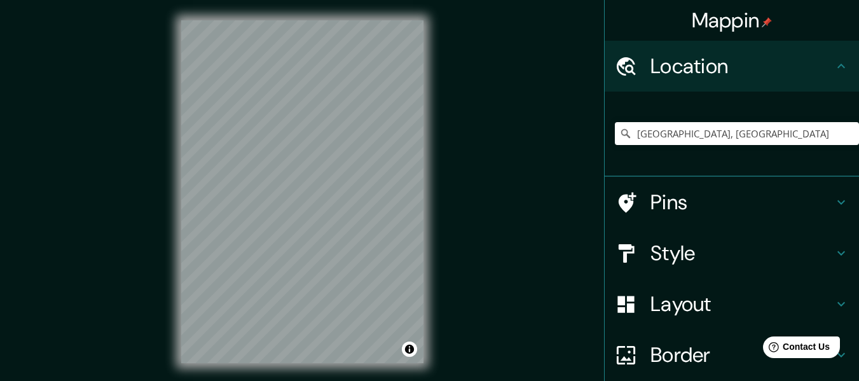
click at [683, 208] on h4 "Pins" at bounding box center [741, 201] width 183 height 25
type input "189"
type input "45"
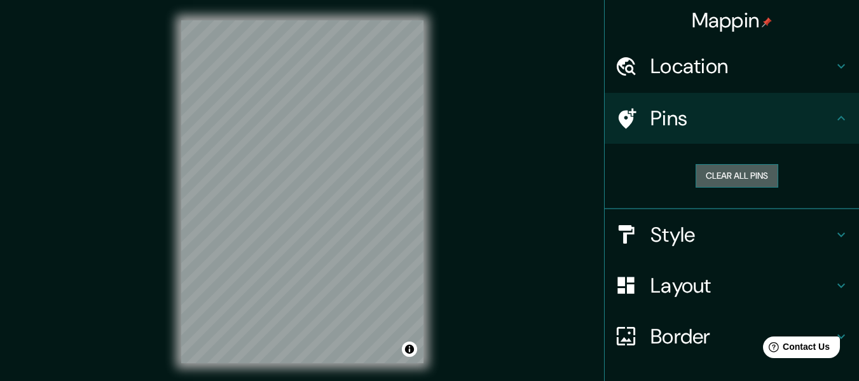
click at [726, 179] on button "Clear all pins" at bounding box center [736, 176] width 83 height 24
click at [719, 221] on div "Style" at bounding box center [731, 234] width 254 height 51
type input "189"
type input "45"
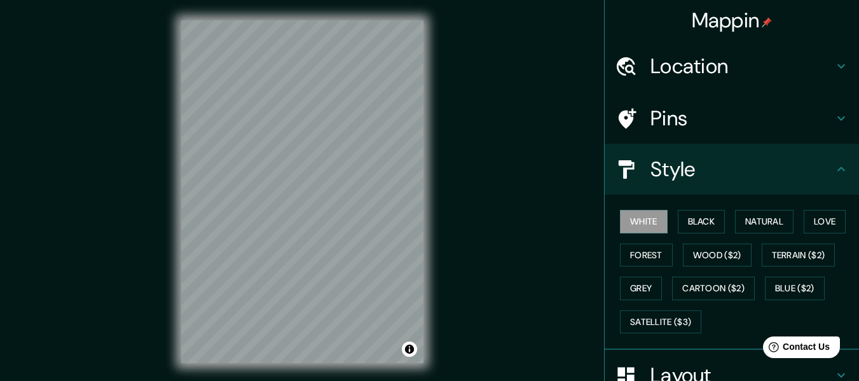
click at [677, 353] on div "Layout" at bounding box center [731, 375] width 254 height 51
type input "189"
type input "45"
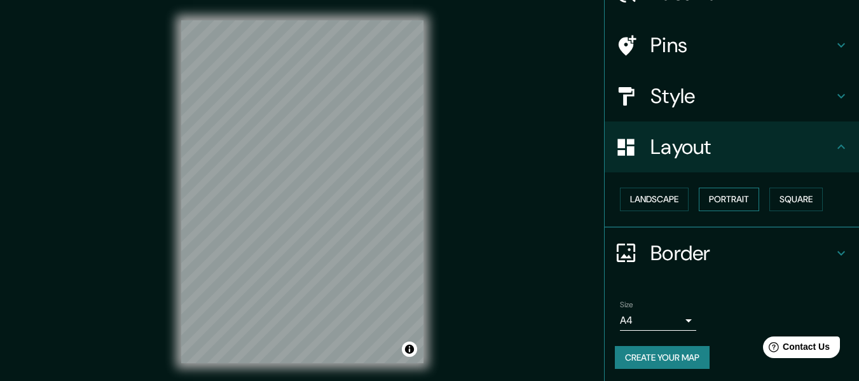
scroll to position [76, 0]
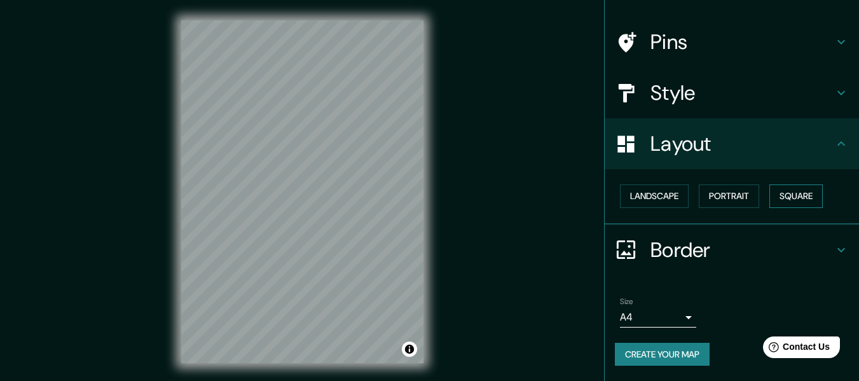
click at [784, 190] on button "Square" at bounding box center [795, 196] width 53 height 24
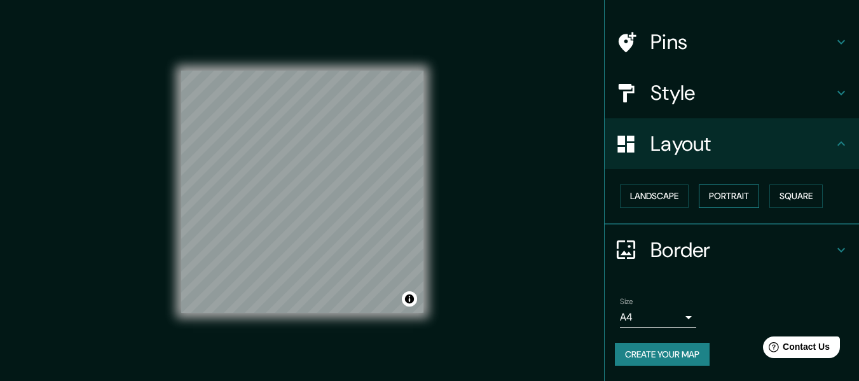
click at [719, 194] on button "Portrait" at bounding box center [728, 196] width 60 height 24
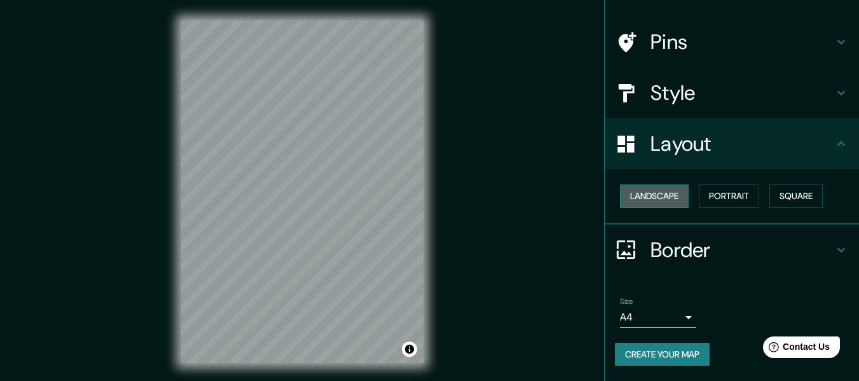
click at [658, 191] on button "Landscape" at bounding box center [654, 196] width 69 height 24
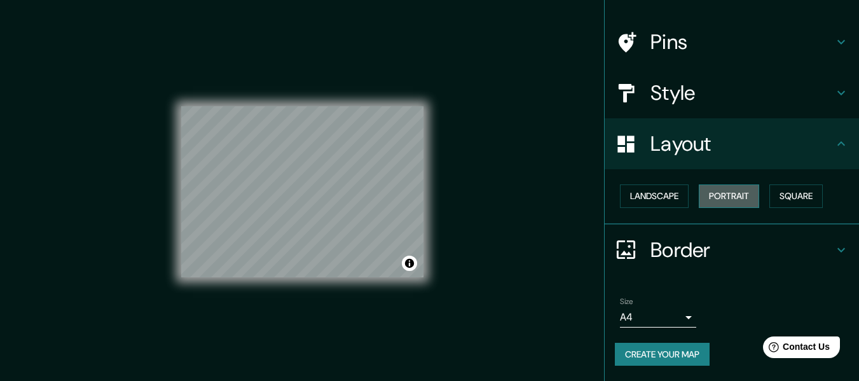
click at [710, 196] on button "Portrait" at bounding box center [728, 196] width 60 height 24
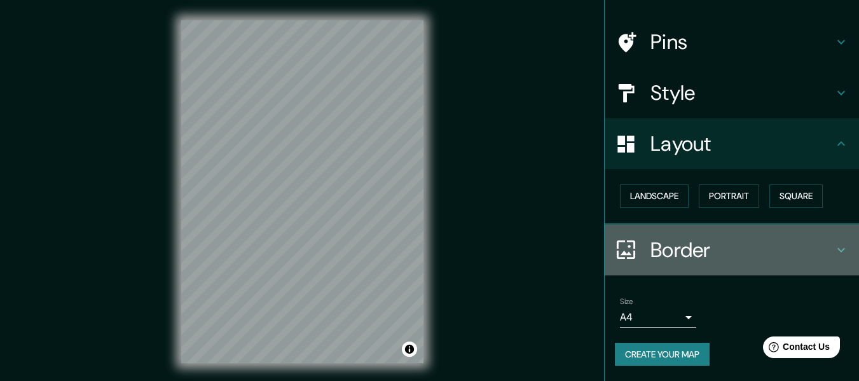
click at [742, 246] on h4 "Border" at bounding box center [741, 249] width 183 height 25
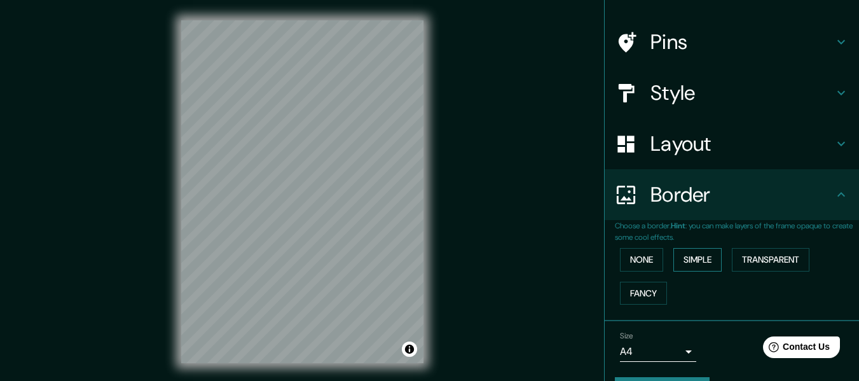
click at [695, 253] on button "Simple" at bounding box center [697, 260] width 48 height 24
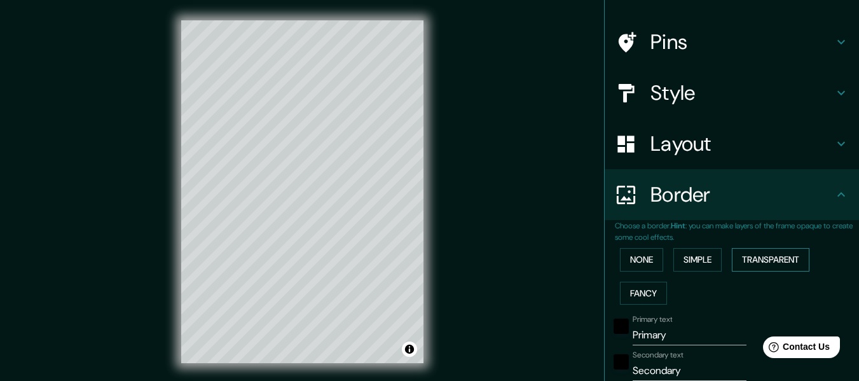
click at [742, 261] on button "Transparent" at bounding box center [770, 260] width 78 height 24
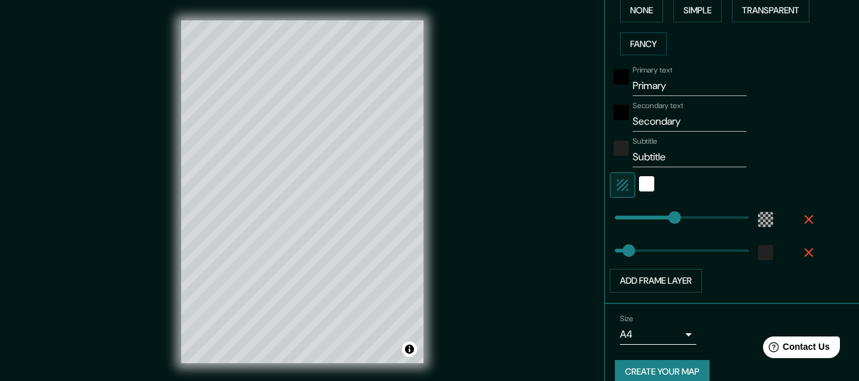
scroll to position [330, 0]
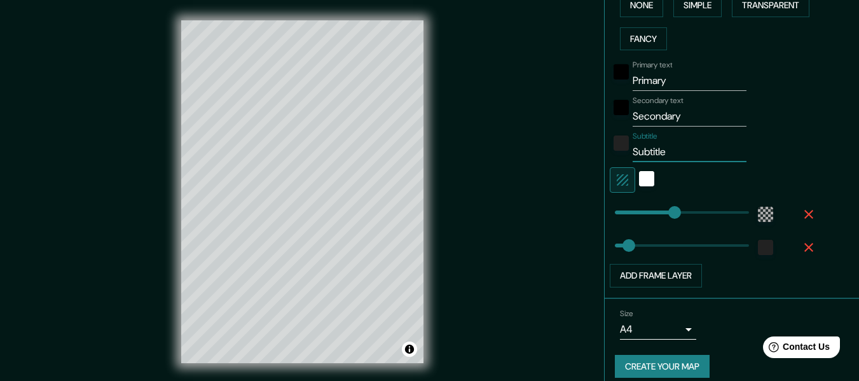
drag, startPoint x: 671, startPoint y: 146, endPoint x: 538, endPoint y: 140, distance: 133.6
click at [538, 140] on div "Mappin Location [GEOGRAPHIC_DATA], [GEOGRAPHIC_DATA] Pins Style Layout Border C…" at bounding box center [429, 202] width 859 height 404
drag, startPoint x: 683, startPoint y: 115, endPoint x: 514, endPoint y: 112, distance: 168.4
click at [514, 112] on div "Mappin Location [GEOGRAPHIC_DATA], [GEOGRAPHIC_DATA] Pins Style Layout Border C…" at bounding box center [429, 202] width 859 height 404
drag, startPoint x: 675, startPoint y: 82, endPoint x: 548, endPoint y: 84, distance: 127.1
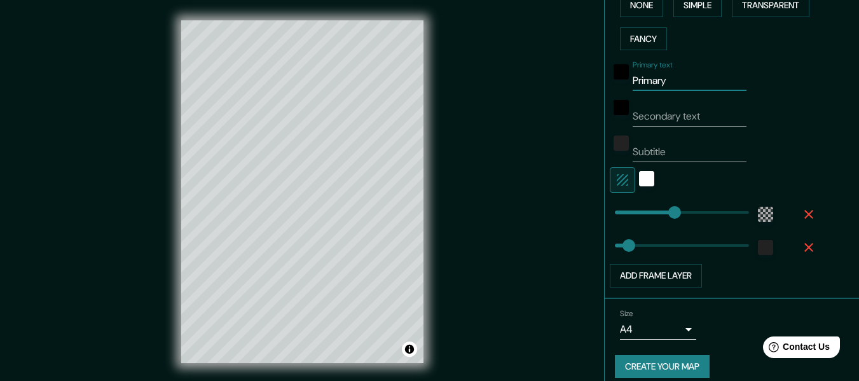
click at [548, 83] on div "Mappin Location [GEOGRAPHIC_DATA], [GEOGRAPHIC_DATA] Pins Style Layout Border C…" at bounding box center [429, 202] width 859 height 404
type input "[GEOGRAPHIC_DATA]"
type input "224"
drag, startPoint x: 666, startPoint y: 209, endPoint x: 684, endPoint y: 208, distance: 17.8
type input "259"
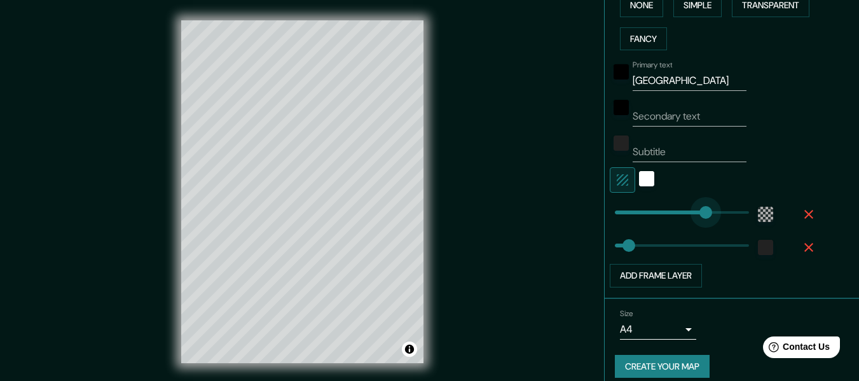
drag, startPoint x: 684, startPoint y: 208, endPoint x: 696, endPoint y: 207, distance: 12.1
type input "306"
drag, startPoint x: 692, startPoint y: 205, endPoint x: 712, endPoint y: 203, distance: 20.5
type input "335"
drag, startPoint x: 712, startPoint y: 203, endPoint x: 723, endPoint y: 201, distance: 10.3
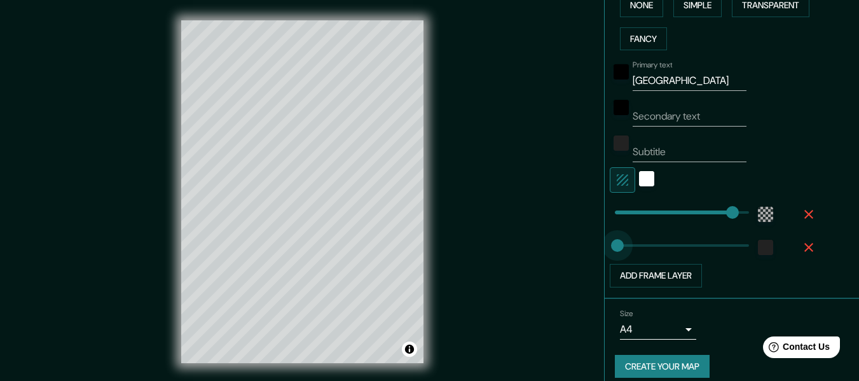
drag, startPoint x: 622, startPoint y: 245, endPoint x: 608, endPoint y: 247, distance: 14.1
drag, startPoint x: 615, startPoint y: 247, endPoint x: 631, endPoint y: 245, distance: 16.1
drag, startPoint x: 623, startPoint y: 244, endPoint x: 615, endPoint y: 244, distance: 7.6
drag, startPoint x: 730, startPoint y: 210, endPoint x: 752, endPoint y: 209, distance: 22.3
drag, startPoint x: 734, startPoint y: 213, endPoint x: 723, endPoint y: 213, distance: 11.4
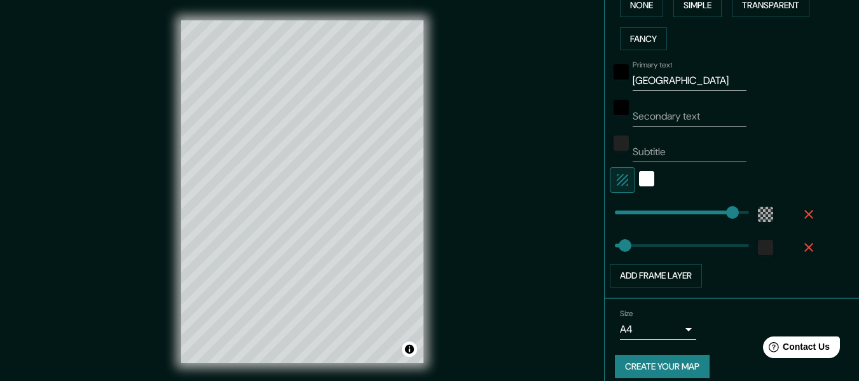
scroll to position [140, 0]
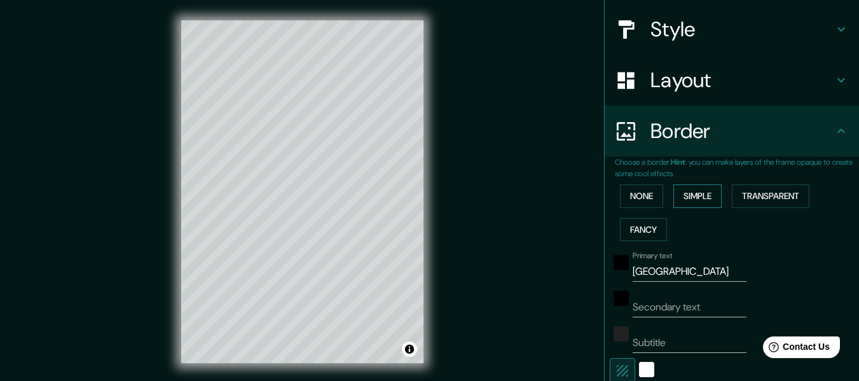
click at [715, 200] on button "Simple" at bounding box center [697, 196] width 48 height 24
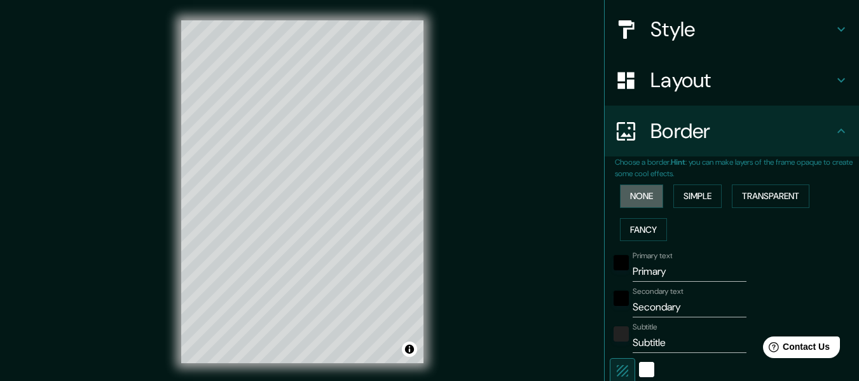
click at [625, 195] on button "None" at bounding box center [641, 196] width 43 height 24
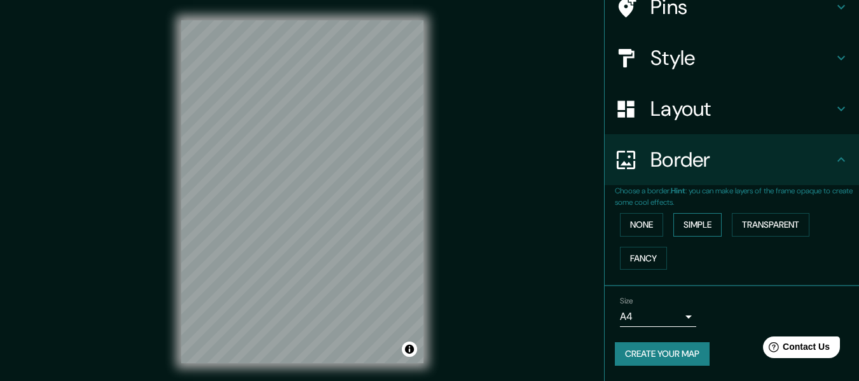
click at [681, 233] on button "Simple" at bounding box center [697, 225] width 48 height 24
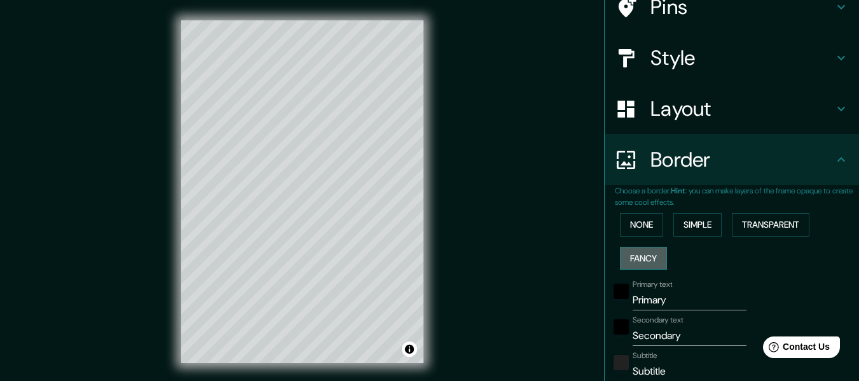
click at [633, 254] on button "Fancy" at bounding box center [643, 259] width 47 height 24
click at [758, 228] on button "Transparent" at bounding box center [770, 225] width 78 height 24
click at [689, 227] on button "Simple" at bounding box center [697, 225] width 48 height 24
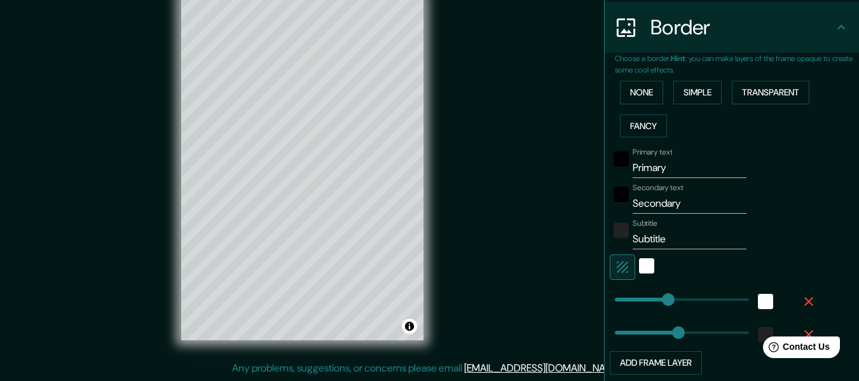
scroll to position [302, 0]
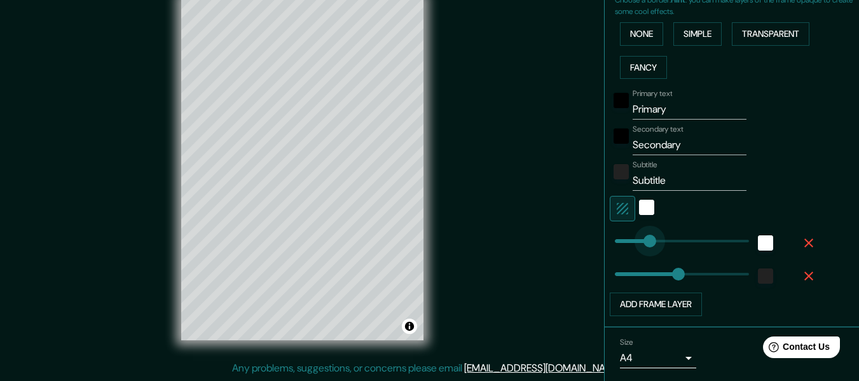
drag, startPoint x: 660, startPoint y: 242, endPoint x: 639, endPoint y: 243, distance: 21.6
drag, startPoint x: 658, startPoint y: 278, endPoint x: 632, endPoint y: 278, distance: 26.1
drag, startPoint x: 643, startPoint y: 238, endPoint x: 677, endPoint y: 238, distance: 34.3
drag, startPoint x: 679, startPoint y: 242, endPoint x: 698, endPoint y: 242, distance: 18.4
drag, startPoint x: 636, startPoint y: 274, endPoint x: 629, endPoint y: 274, distance: 7.6
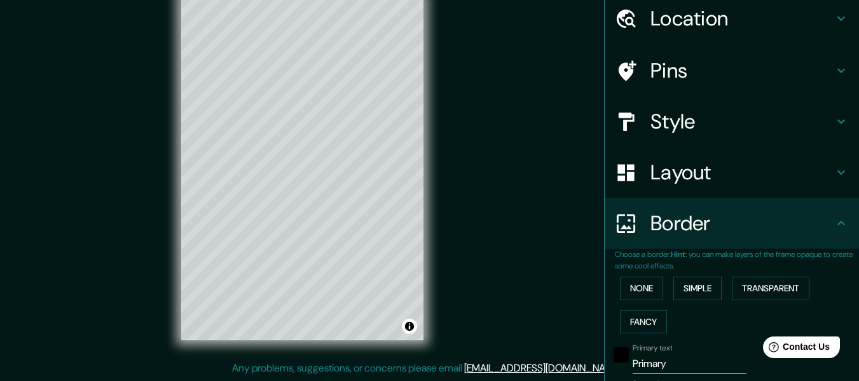
scroll to position [0, 0]
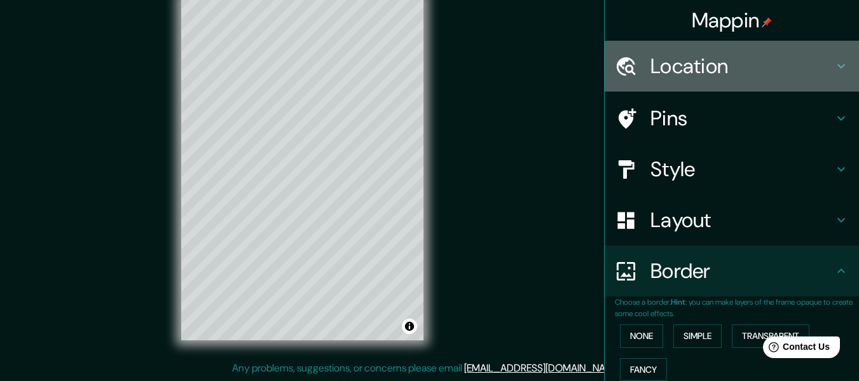
click at [684, 69] on h4 "Location" at bounding box center [741, 65] width 183 height 25
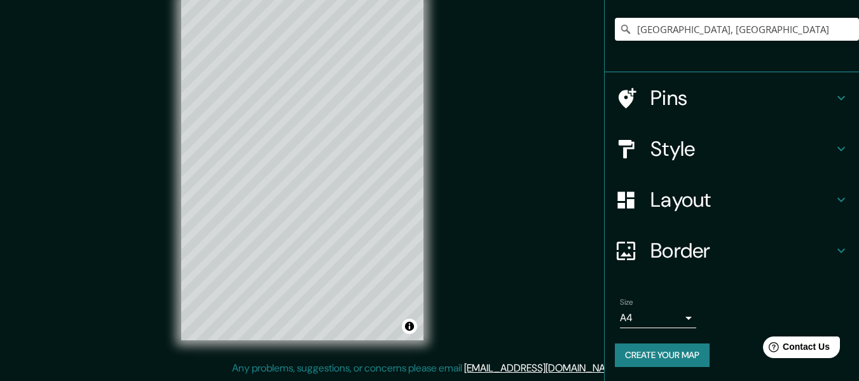
scroll to position [105, 0]
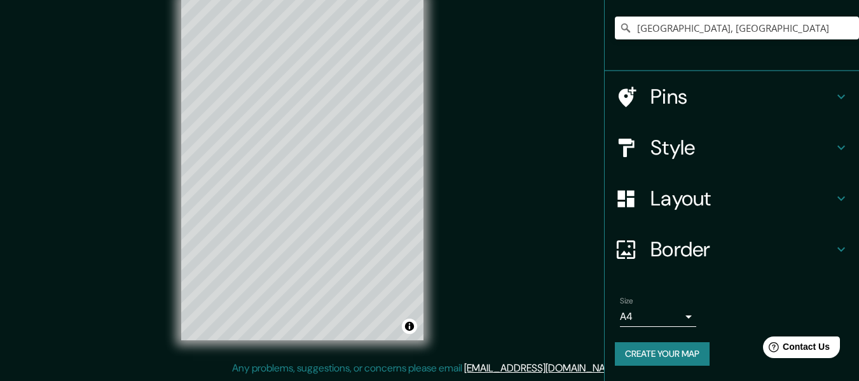
click at [690, 217] on div "Layout" at bounding box center [731, 198] width 254 height 51
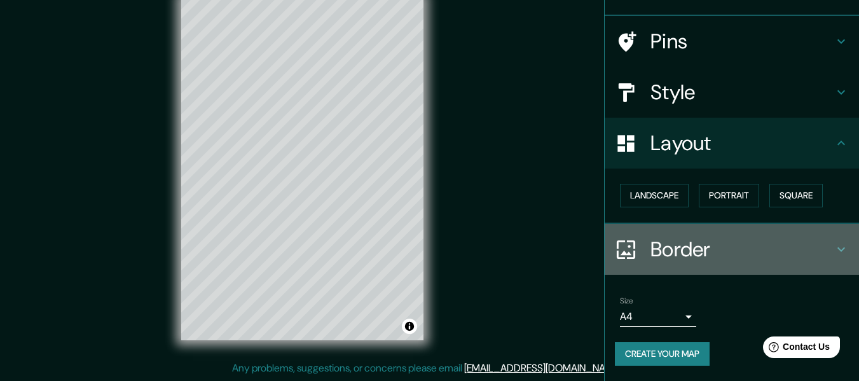
click at [681, 240] on h4 "Border" at bounding box center [741, 248] width 183 height 25
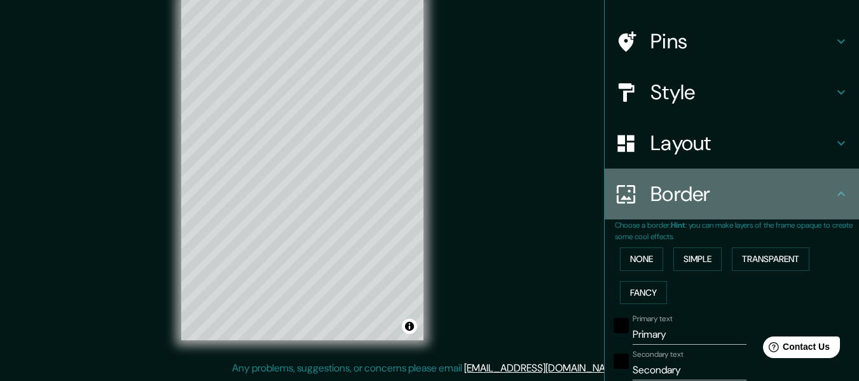
click at [722, 170] on div "Border" at bounding box center [731, 193] width 254 height 51
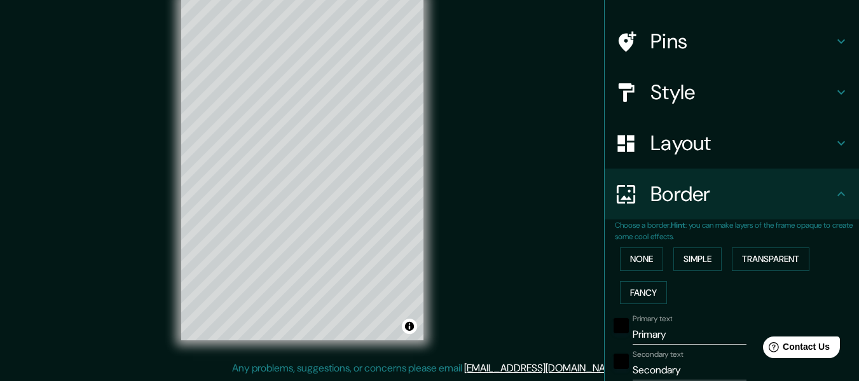
click at [723, 160] on div "Layout" at bounding box center [731, 143] width 254 height 51
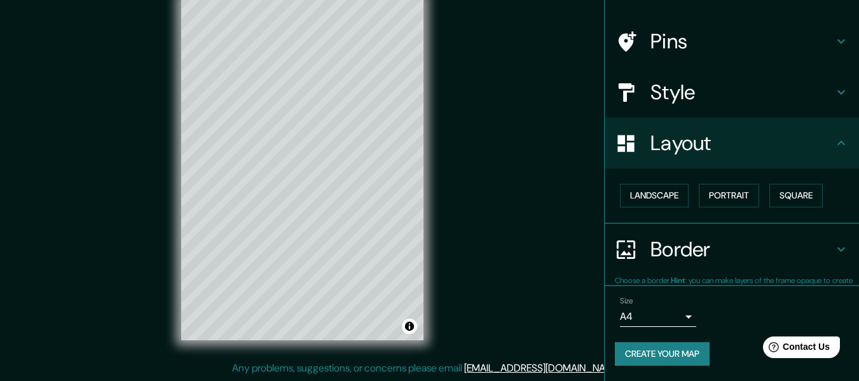
scroll to position [76, 0]
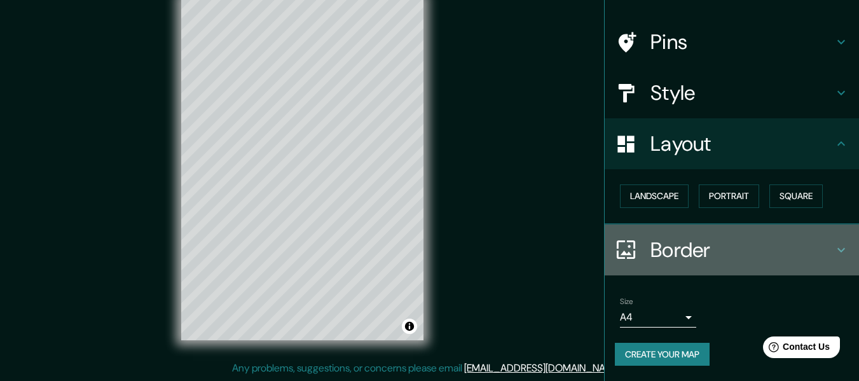
click at [705, 228] on div "Border" at bounding box center [731, 249] width 254 height 51
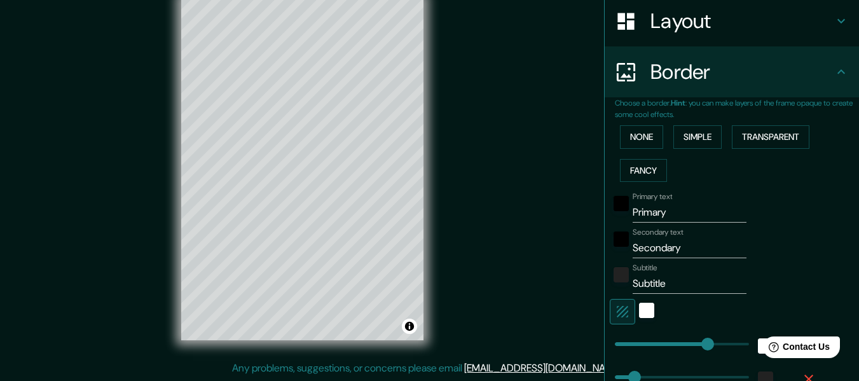
scroll to position [203, 0]
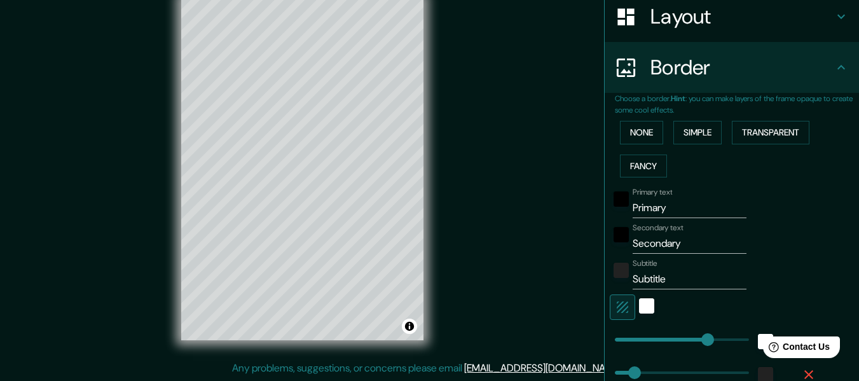
drag, startPoint x: 700, startPoint y: 279, endPoint x: 595, endPoint y: 276, distance: 104.9
click at [604, 276] on div "Choose a border. Hint : you can make layers of the frame opaque to create some …" at bounding box center [731, 259] width 254 height 333
drag, startPoint x: 679, startPoint y: 239, endPoint x: 611, endPoint y: 243, distance: 68.1
click at [611, 243] on div "Secondary text Secondary" at bounding box center [713, 238] width 208 height 31
drag, startPoint x: 689, startPoint y: 211, endPoint x: 609, endPoint y: 214, distance: 79.5
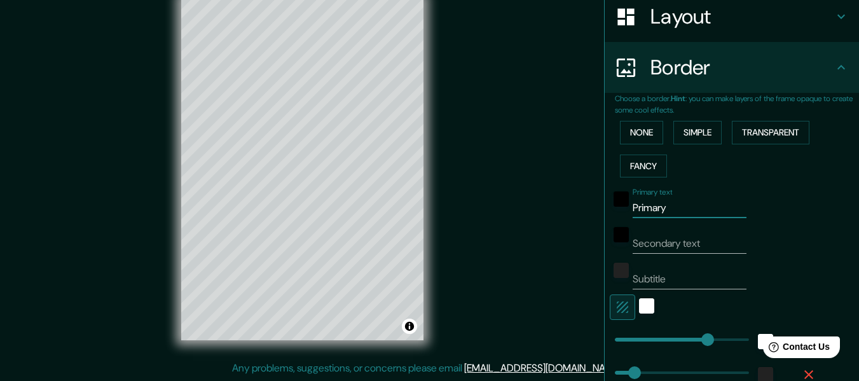
click at [609, 214] on div "Primary text Primary" at bounding box center [713, 202] width 208 height 31
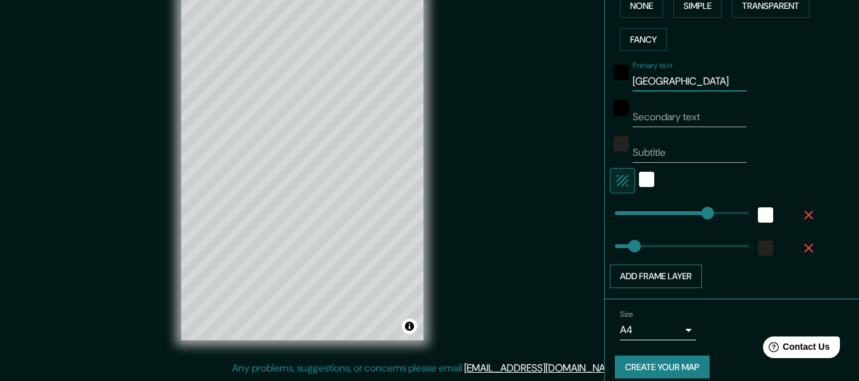
scroll to position [343, 0]
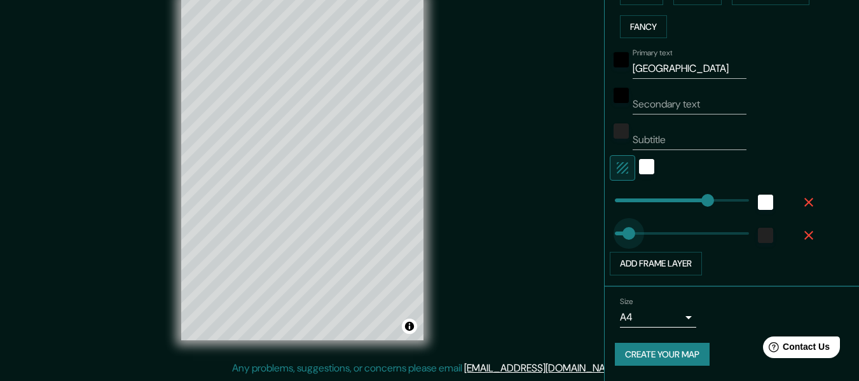
drag, startPoint x: 630, startPoint y: 228, endPoint x: 618, endPoint y: 231, distance: 12.3
drag, startPoint x: 695, startPoint y: 206, endPoint x: 685, endPoint y: 208, distance: 10.3
drag, startPoint x: 691, startPoint y: 198, endPoint x: 719, endPoint y: 200, distance: 28.0
click at [645, 351] on button "Create your map" at bounding box center [662, 355] width 95 height 24
drag, startPoint x: 611, startPoint y: 233, endPoint x: 638, endPoint y: 233, distance: 26.7
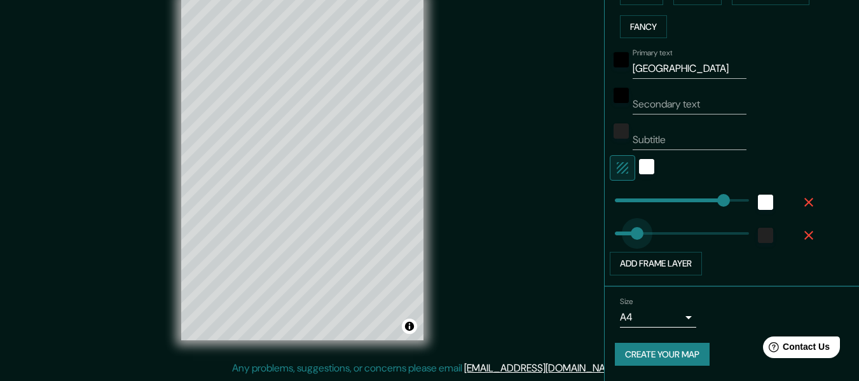
drag, startPoint x: 635, startPoint y: 235, endPoint x: 627, endPoint y: 235, distance: 8.3
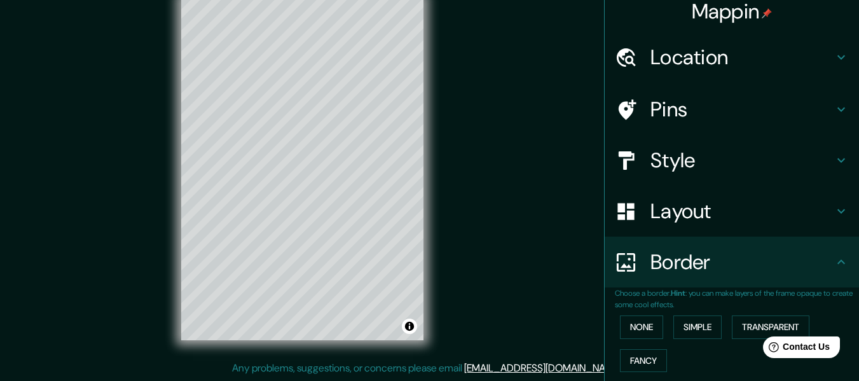
scroll to position [0, 0]
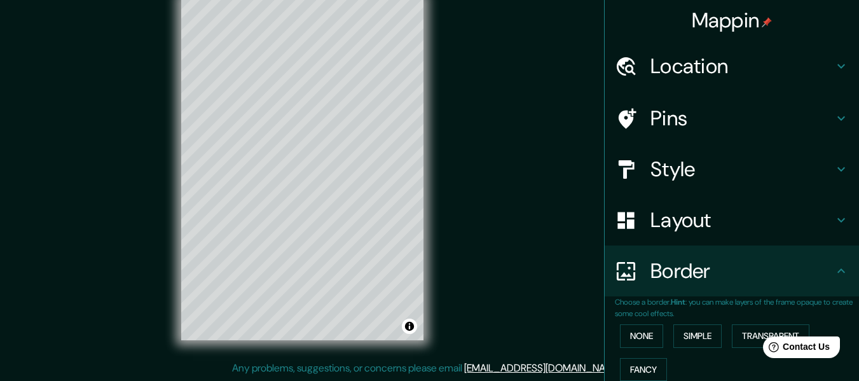
click at [677, 58] on h4 "Location" at bounding box center [741, 65] width 183 height 25
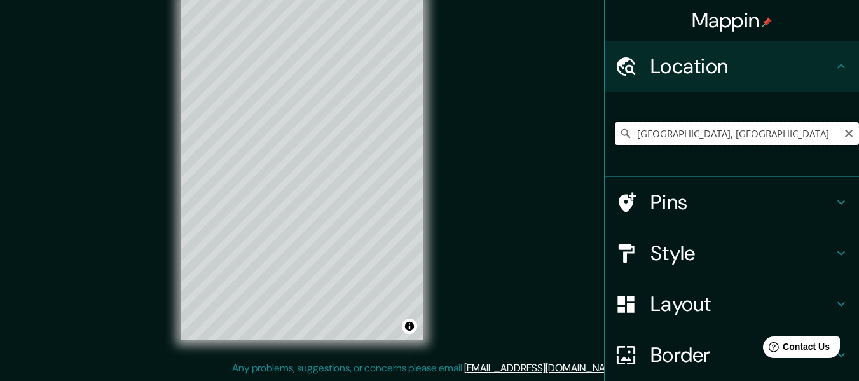
click at [680, 127] on input "[GEOGRAPHIC_DATA], [GEOGRAPHIC_DATA]" at bounding box center [737, 133] width 244 height 23
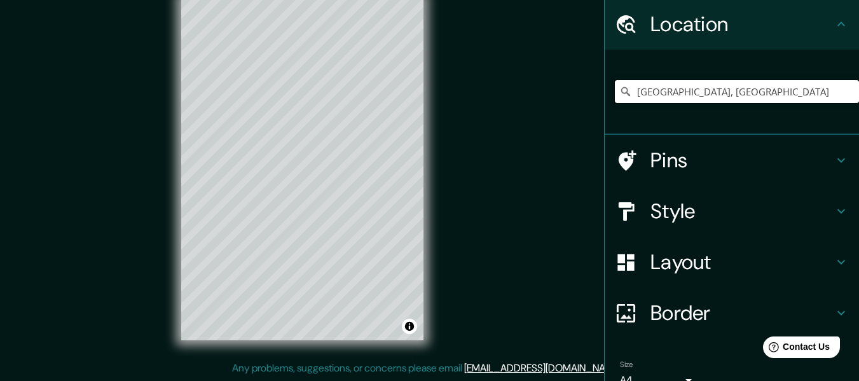
scroll to position [105, 0]
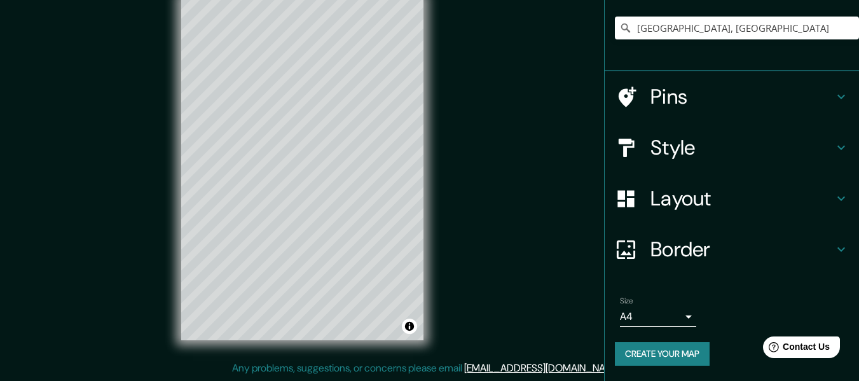
drag, startPoint x: 665, startPoint y: 255, endPoint x: 664, endPoint y: 266, distance: 10.8
click at [666, 255] on h4 "Border" at bounding box center [741, 248] width 183 height 25
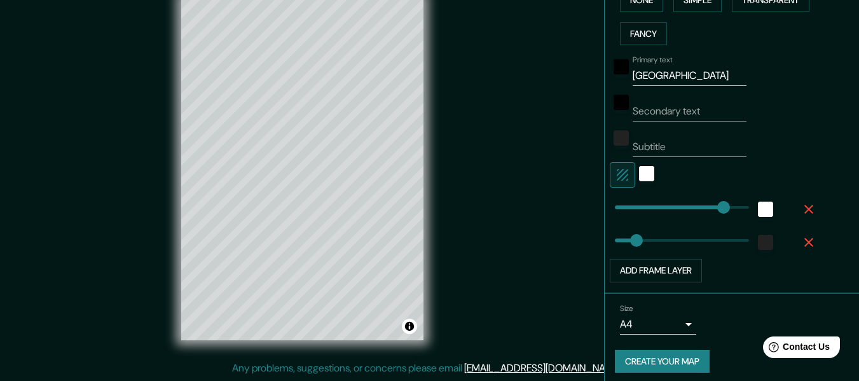
scroll to position [339, 0]
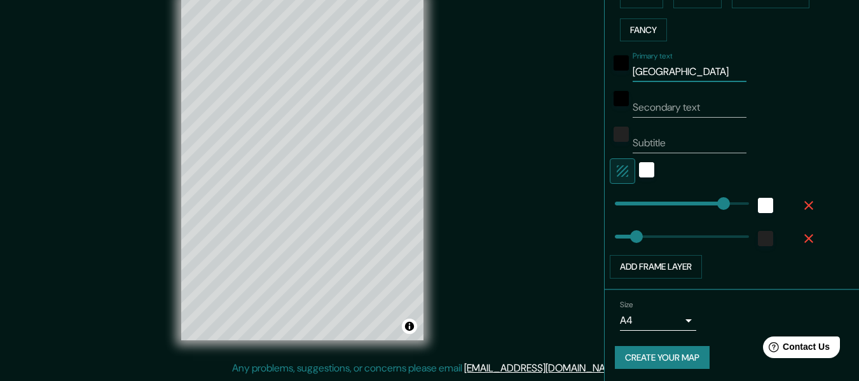
drag, startPoint x: 688, startPoint y: 72, endPoint x: 526, endPoint y: 74, distance: 161.4
click at [526, 74] on div "Mappin Location [GEOGRAPHIC_DATA], [GEOGRAPHIC_DATA] Pins Style Layout Border C…" at bounding box center [429, 179] width 859 height 404
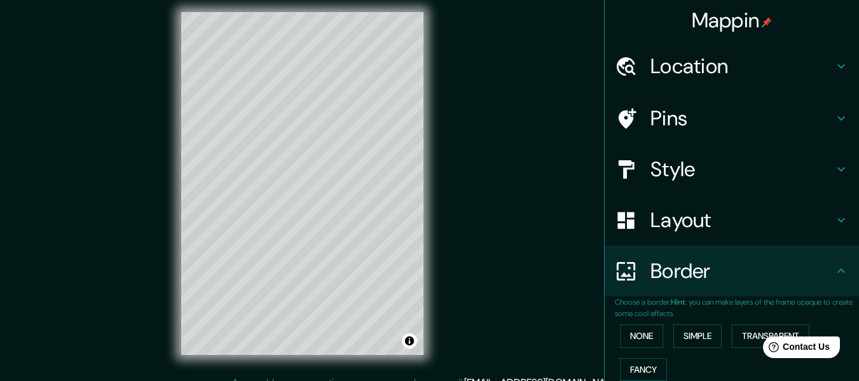
scroll to position [0, 0]
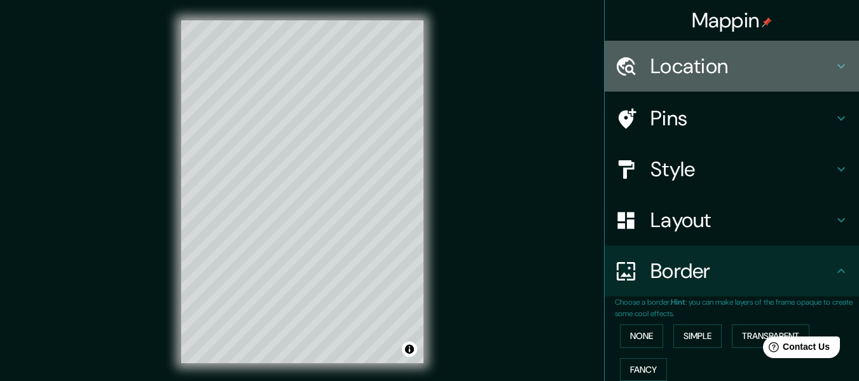
click at [674, 72] on h4 "Location" at bounding box center [741, 65] width 183 height 25
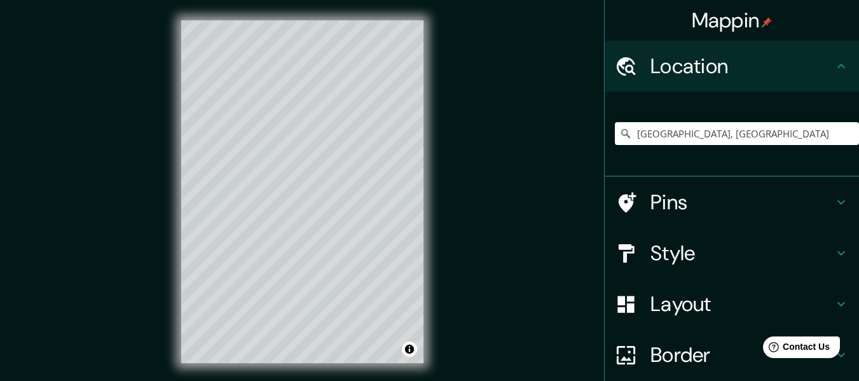
drag, startPoint x: 665, startPoint y: 132, endPoint x: 561, endPoint y: 137, distance: 103.7
click at [561, 137] on div "Mappin Location [GEOGRAPHIC_DATA], [GEOGRAPHIC_DATA] Pins Style Layout Border C…" at bounding box center [429, 202] width 859 height 404
drag, startPoint x: 700, startPoint y: 139, endPoint x: 587, endPoint y: 132, distance: 112.7
click at [695, 139] on input "[GEOGRAPHIC_DATA], [GEOGRAPHIC_DATA]" at bounding box center [737, 133] width 244 height 23
click at [586, 132] on div "Mappin Location [GEOGRAPHIC_DATA], [GEOGRAPHIC_DATA] Pins Style Layout Border C…" at bounding box center [429, 202] width 859 height 404
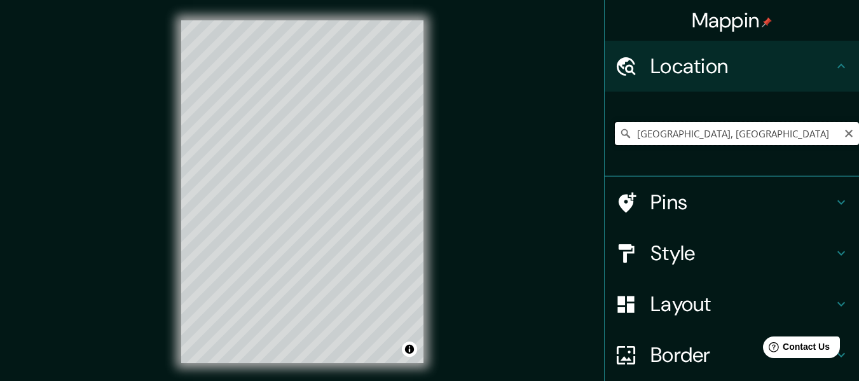
click at [702, 128] on input "[GEOGRAPHIC_DATA], [GEOGRAPHIC_DATA]" at bounding box center [737, 133] width 244 height 23
click at [791, 130] on input "Cracovia, Voivodato de Pequeña [GEOGRAPHIC_DATA], [GEOGRAPHIC_DATA]" at bounding box center [737, 133] width 244 height 23
click at [792, 130] on input "Cracovia, Voivodato de Pequeña [GEOGRAPHIC_DATA], [GEOGRAPHIC_DATA]" at bounding box center [737, 133] width 244 height 23
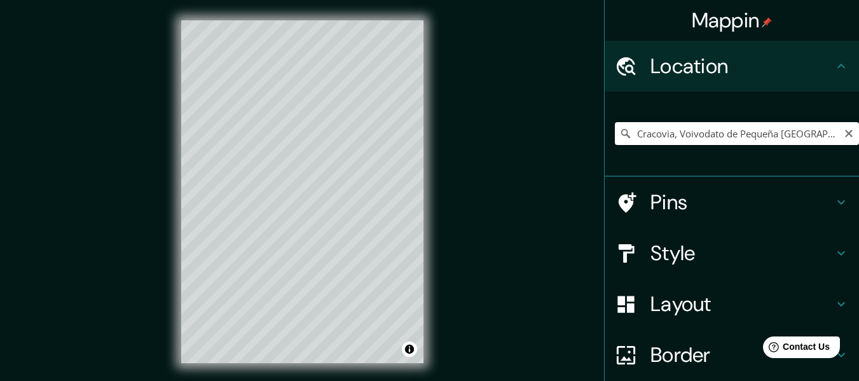
click at [793, 130] on input "Cracovia, Voivodato de Pequeña [GEOGRAPHIC_DATA], [GEOGRAPHIC_DATA]" at bounding box center [737, 133] width 244 height 23
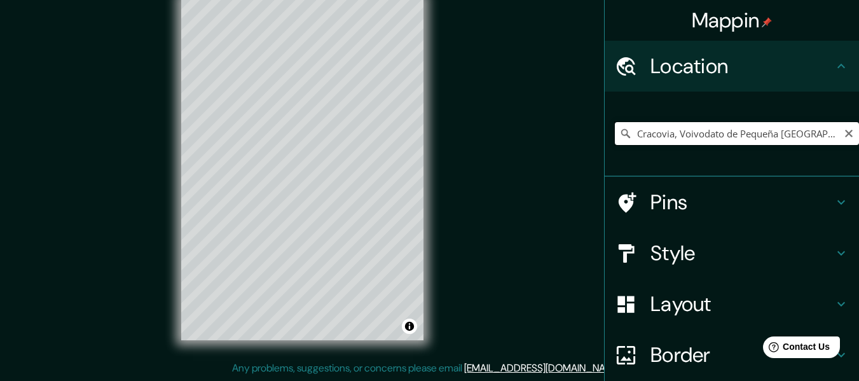
click at [709, 127] on input "Cracovia, Voivodato de Pequeña [GEOGRAPHIC_DATA], [GEOGRAPHIC_DATA]" at bounding box center [737, 133] width 244 height 23
click at [686, 191] on h4 "Pins" at bounding box center [741, 201] width 183 height 25
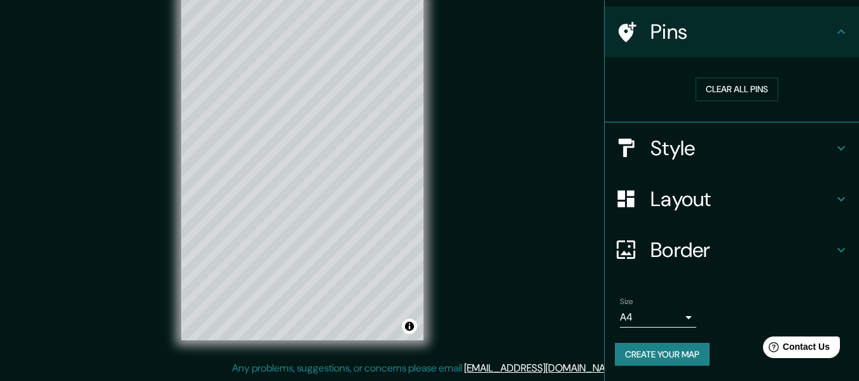
click at [676, 255] on h4 "Border" at bounding box center [741, 249] width 183 height 25
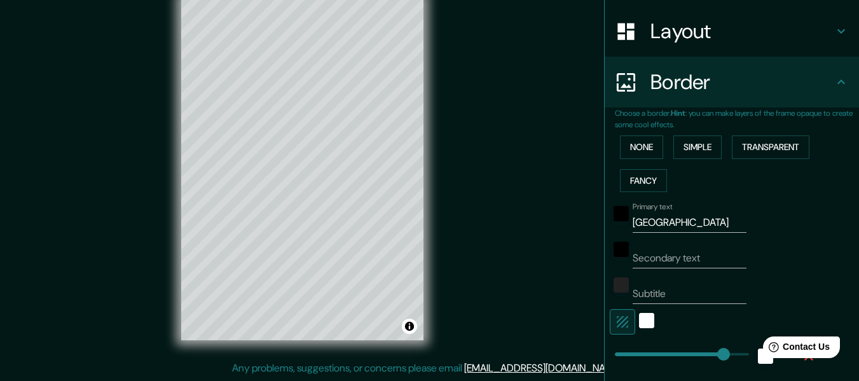
scroll to position [277, 0]
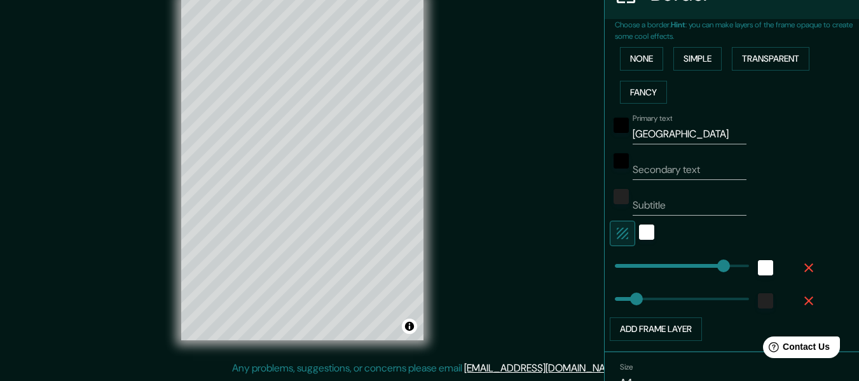
click at [687, 163] on input "Secondary text" at bounding box center [689, 170] width 114 height 20
drag, startPoint x: 684, startPoint y: 129, endPoint x: 573, endPoint y: 130, distance: 111.2
click at [571, 132] on div "Mappin Location [GEOGRAPHIC_DATA], Voivodato de Pequeña [GEOGRAPHIC_DATA], [GEO…" at bounding box center [429, 179] width 859 height 404
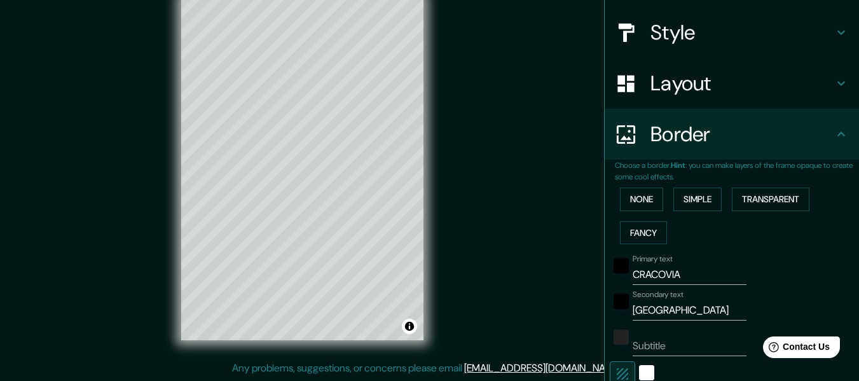
scroll to position [0, 0]
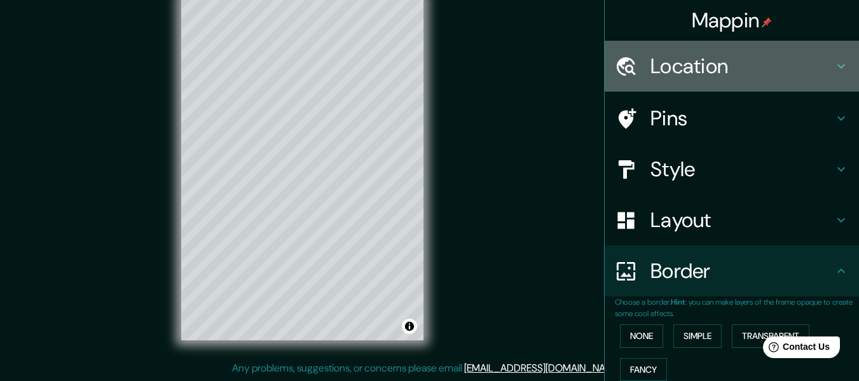
click at [696, 72] on h4 "Location" at bounding box center [741, 65] width 183 height 25
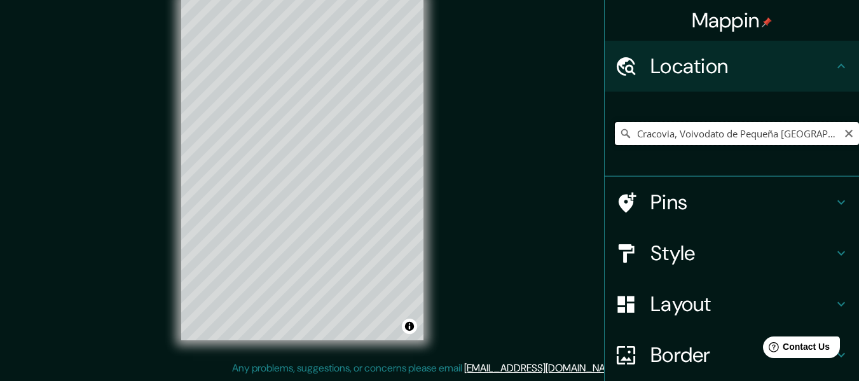
click at [682, 133] on input "Cracovia, Voivodato de Pequeña [GEOGRAPHIC_DATA], [GEOGRAPHIC_DATA]" at bounding box center [737, 133] width 244 height 23
click at [683, 133] on input "Cracovia, Voivodato de Pequeña [GEOGRAPHIC_DATA], [GEOGRAPHIC_DATA]" at bounding box center [737, 133] width 244 height 23
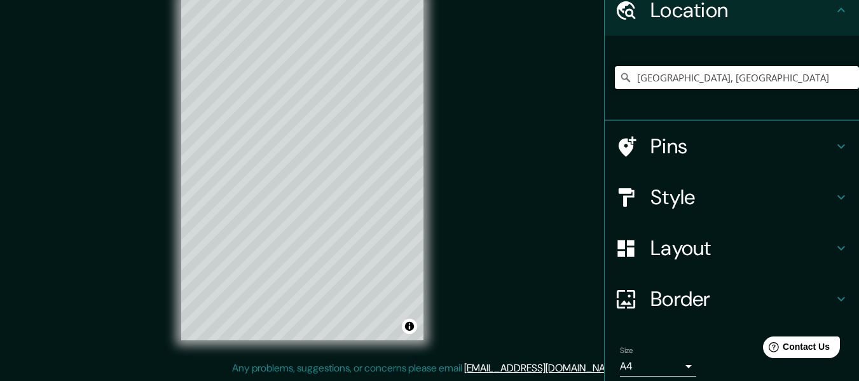
scroll to position [105, 0]
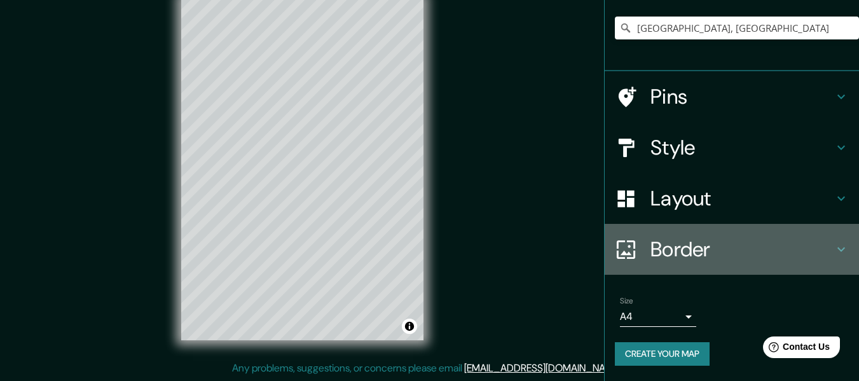
click at [667, 255] on h4 "Border" at bounding box center [741, 248] width 183 height 25
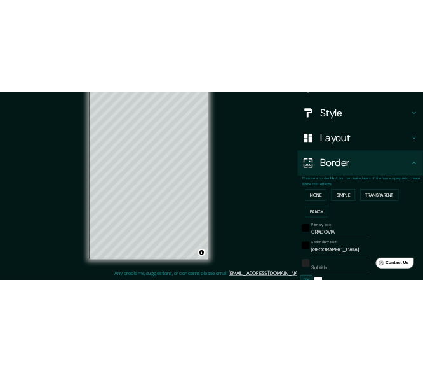
scroll to position [149, 0]
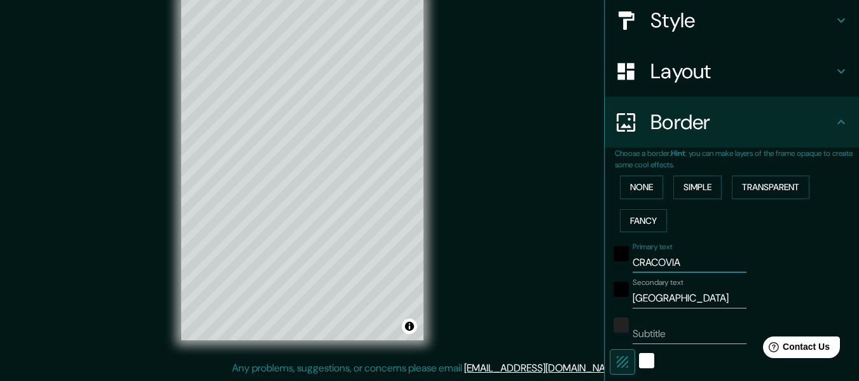
drag, startPoint x: 684, startPoint y: 261, endPoint x: 571, endPoint y: 260, distance: 113.8
click at [565, 261] on div "Mappin Location [GEOGRAPHIC_DATA], [GEOGRAPHIC_DATA] Pins Style Layout Border C…" at bounding box center [429, 179] width 859 height 404
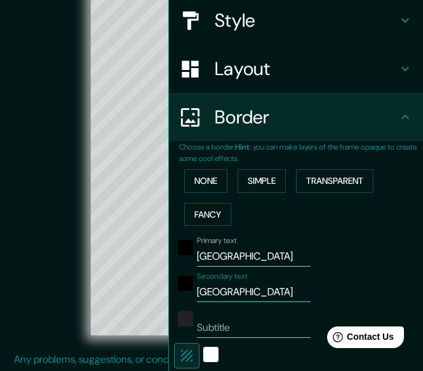
click at [37, 259] on div "© Mapbox © OpenStreetMap Improve this map" at bounding box center [211, 164] width 381 height 334
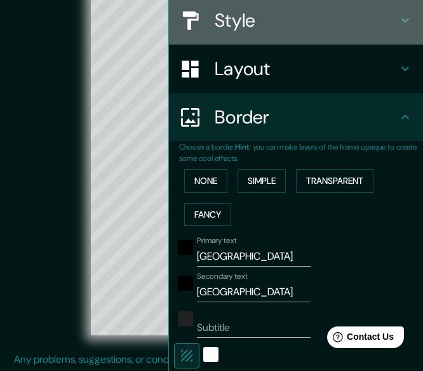
click at [402, 17] on icon at bounding box center [405, 20] width 15 height 15
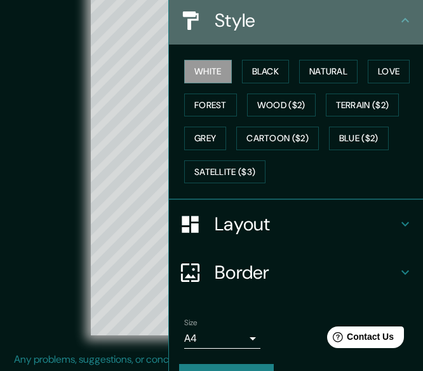
click at [402, 17] on icon at bounding box center [405, 20] width 15 height 15
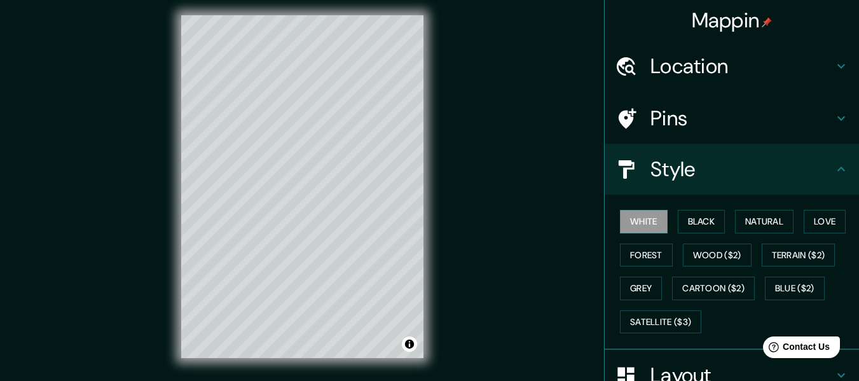
scroll to position [0, 0]
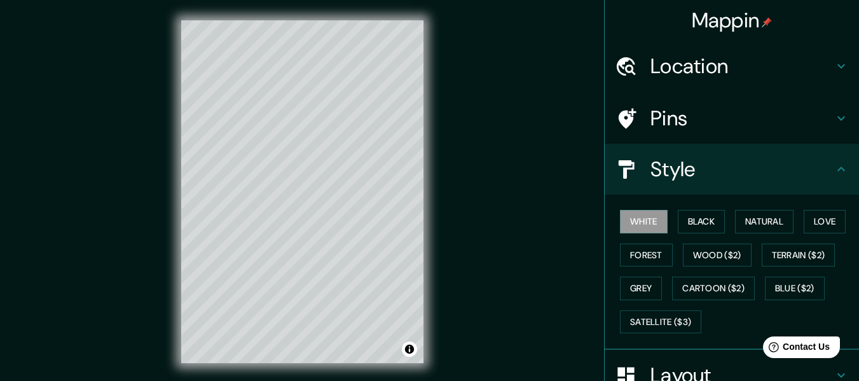
click at [732, 77] on h4 "Location" at bounding box center [741, 65] width 183 height 25
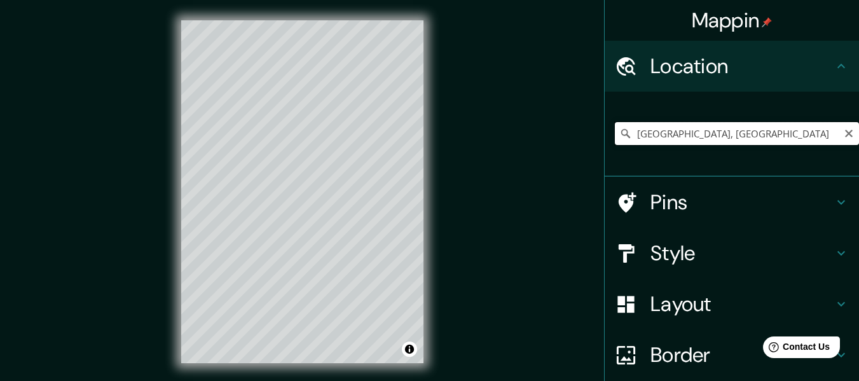
click at [702, 134] on input "[GEOGRAPHIC_DATA], [GEOGRAPHIC_DATA]" at bounding box center [737, 133] width 244 height 23
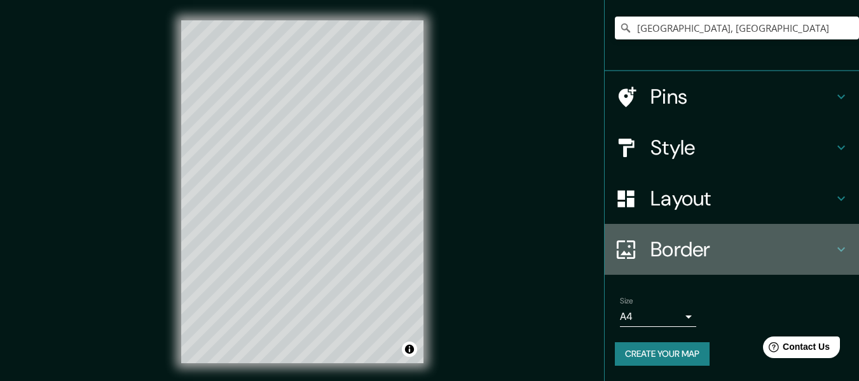
click at [718, 264] on div "Border" at bounding box center [731, 249] width 254 height 51
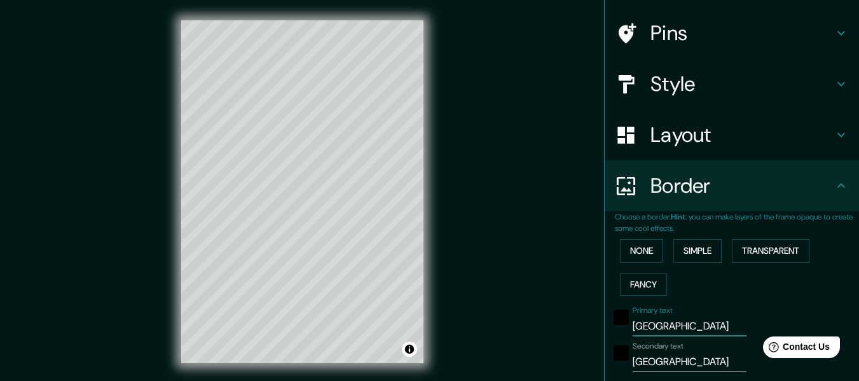
drag, startPoint x: 623, startPoint y: 330, endPoint x: 578, endPoint y: 329, distance: 44.5
click at [578, 329] on div "Mappin Location [GEOGRAPHIC_DATA], [GEOGRAPHIC_DATA] Pins Style Layout Border C…" at bounding box center [429, 202] width 859 height 404
click at [664, 365] on input "HUNGRIA" at bounding box center [689, 361] width 114 height 20
click at [658, 365] on input "HUNGRIA" at bounding box center [689, 361] width 114 height 20
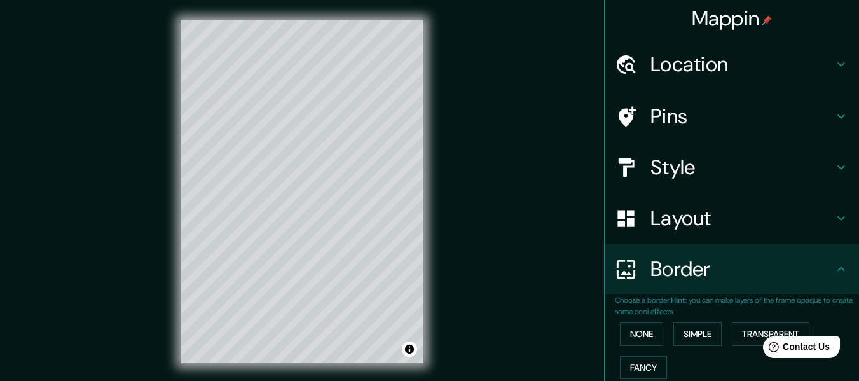
scroll to position [0, 0]
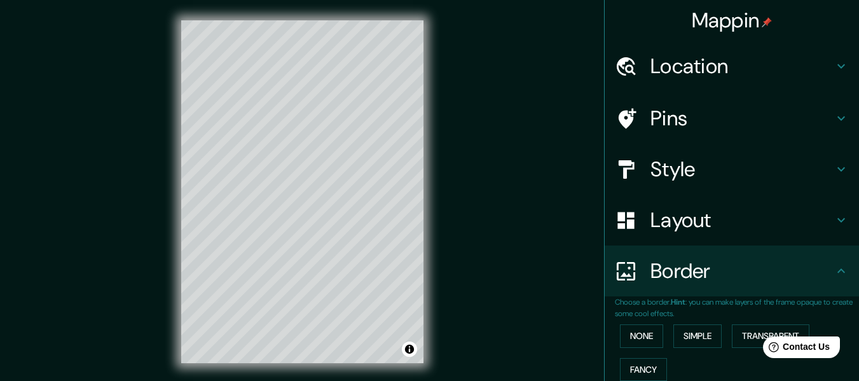
click at [687, 66] on h4 "Location" at bounding box center [741, 65] width 183 height 25
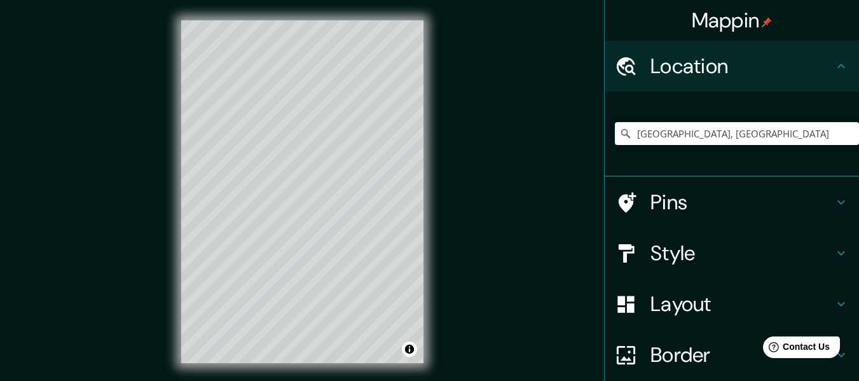
drag, startPoint x: 684, startPoint y: 120, endPoint x: 681, endPoint y: 129, distance: 9.4
click at [683, 123] on div "[GEOGRAPHIC_DATA], [GEOGRAPHIC_DATA]" at bounding box center [737, 134] width 244 height 64
click at [681, 129] on input "[GEOGRAPHIC_DATA], [GEOGRAPHIC_DATA]" at bounding box center [737, 133] width 244 height 23
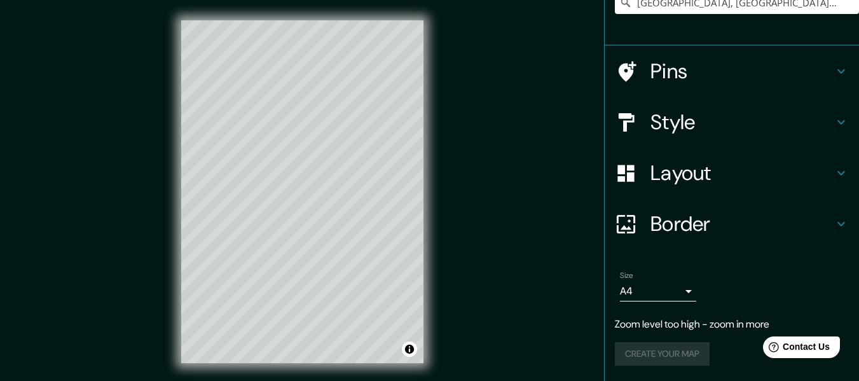
click at [663, 228] on h4 "Border" at bounding box center [741, 223] width 183 height 25
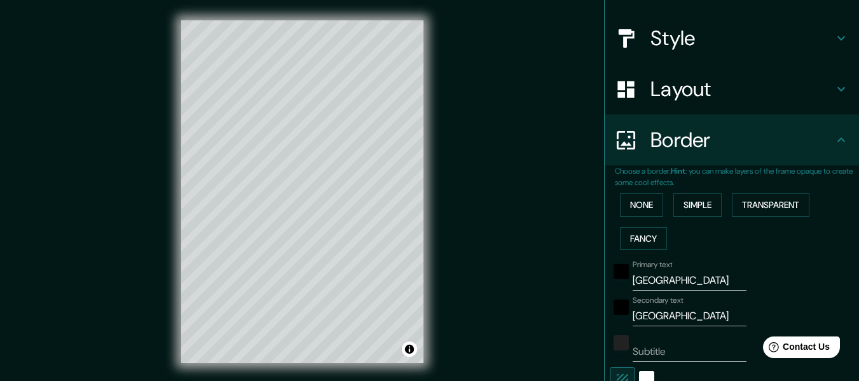
scroll to position [111, 0]
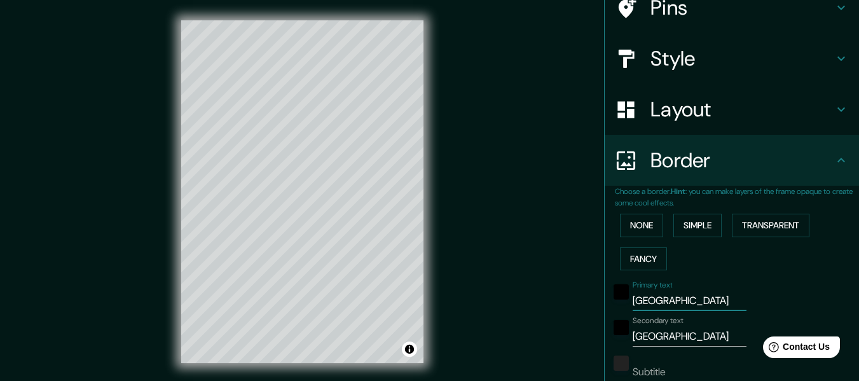
drag, startPoint x: 688, startPoint y: 299, endPoint x: 565, endPoint y: 298, distance: 123.3
click at [565, 298] on div "Mappin Location [GEOGRAPHIC_DATA], [GEOGRAPHIC_DATA], [GEOGRAPHIC_DATA] Pins St…" at bounding box center [429, 202] width 859 height 404
drag, startPoint x: 666, startPoint y: 334, endPoint x: 575, endPoint y: 320, distance: 91.9
click at [575, 320] on div "Mappin Location [GEOGRAPHIC_DATA], [GEOGRAPHIC_DATA], [GEOGRAPHIC_DATA] Pins St…" at bounding box center [429, 202] width 859 height 404
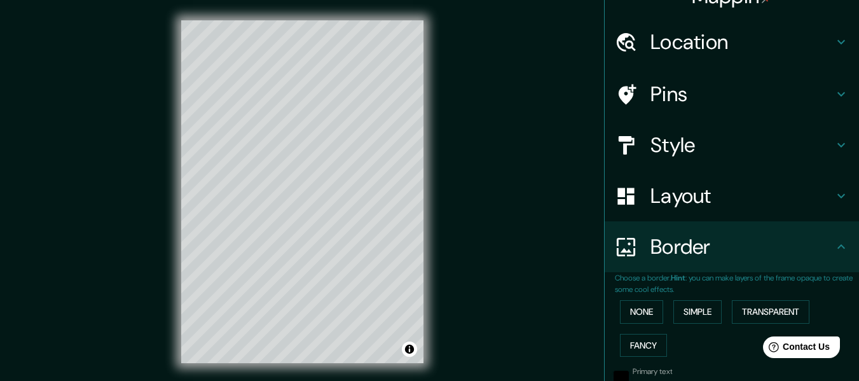
scroll to position [0, 0]
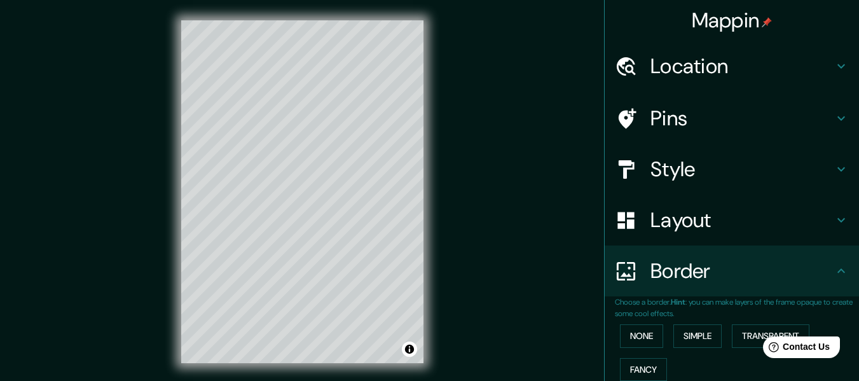
click at [700, 64] on h4 "Location" at bounding box center [741, 65] width 183 height 25
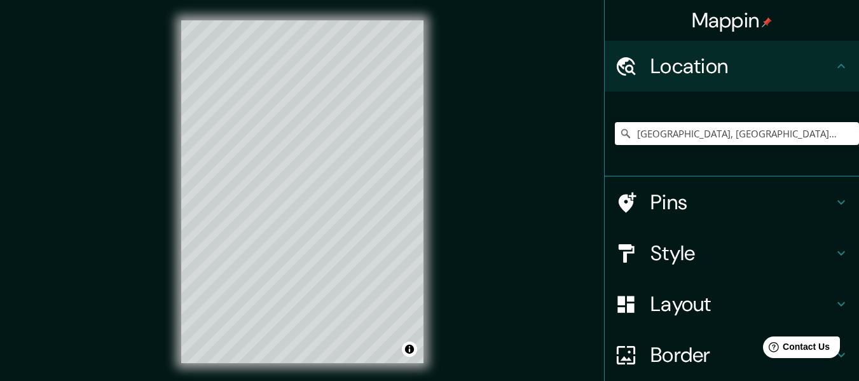
click at [694, 121] on div "[GEOGRAPHIC_DATA], [GEOGRAPHIC_DATA], [GEOGRAPHIC_DATA]" at bounding box center [737, 134] width 244 height 64
click at [695, 125] on div "[GEOGRAPHIC_DATA], [GEOGRAPHIC_DATA], [GEOGRAPHIC_DATA]" at bounding box center [737, 134] width 244 height 64
click at [696, 127] on input "[GEOGRAPHIC_DATA], [GEOGRAPHIC_DATA], [GEOGRAPHIC_DATA]" at bounding box center [737, 133] width 244 height 23
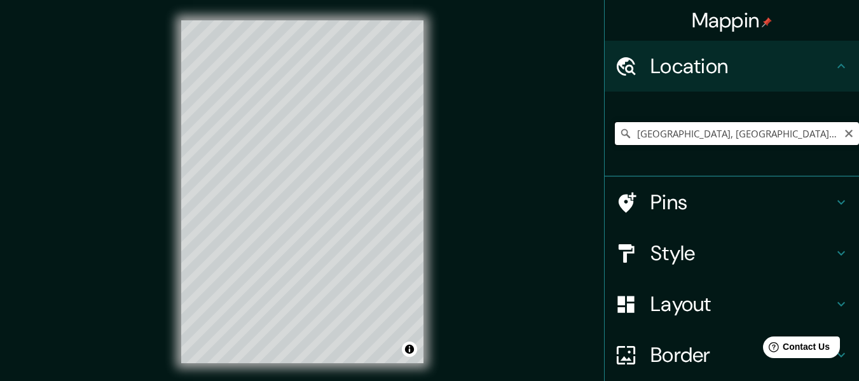
click at [692, 134] on input "[GEOGRAPHIC_DATA], [GEOGRAPHIC_DATA], [GEOGRAPHIC_DATA]" at bounding box center [737, 133] width 244 height 23
click at [693, 134] on input "[GEOGRAPHIC_DATA], [GEOGRAPHIC_DATA], [GEOGRAPHIC_DATA]" at bounding box center [737, 133] width 244 height 23
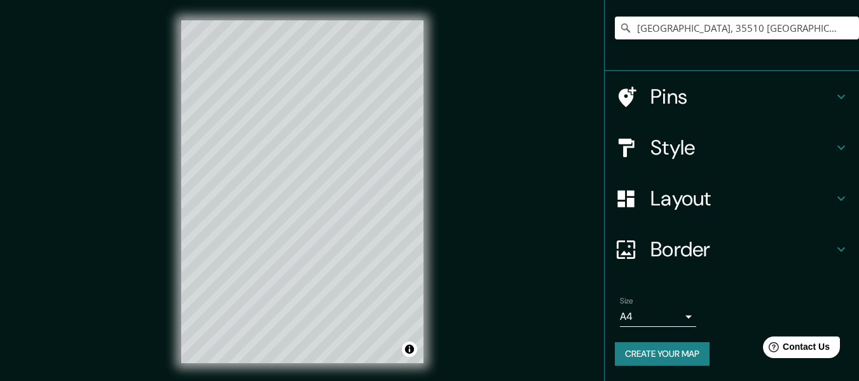
click at [658, 263] on div "Border" at bounding box center [731, 249] width 254 height 51
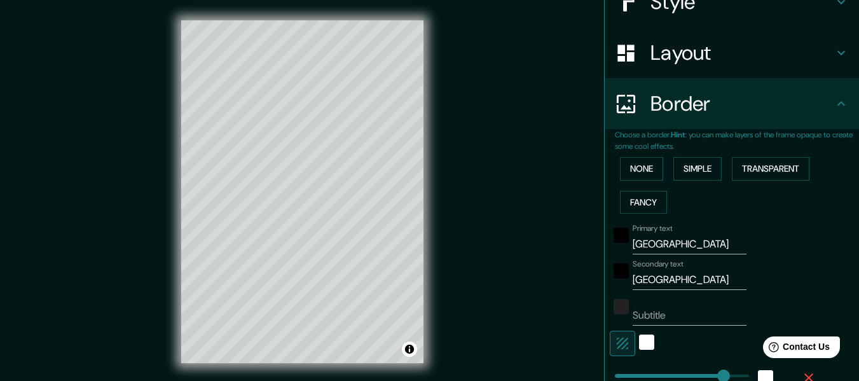
scroll to position [276, 0]
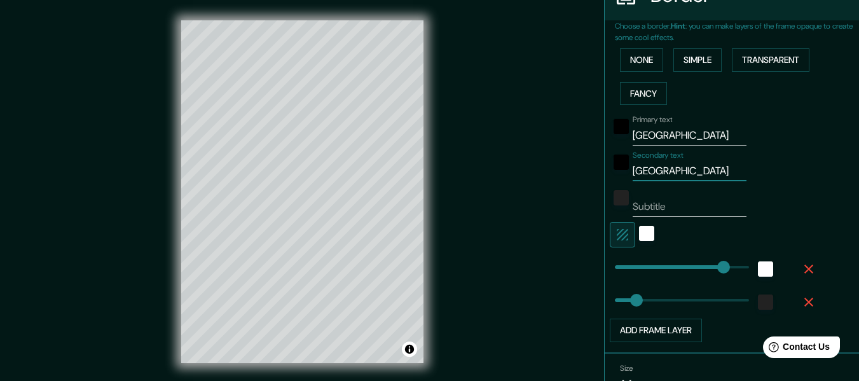
drag, startPoint x: 687, startPoint y: 170, endPoint x: 660, endPoint y: 168, distance: 26.8
click at [660, 168] on input "[GEOGRAPHIC_DATA]" at bounding box center [689, 171] width 114 height 20
drag, startPoint x: 690, startPoint y: 125, endPoint x: 598, endPoint y: 130, distance: 91.7
click at [604, 130] on div "Choose a border. Hint : you can make layers of the frame opaque to create some …" at bounding box center [731, 186] width 254 height 333
click at [691, 129] on input "[GEOGRAPHIC_DATA]" at bounding box center [689, 135] width 114 height 20
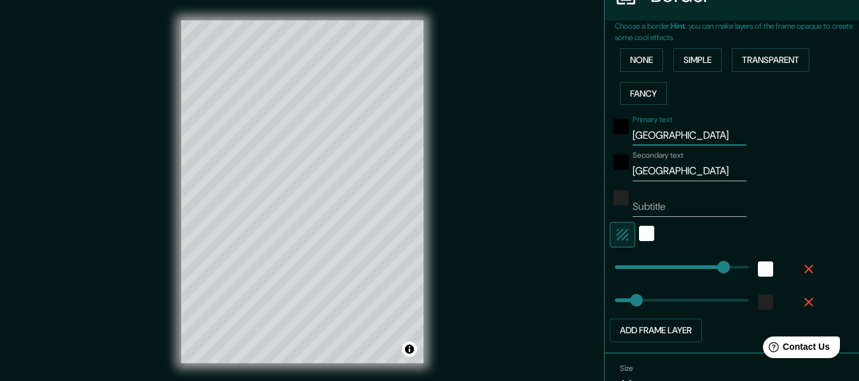
click at [691, 129] on input "[GEOGRAPHIC_DATA]" at bounding box center [689, 135] width 114 height 20
click at [515, 215] on div "© Mapbox © OpenStreetMap Improve this map" at bounding box center [302, 191] width 773 height 343
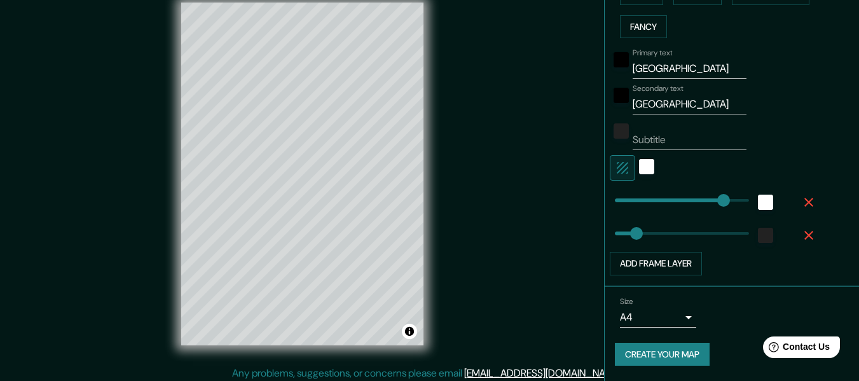
scroll to position [23, 0]
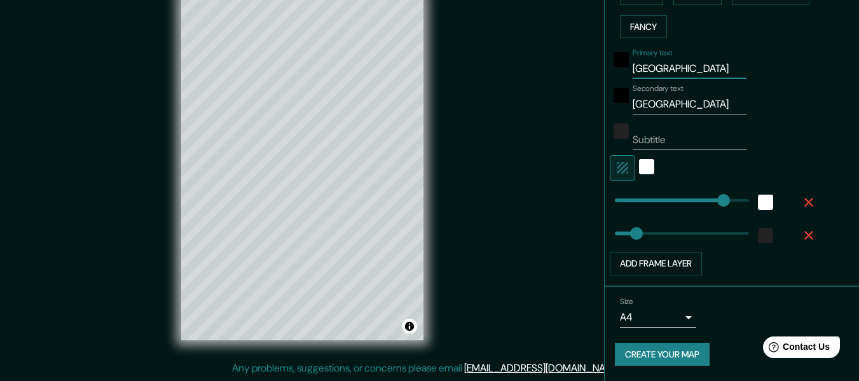
drag, startPoint x: 715, startPoint y: 67, endPoint x: 545, endPoint y: 69, distance: 169.7
click at [543, 69] on div "Mappin Location [GEOGRAPHIC_DATA], [GEOGRAPHIC_DATA], [GEOGRAPHIC_DATA], [GEOGR…" at bounding box center [429, 179] width 859 height 404
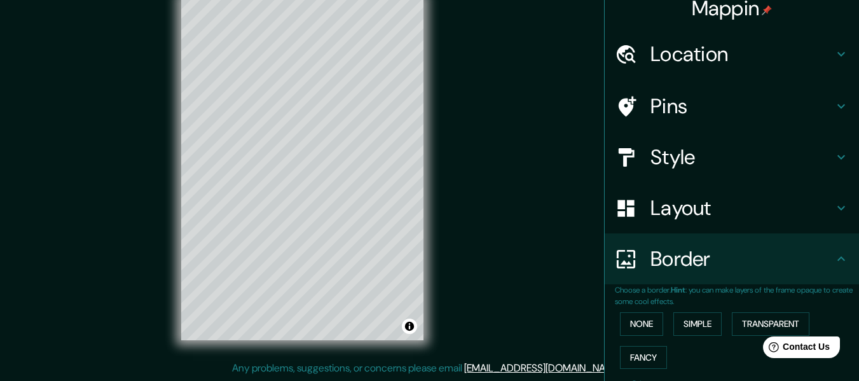
scroll to position [0, 0]
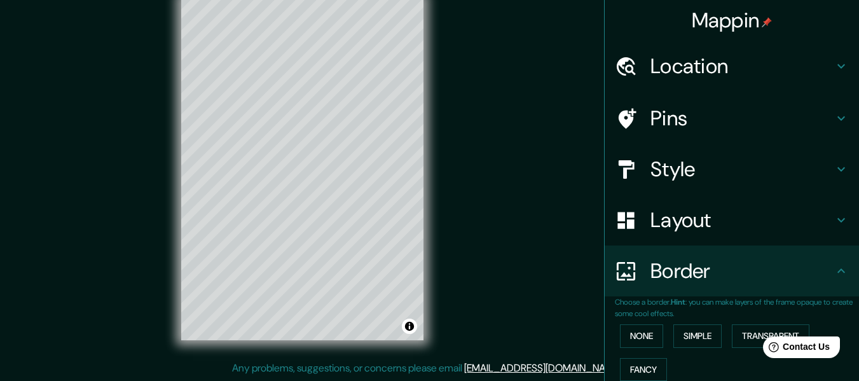
click at [714, 67] on h4 "Location" at bounding box center [741, 65] width 183 height 25
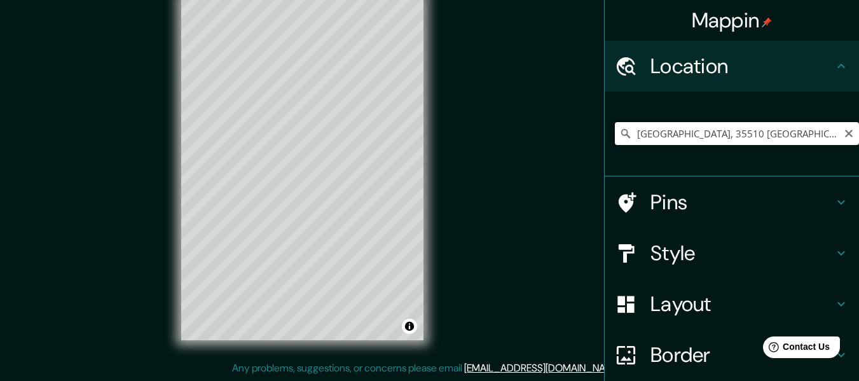
click at [683, 129] on input "[GEOGRAPHIC_DATA], 35510 [GEOGRAPHIC_DATA], [GEOGRAPHIC_DATA], [GEOGRAPHIC_DATA]" at bounding box center [737, 133] width 244 height 23
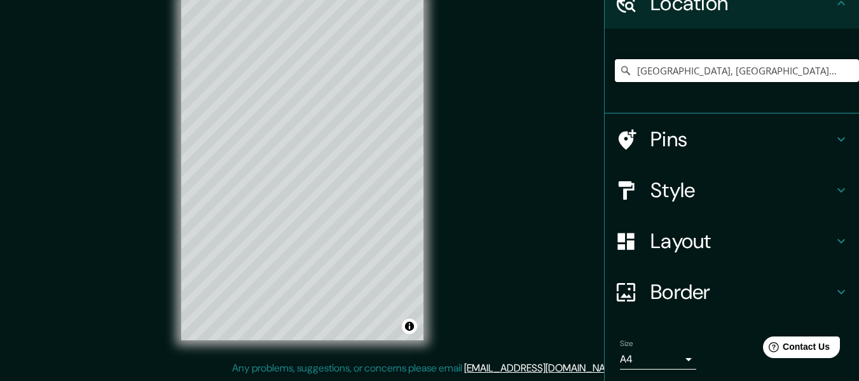
scroll to position [105, 0]
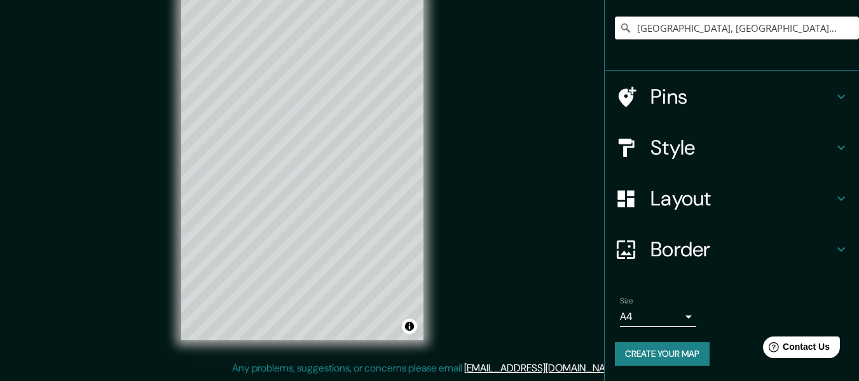
click at [681, 262] on div "Border" at bounding box center [731, 249] width 254 height 51
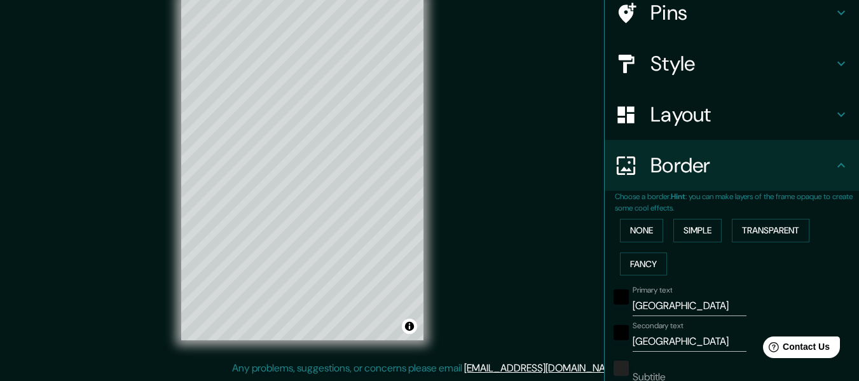
scroll to position [85, 0]
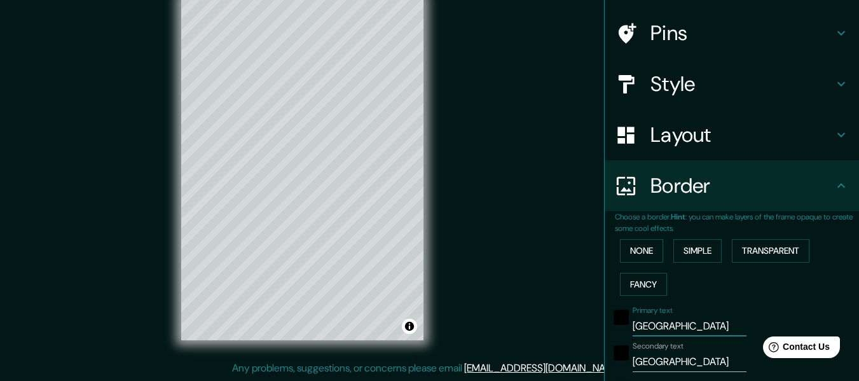
drag, startPoint x: 683, startPoint y: 330, endPoint x: 616, endPoint y: 332, distance: 66.8
click at [616, 332] on div "Primary text [GEOGRAPHIC_DATA]" at bounding box center [713, 321] width 208 height 31
